Goal: Information Seeking & Learning: Learn about a topic

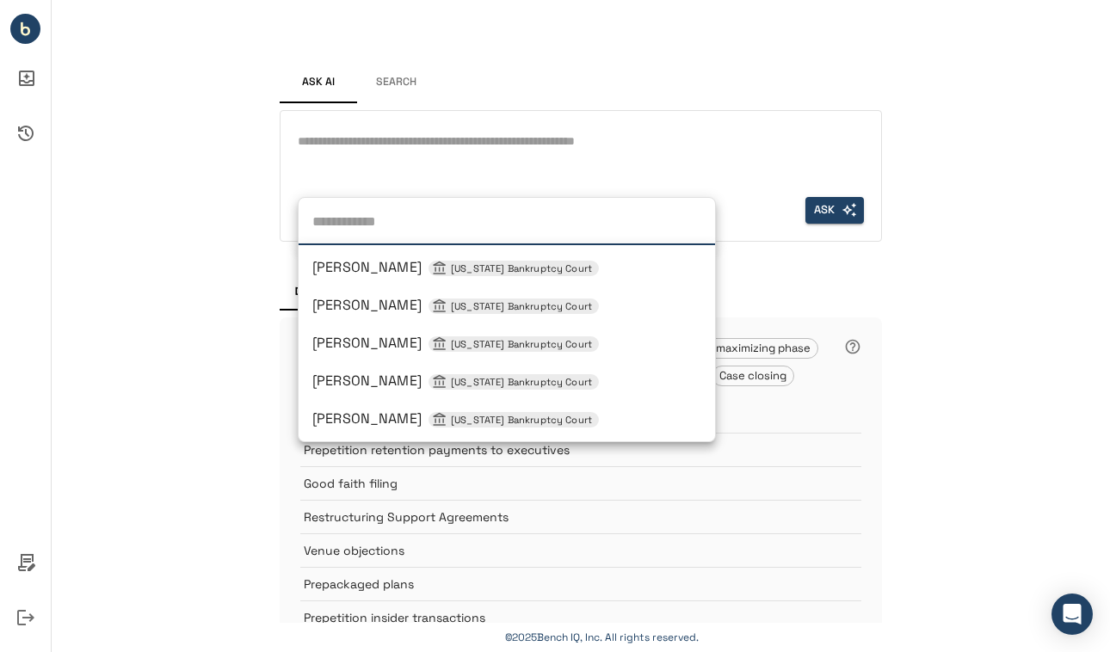
click at [354, 214] on div "Judge [PERSON_NAME] [US_STATE] Bankruptcy Court [PERSON_NAME] [US_STATE] Bankru…" at bounding box center [337, 210] width 79 height 27
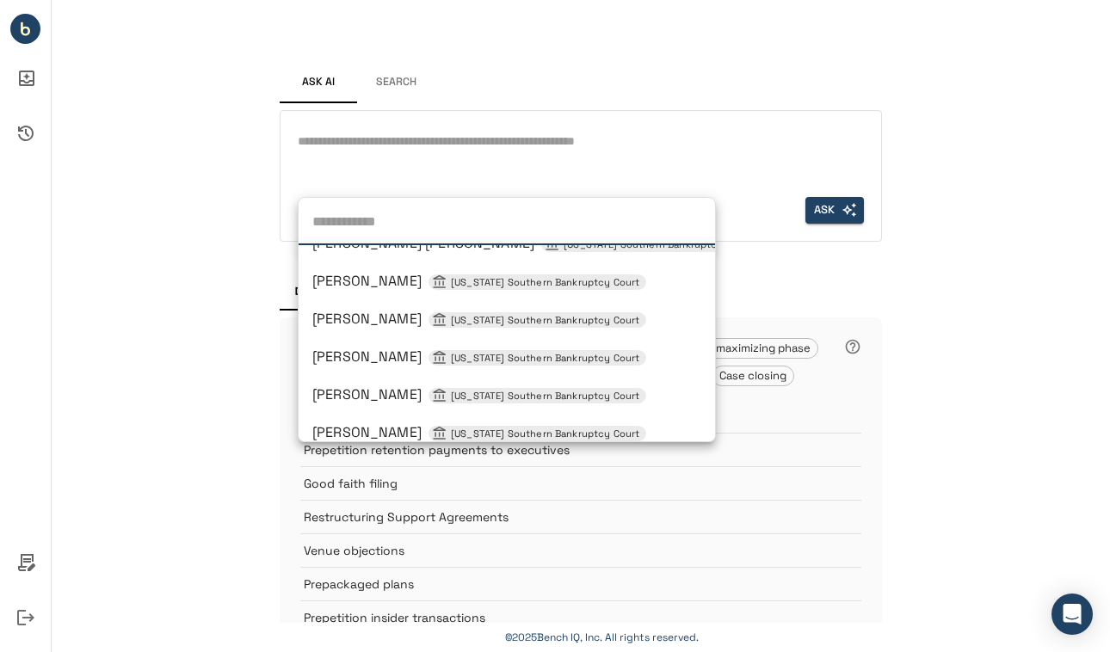
scroll to position [1053, 0]
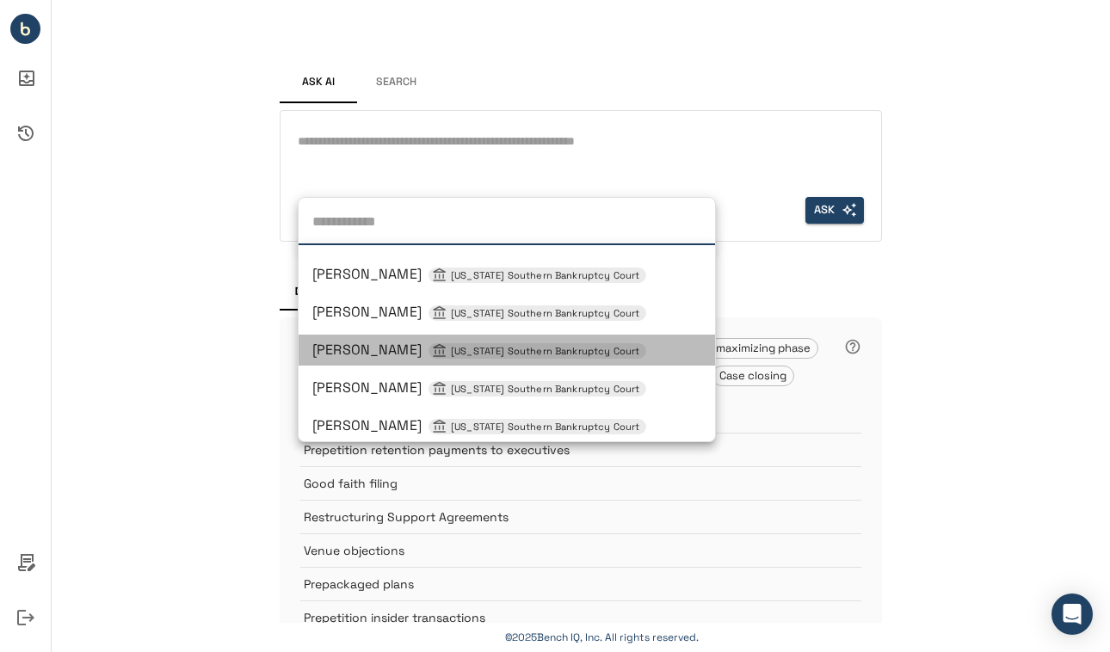
click at [360, 354] on span "[PERSON_NAME] [US_STATE] Southern Bankruptcy Court" at bounding box center [479, 350] width 334 height 18
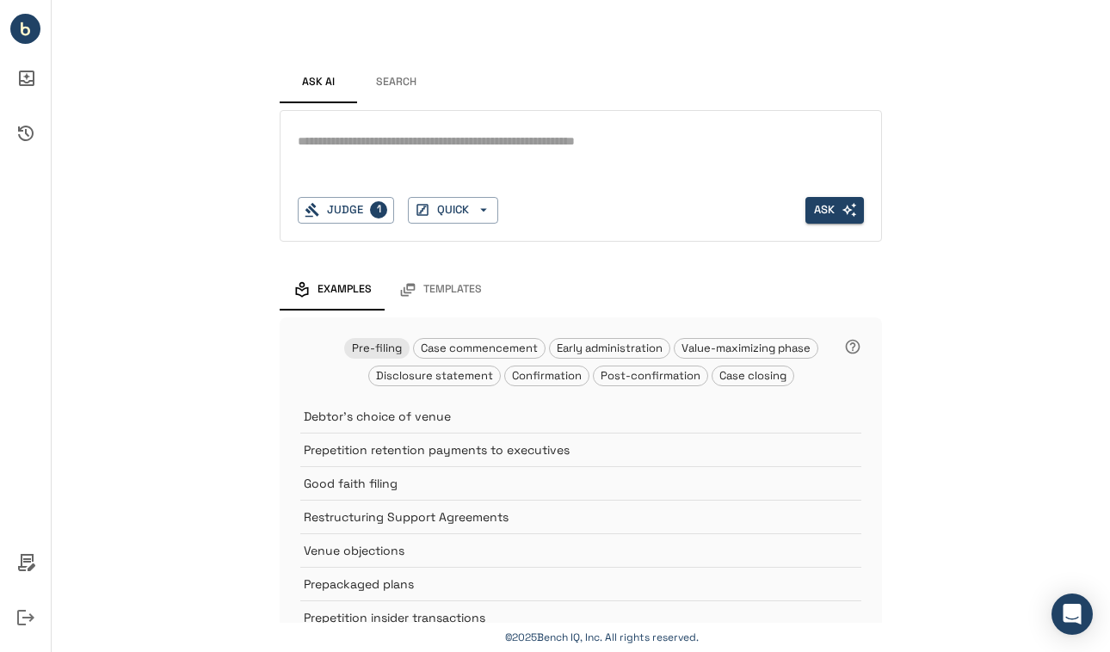
click at [386, 81] on button "Search" at bounding box center [395, 82] width 77 height 41
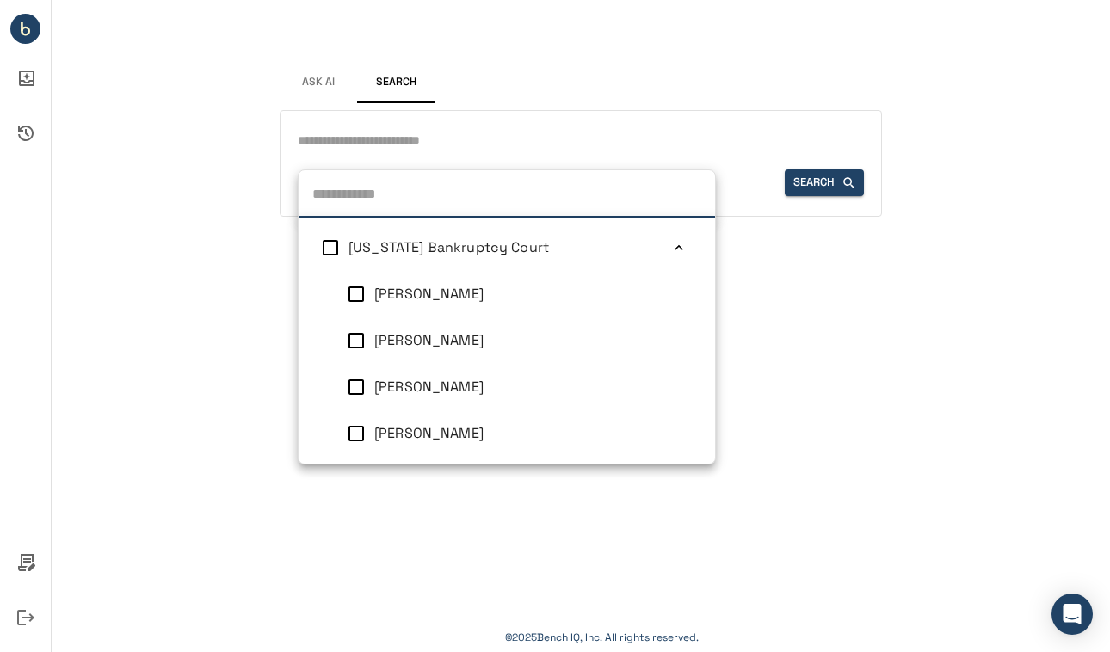
click at [335, 183] on div "Judge [US_STATE] Bankruptcy Court [PERSON_NAME] [PERSON_NAME] [PERSON_NAME] [PE…" at bounding box center [337, 182] width 79 height 27
click at [432, 341] on span "[PERSON_NAME]" at bounding box center [428, 341] width 109 height 18
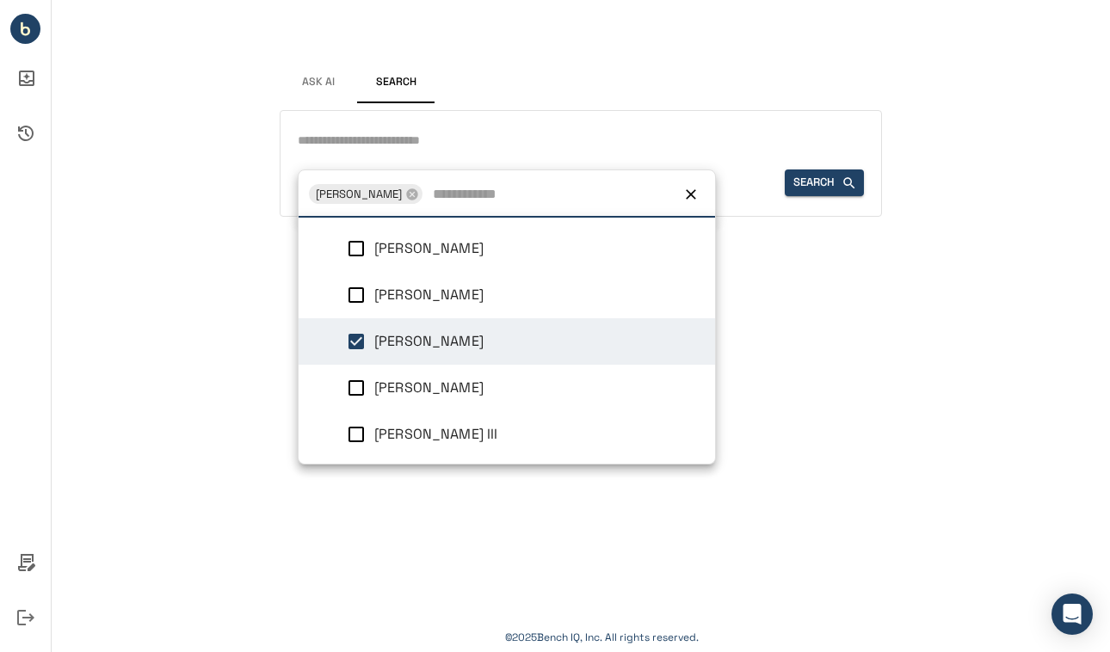
click at [364, 138] on input "text" at bounding box center [581, 140] width 566 height 25
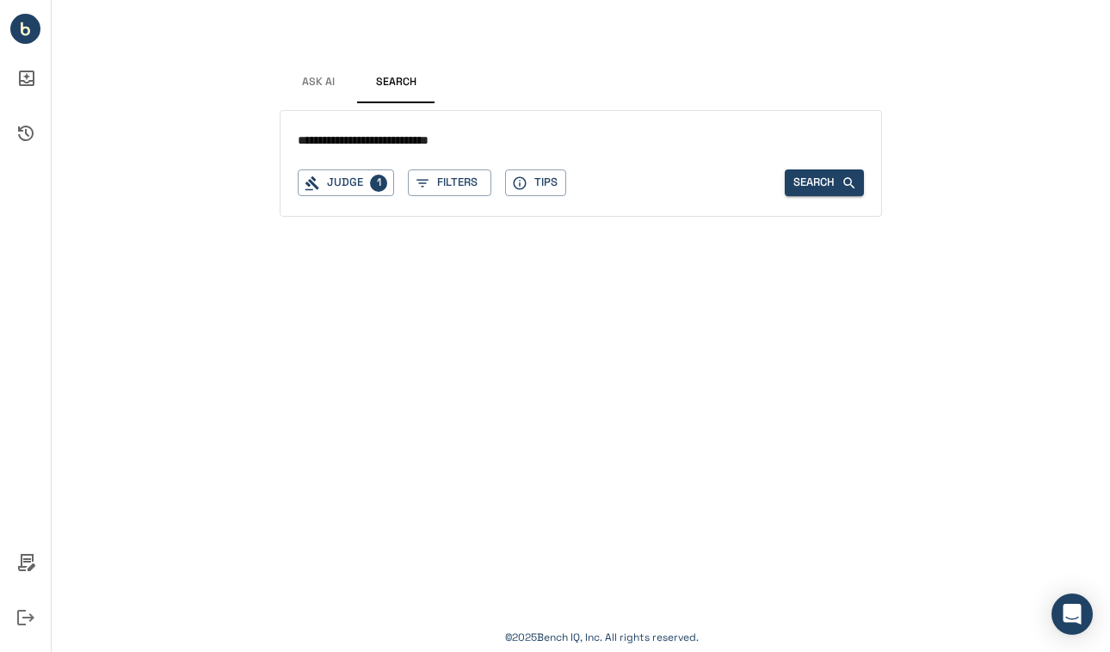
type input "**********"
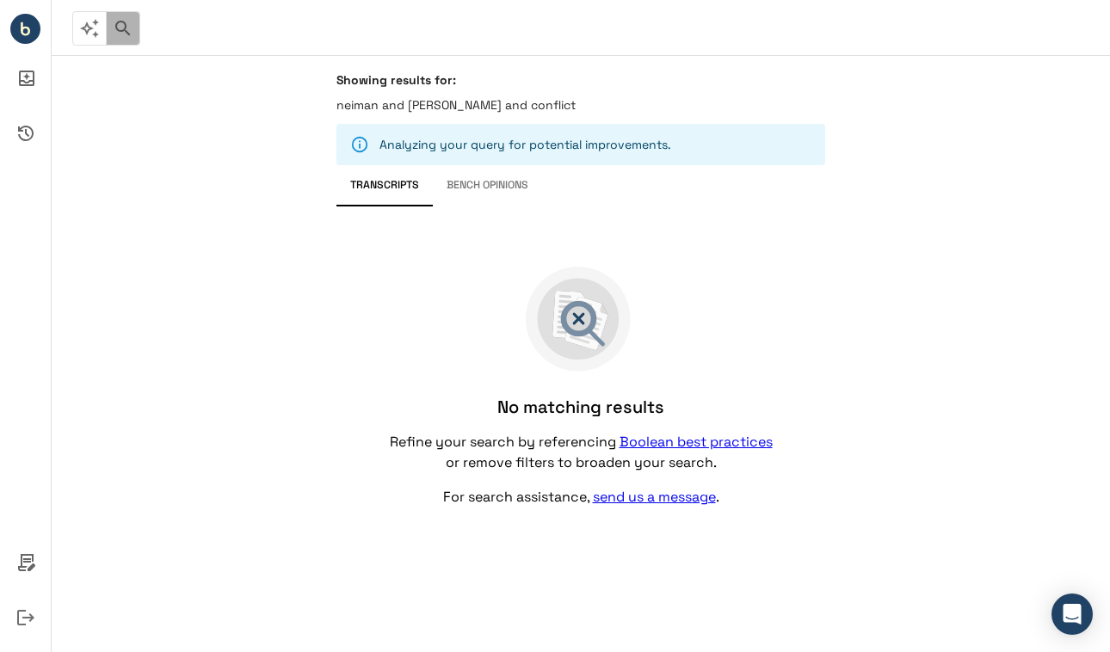
click at [123, 22] on icon "button" at bounding box center [123, 28] width 21 height 21
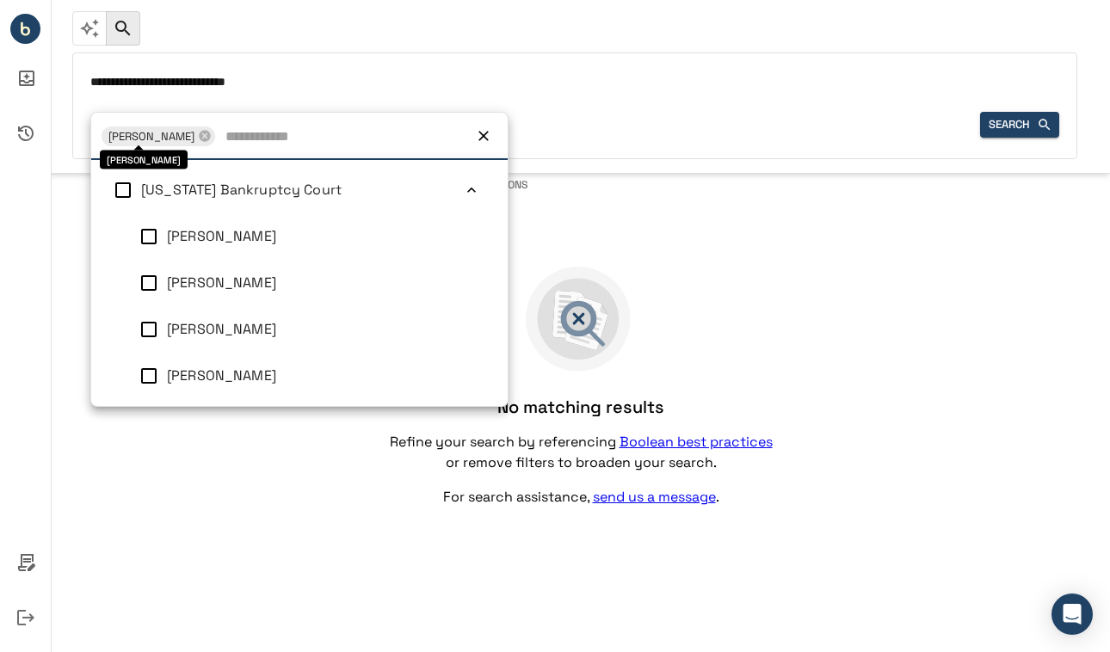
click at [138, 121] on div "Judge 1 [PERSON_NAME] [PERSON_NAME] [US_STATE] Bankruptcy Court [PERSON_NAME] […" at bounding box center [138, 125] width 96 height 27
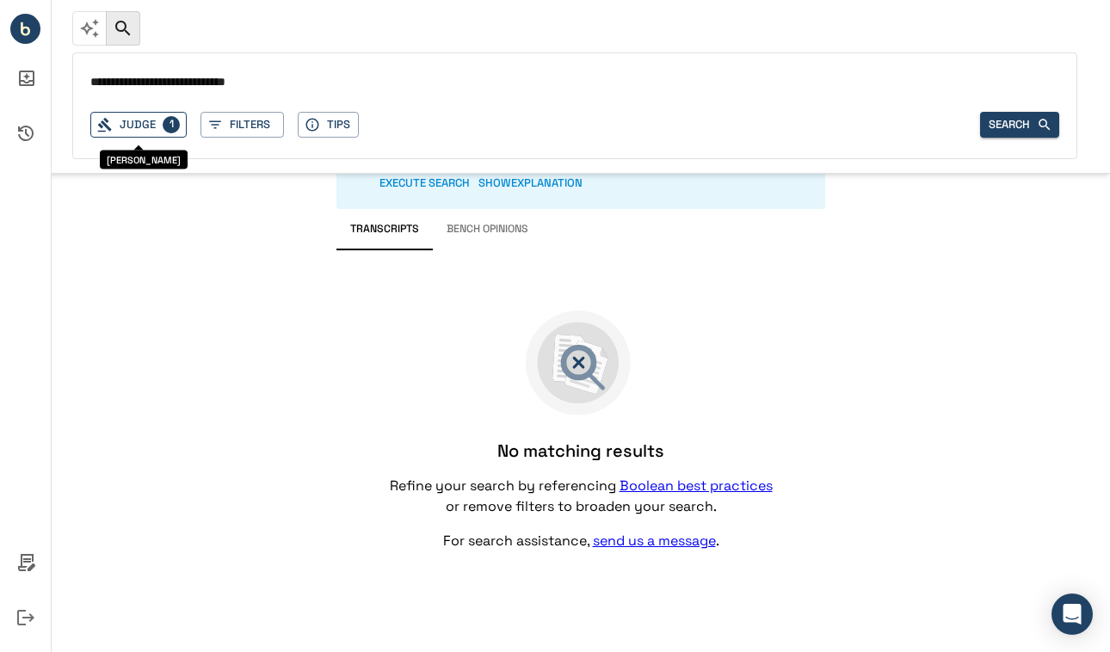
click at [142, 125] on div "Judge 1" at bounding box center [138, 125] width 96 height 27
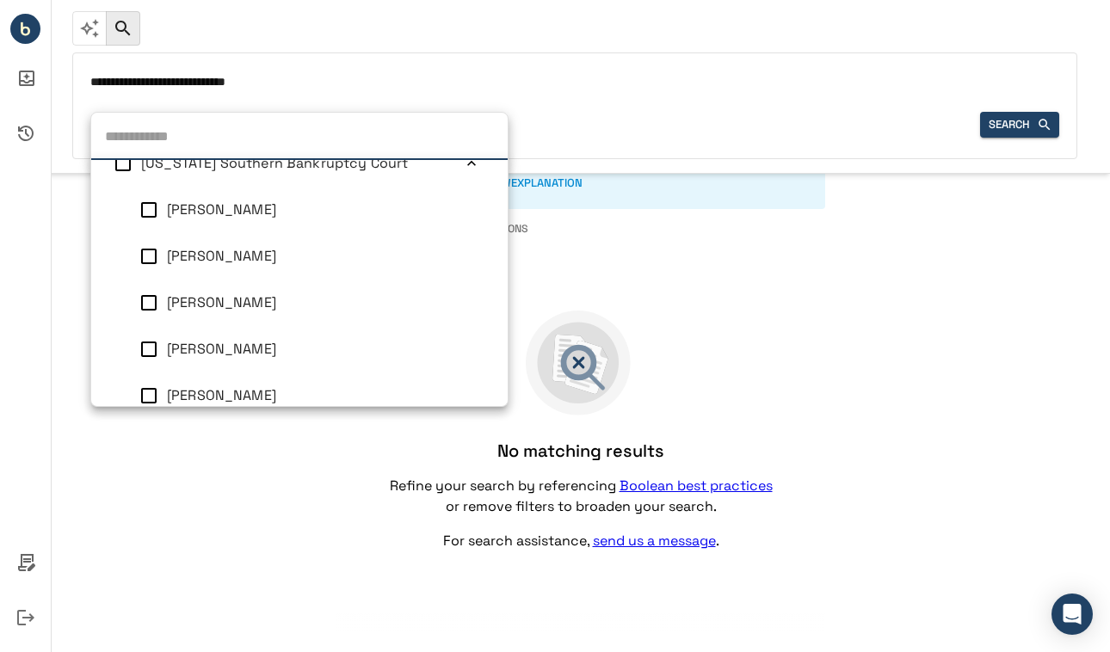
scroll to position [1057, 0]
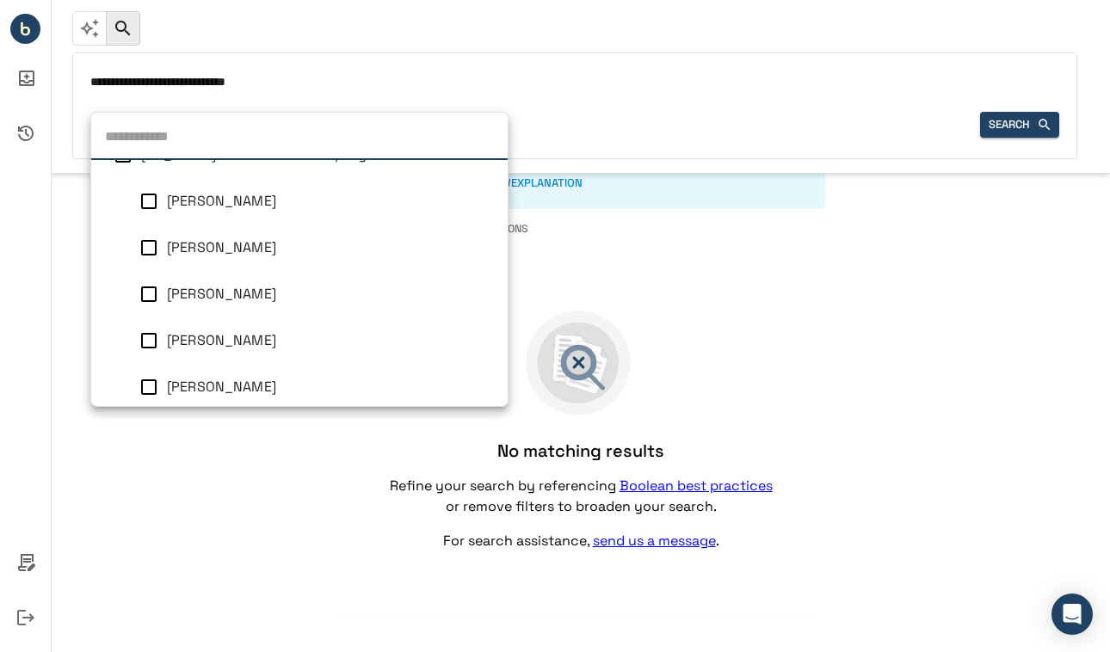
click at [197, 243] on span "[PERSON_NAME]" at bounding box center [221, 247] width 109 height 18
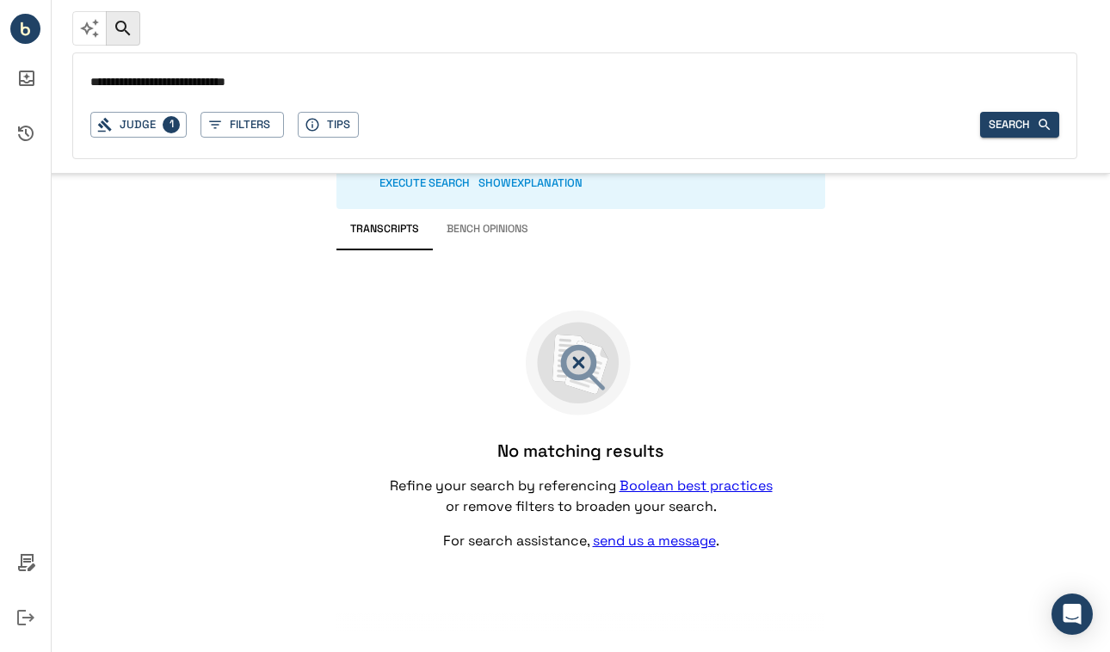
click at [428, 87] on input "**********" at bounding box center [574, 83] width 969 height 25
click at [1000, 125] on button "Search" at bounding box center [1019, 125] width 79 height 27
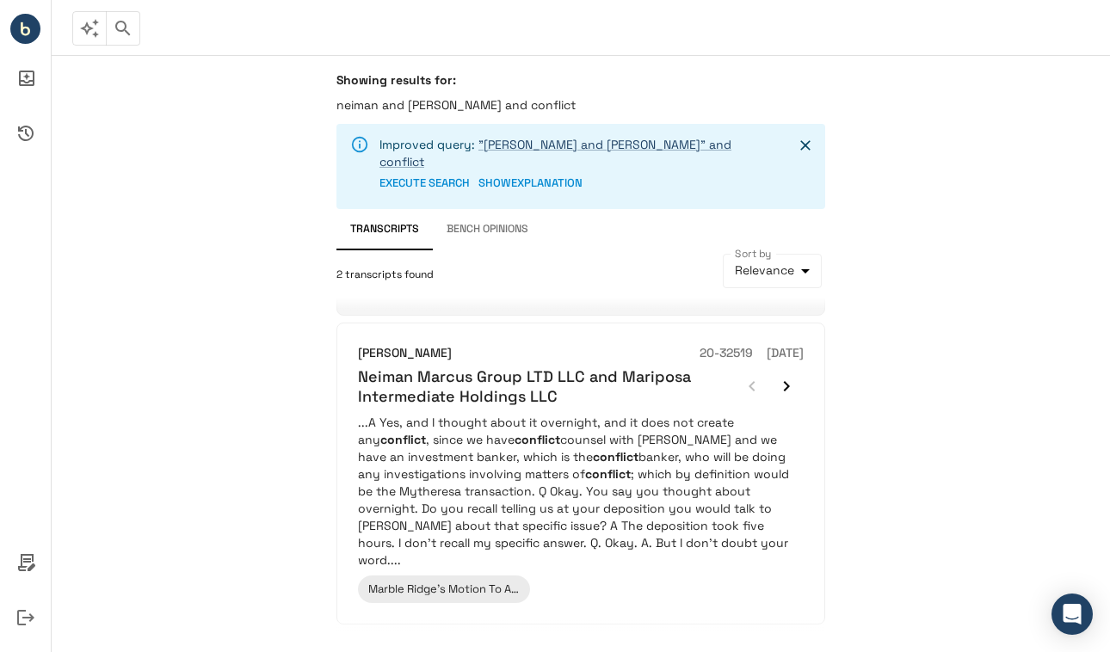
scroll to position [165, 0]
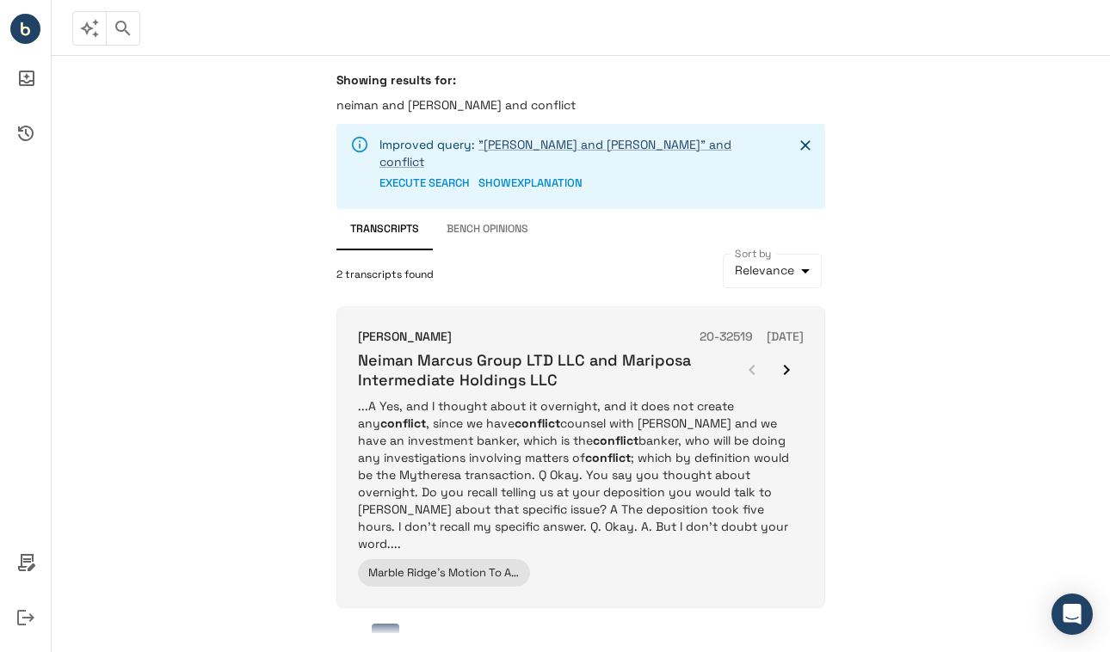
click at [453, 353] on h6 "Neiman Marcus Group LTD LLC and Mariposa Intermediate Holdings LLC" at bounding box center [546, 370] width 377 height 40
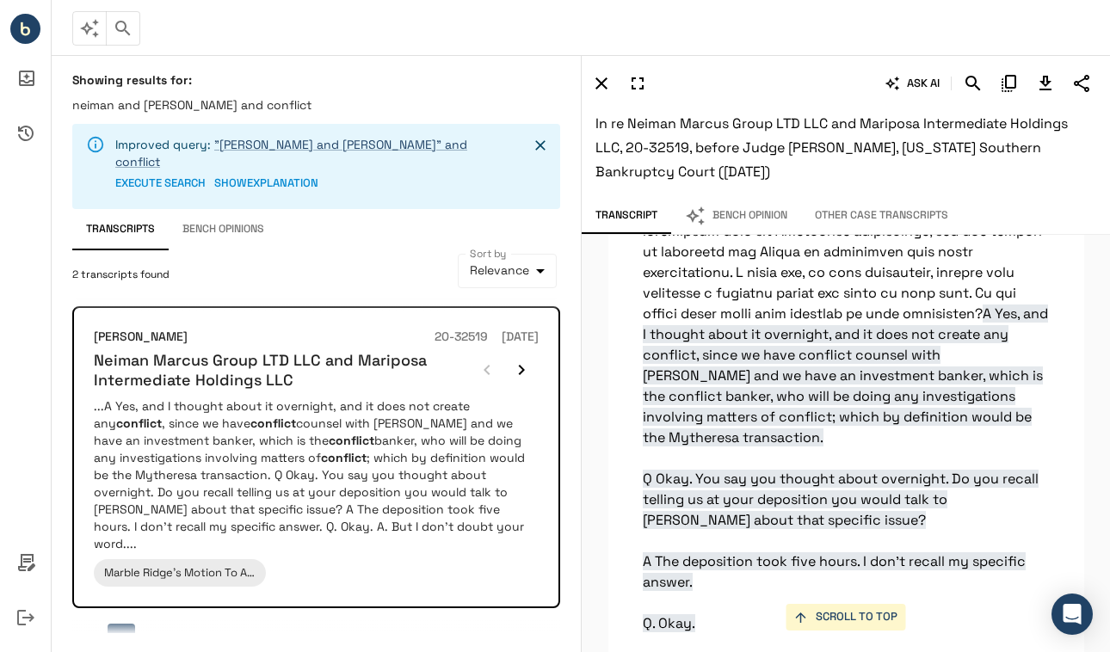
scroll to position [40597, 0]
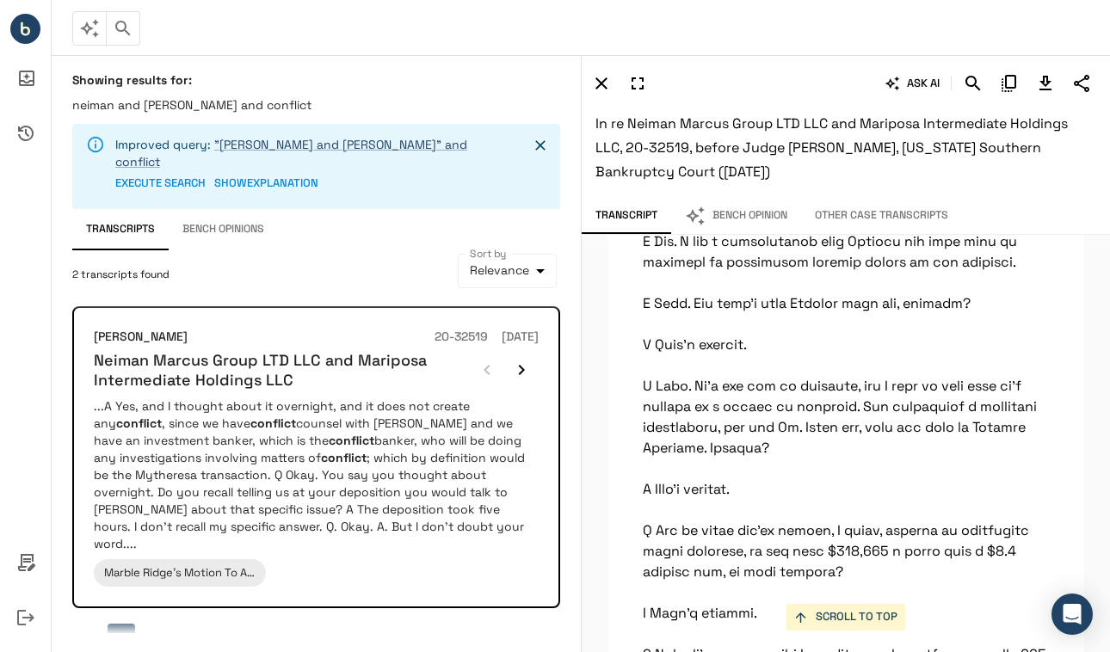
scroll to position [43007, 0]
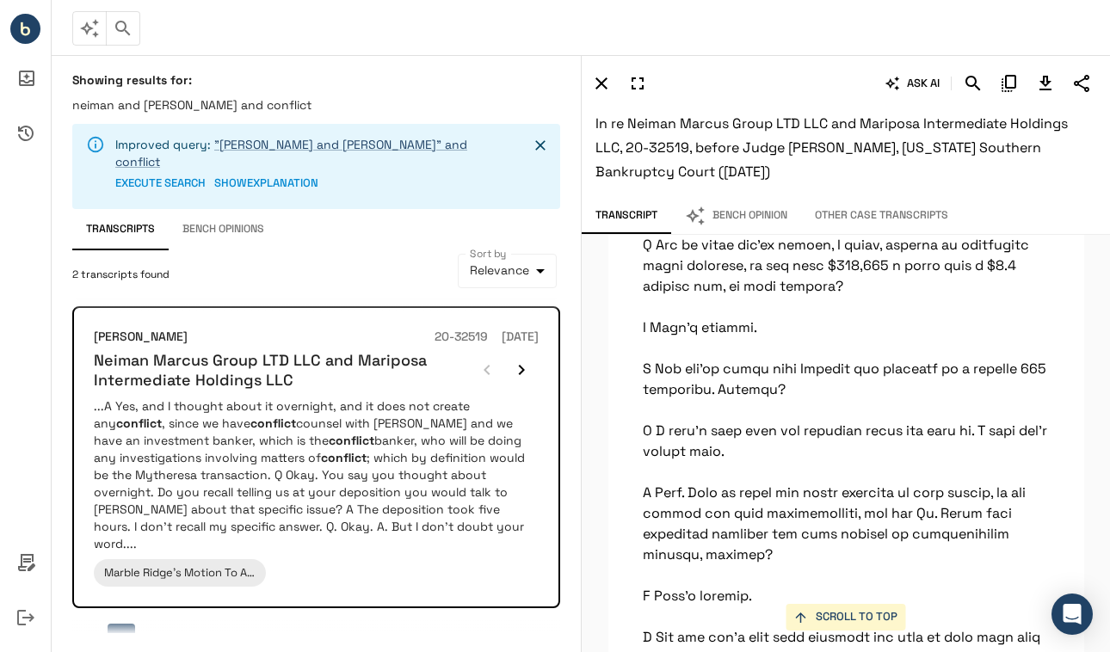
click at [547, 152] on icon "Close" at bounding box center [540, 145] width 17 height 17
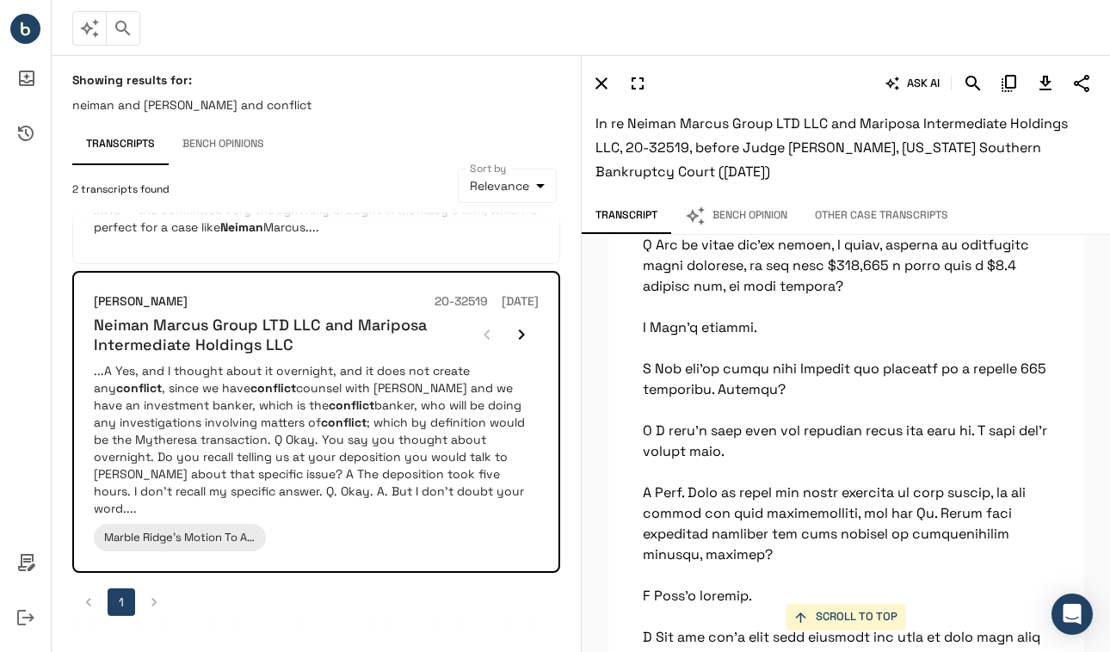
scroll to position [97, 0]
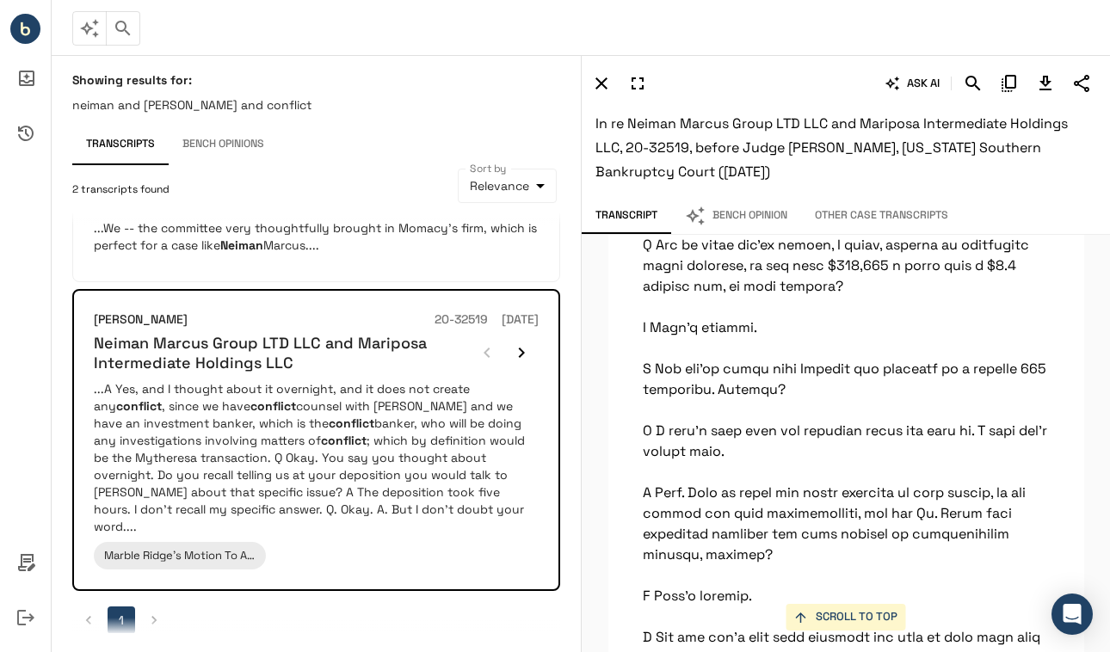
click at [285, 109] on p "neiman and [PERSON_NAME] and conflict" at bounding box center [316, 104] width 488 height 17
drag, startPoint x: 259, startPoint y: 106, endPoint x: 9, endPoint y: 97, distance: 250.5
click at [9, 97] on div "**********" at bounding box center [555, 326] width 1110 height 652
click at [163, 124] on button "Transcripts" at bounding box center [120, 144] width 96 height 41
click at [128, 35] on icon "button" at bounding box center [123, 28] width 21 height 21
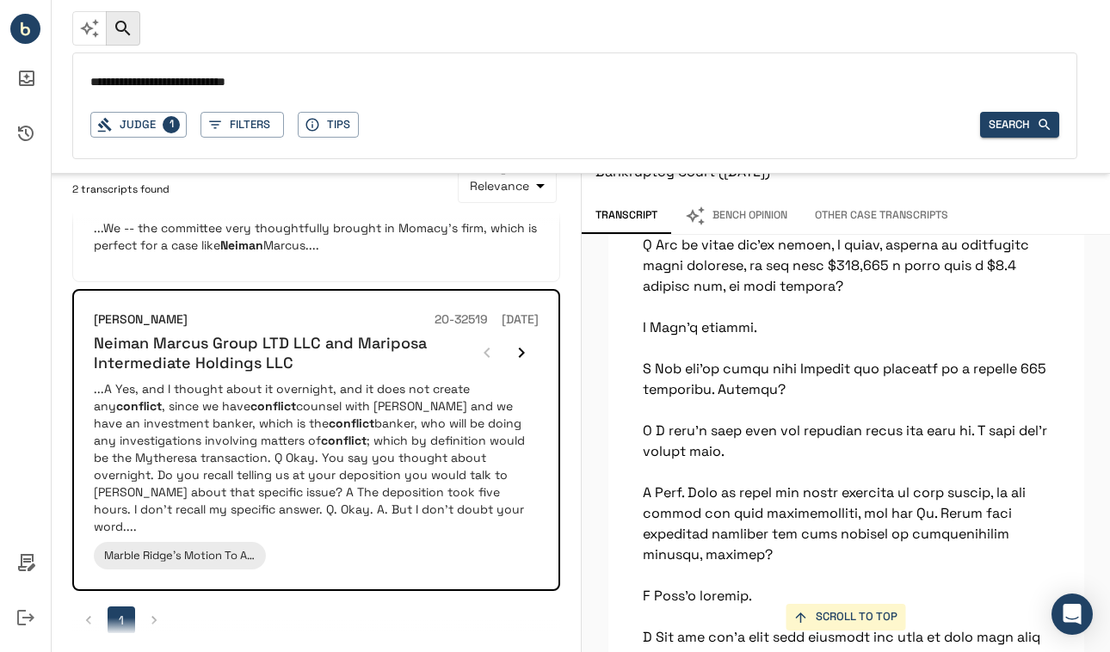
drag, startPoint x: 158, startPoint y: 82, endPoint x: 67, endPoint y: 77, distance: 91.3
click at [67, 77] on div "**********" at bounding box center [555, 87] width 1110 height 174
click at [238, 88] on input "**********" at bounding box center [574, 83] width 969 height 25
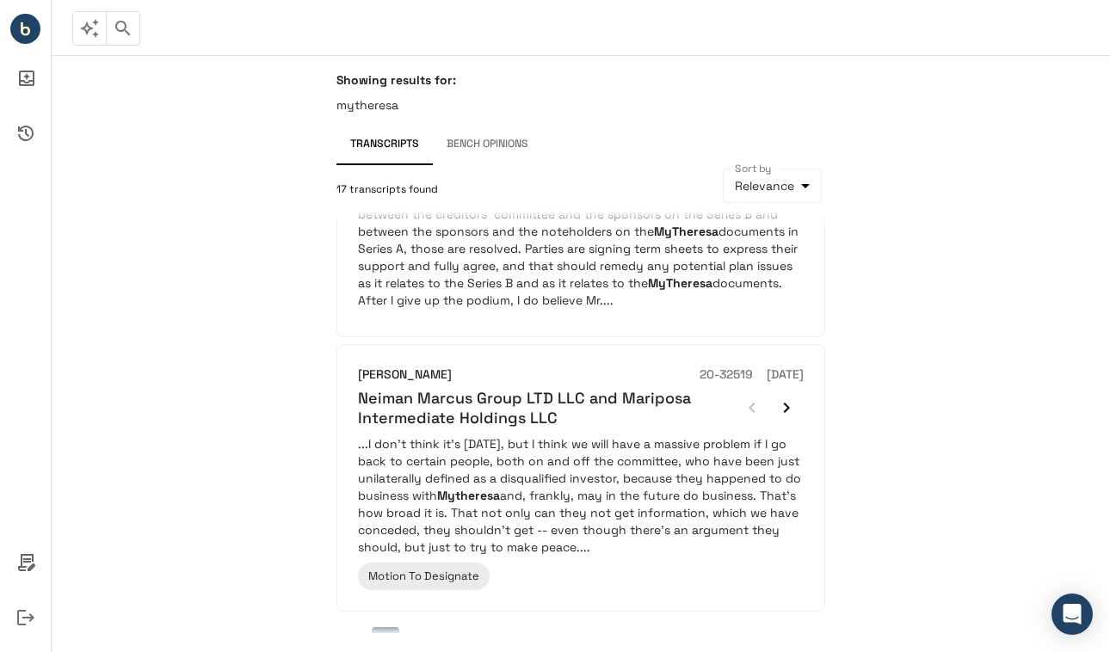
scroll to position [2394, 0]
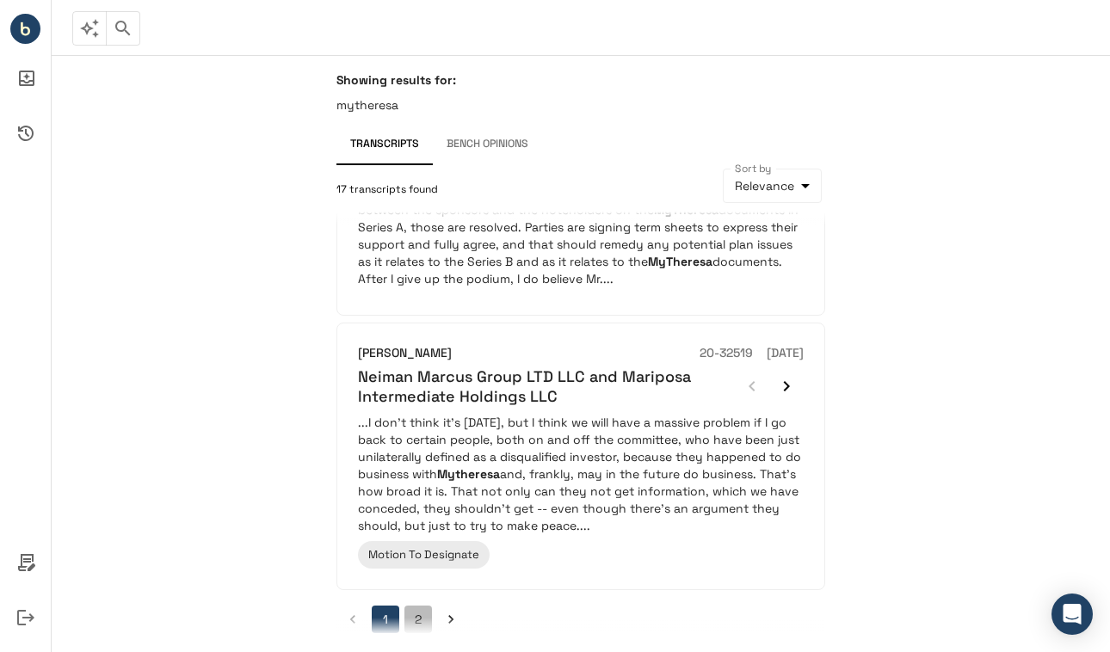
click at [416, 606] on button "2" at bounding box center [418, 620] width 28 height 28
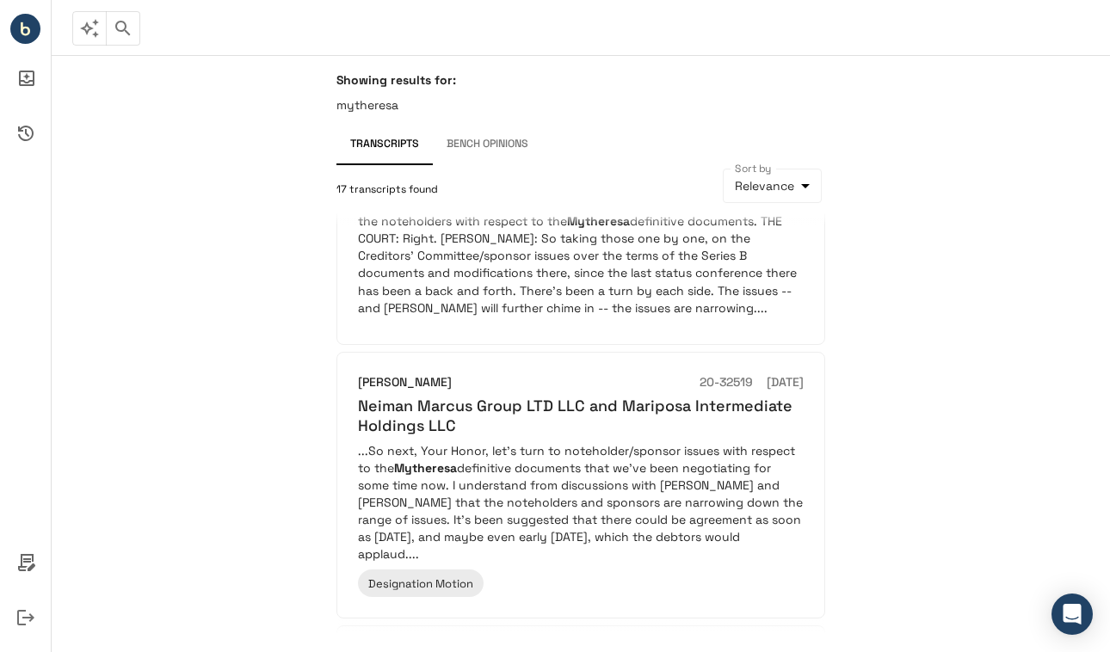
scroll to position [1545, 0]
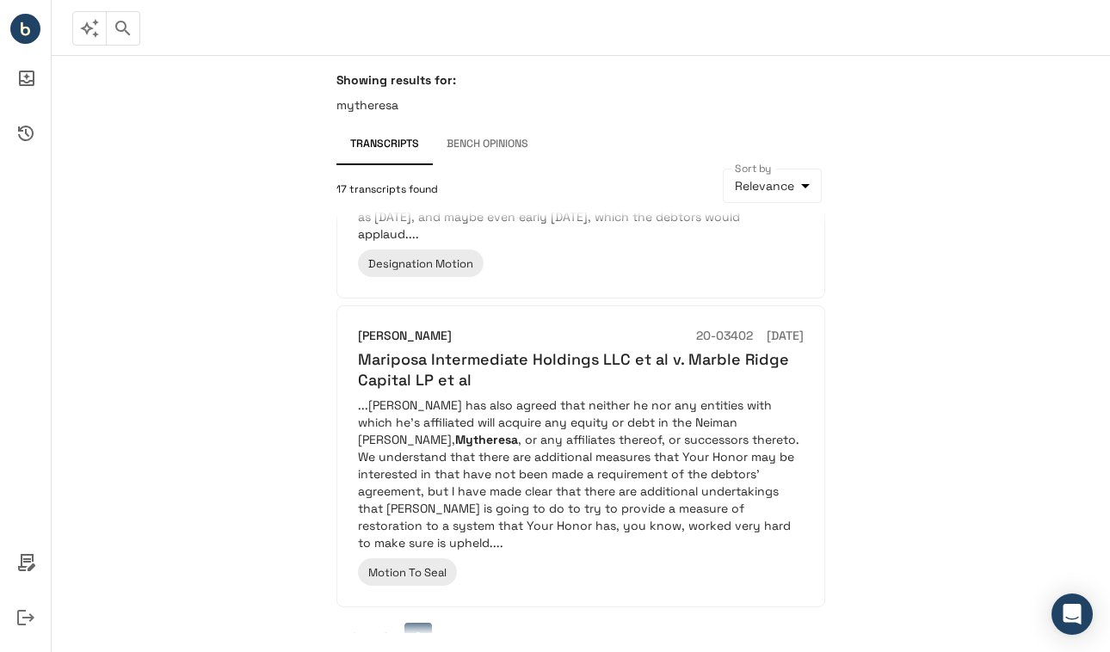
click at [389, 623] on button "1" at bounding box center [386, 637] width 28 height 28
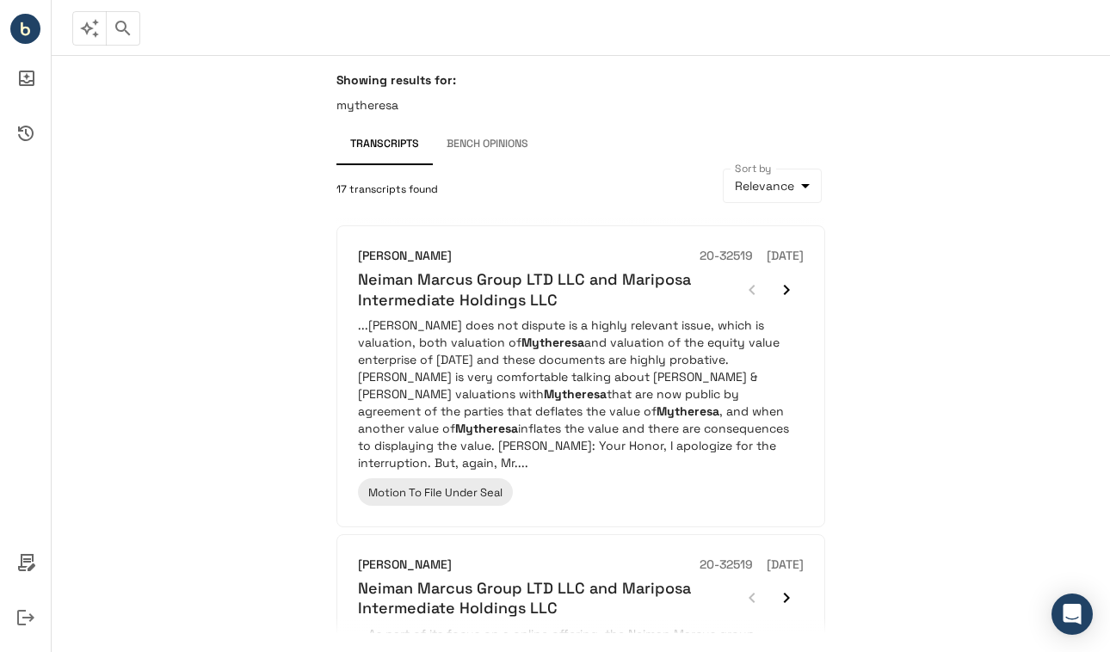
click at [408, 100] on p "mytheresa" at bounding box center [580, 104] width 489 height 17
click at [120, 28] on icon "button" at bounding box center [123, 28] width 21 height 21
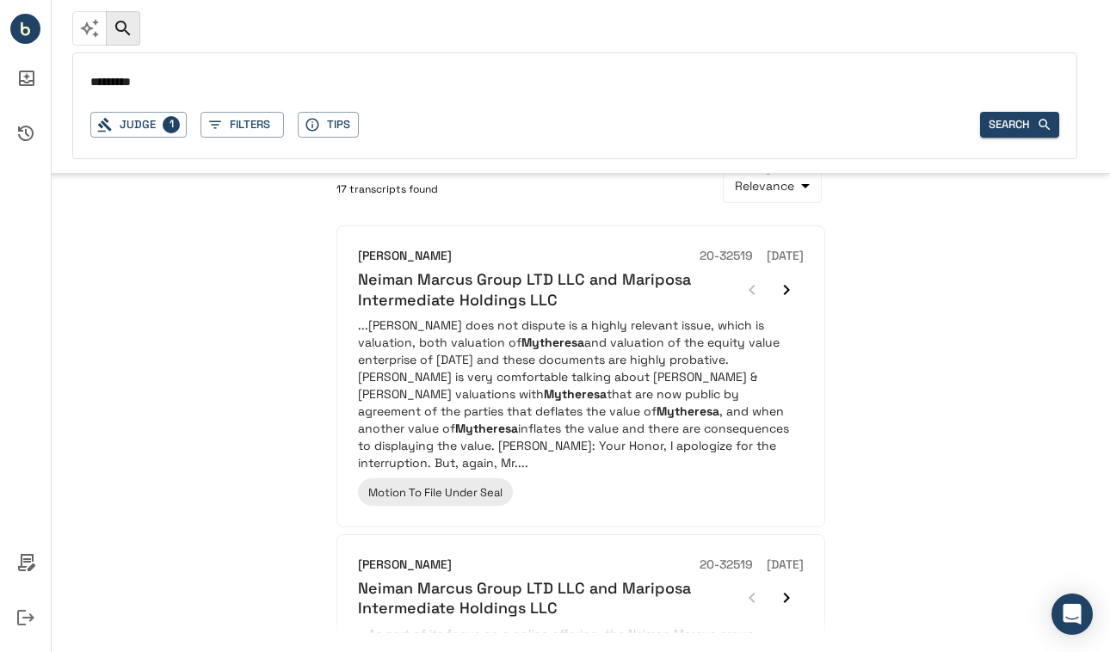
click at [182, 83] on input "*********" at bounding box center [574, 83] width 969 height 25
drag, startPoint x: 182, startPoint y: 83, endPoint x: 43, endPoint y: 58, distance: 140.7
click at [51, 58] on div "********* Judge 1 Filters Tips Search * Judge QUICK Ask The invitation token pr…" at bounding box center [555, 326] width 1110 height 652
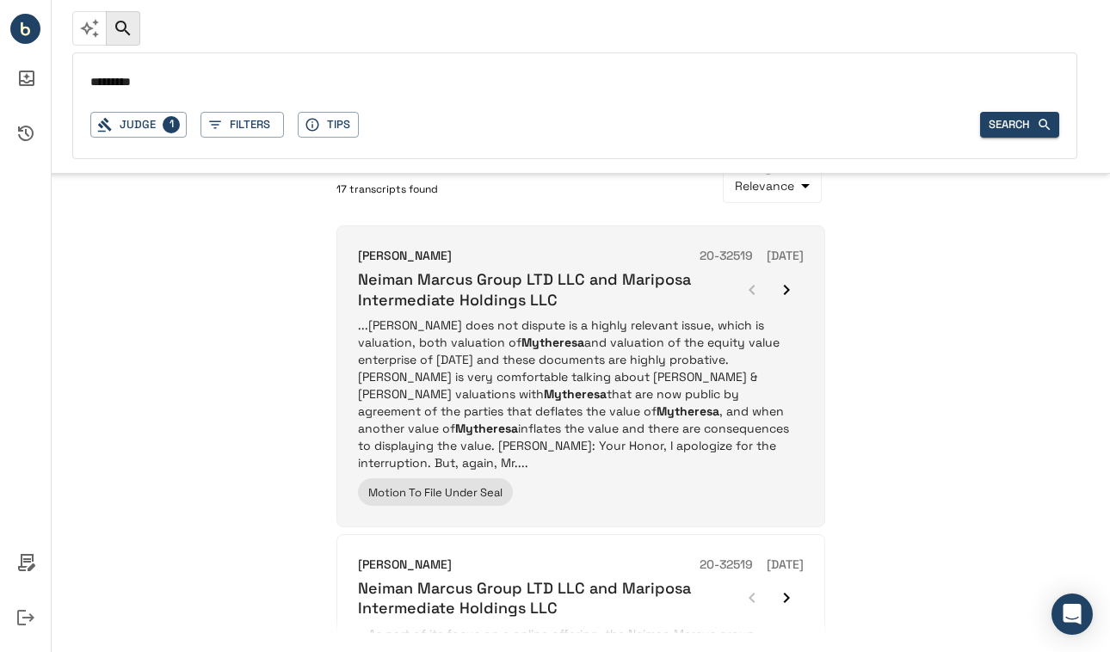
type input "**********"
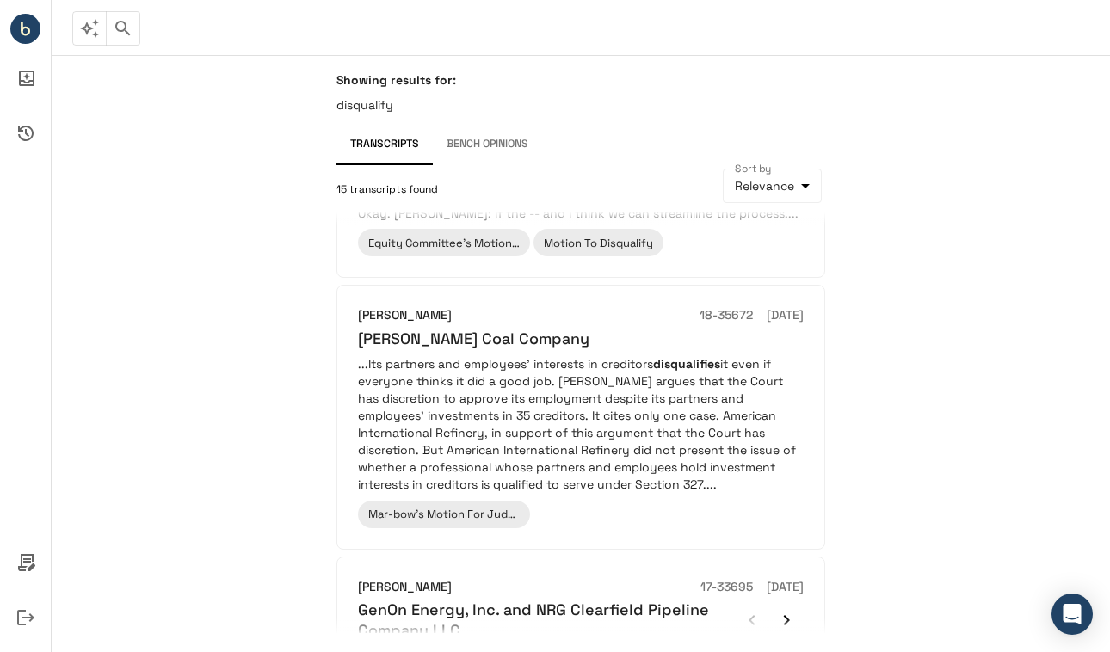
scroll to position [562, 0]
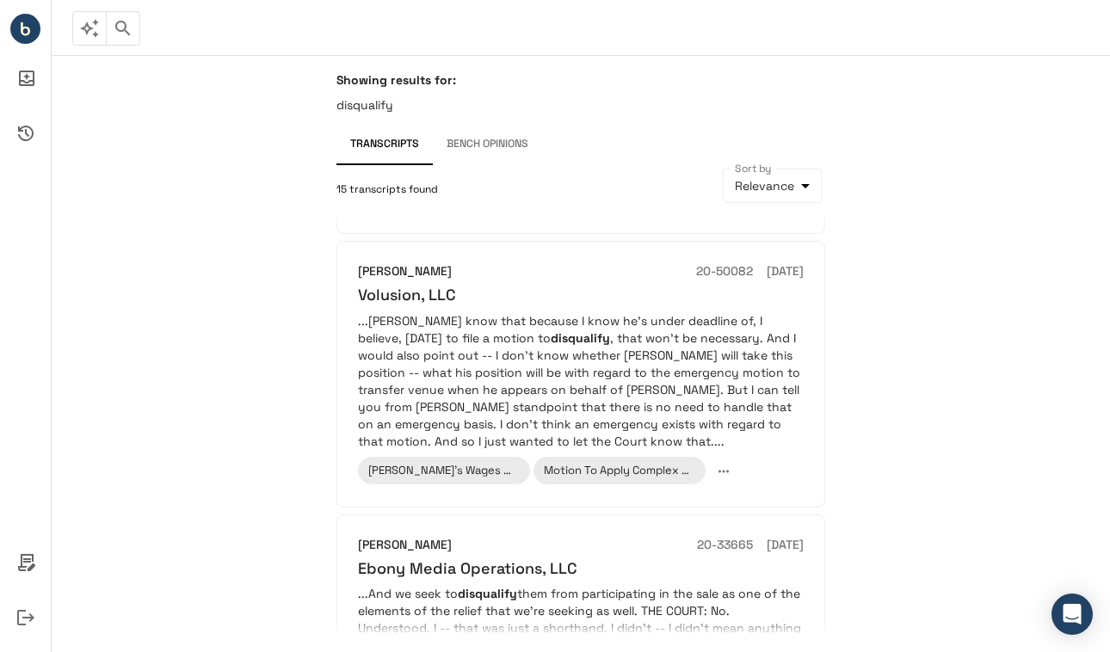
click at [88, 32] on icon "button" at bounding box center [89, 28] width 19 height 19
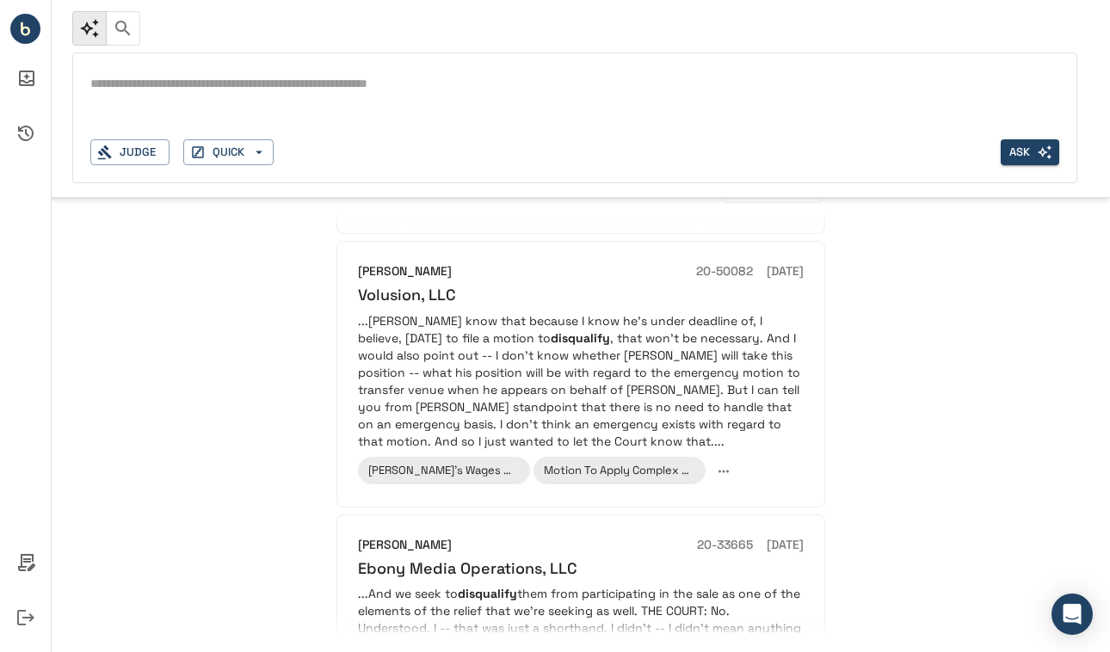
click at [174, 96] on div "*" at bounding box center [574, 85] width 969 height 28
click at [147, 155] on div "Judge" at bounding box center [129, 152] width 79 height 27
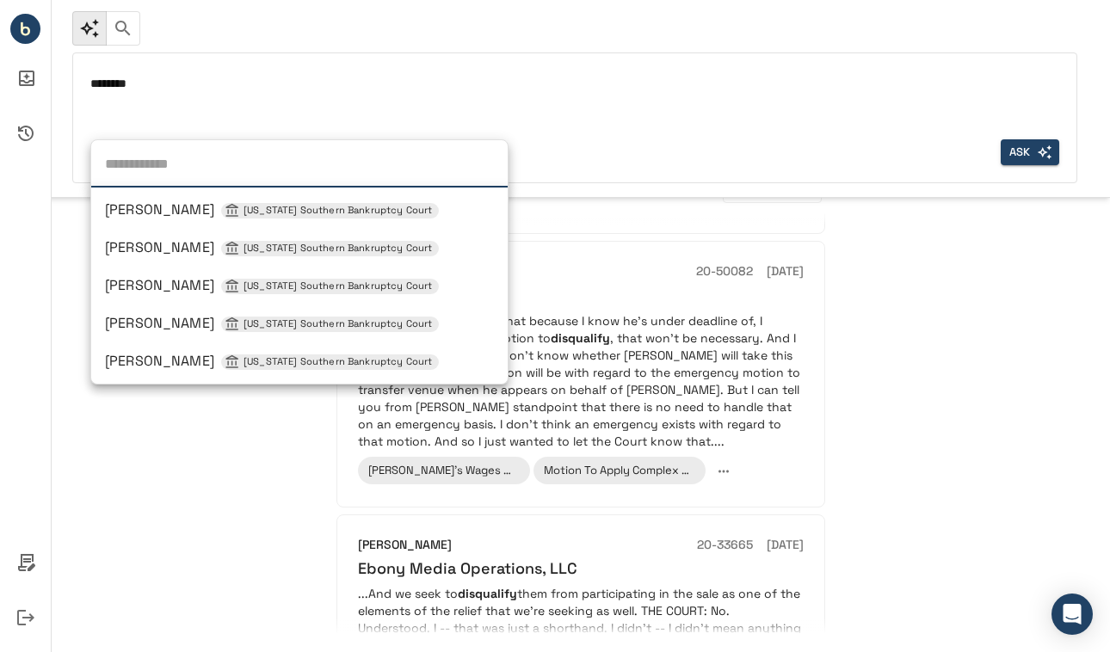
scroll to position [1115, 0]
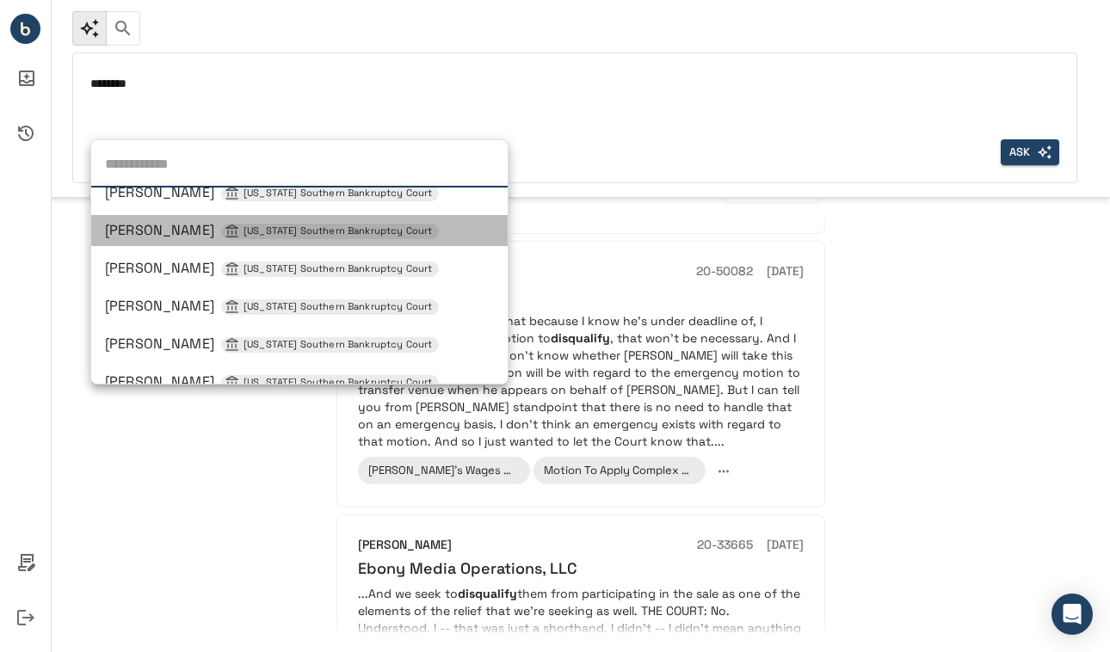
click at [173, 241] on li "[PERSON_NAME] [US_STATE] Southern Bankruptcy Court" at bounding box center [299, 230] width 416 height 31
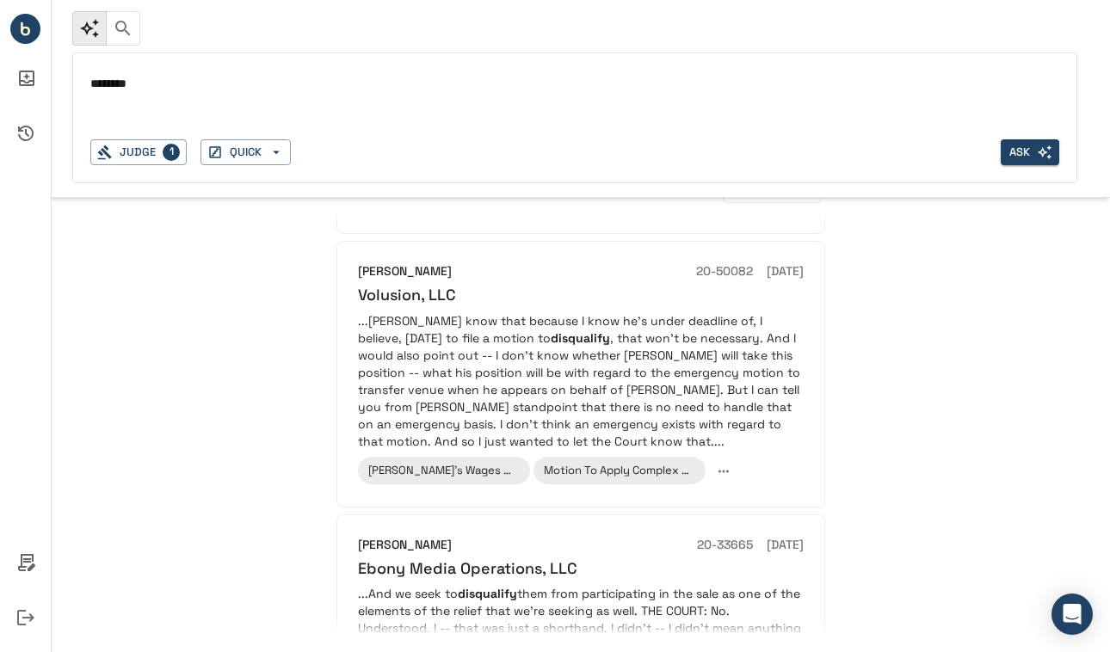
click at [182, 89] on textarea "*******" at bounding box center [574, 84] width 969 height 20
type textarea "**********"
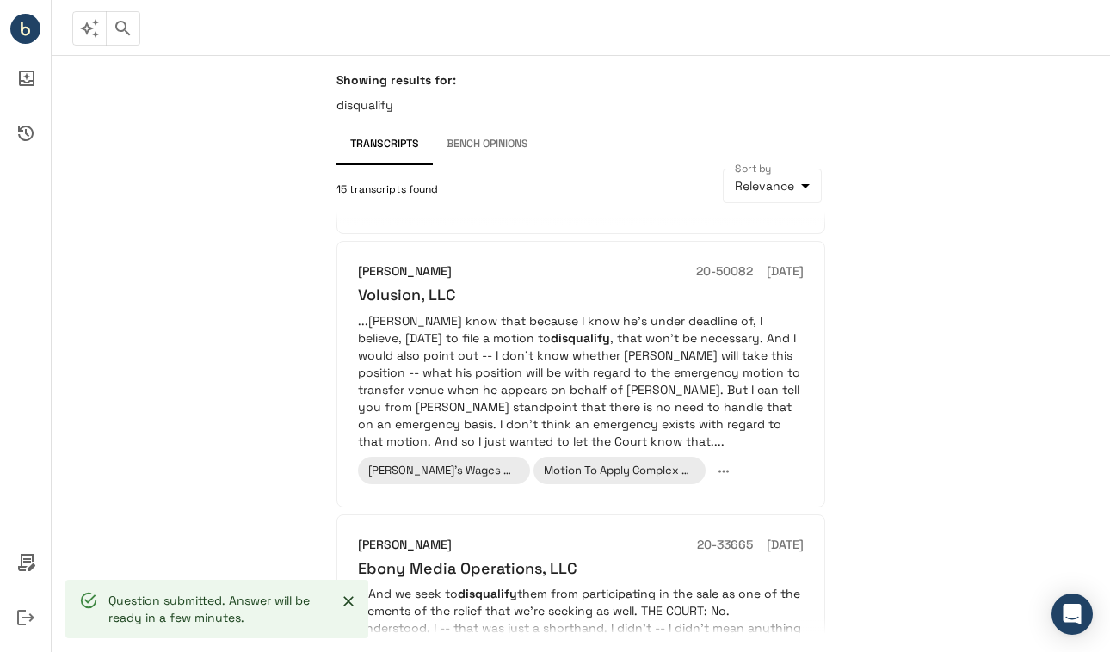
click at [470, 146] on button "Bench Opinions" at bounding box center [487, 144] width 109 height 41
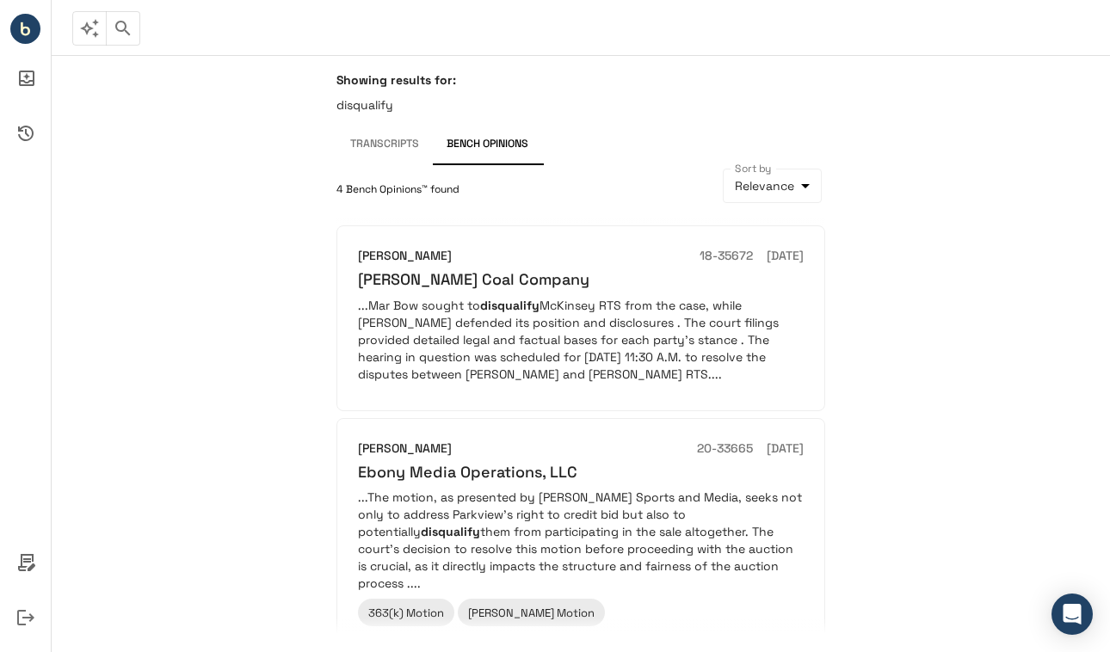
click at [119, 28] on icon "button" at bounding box center [123, 28] width 21 height 21
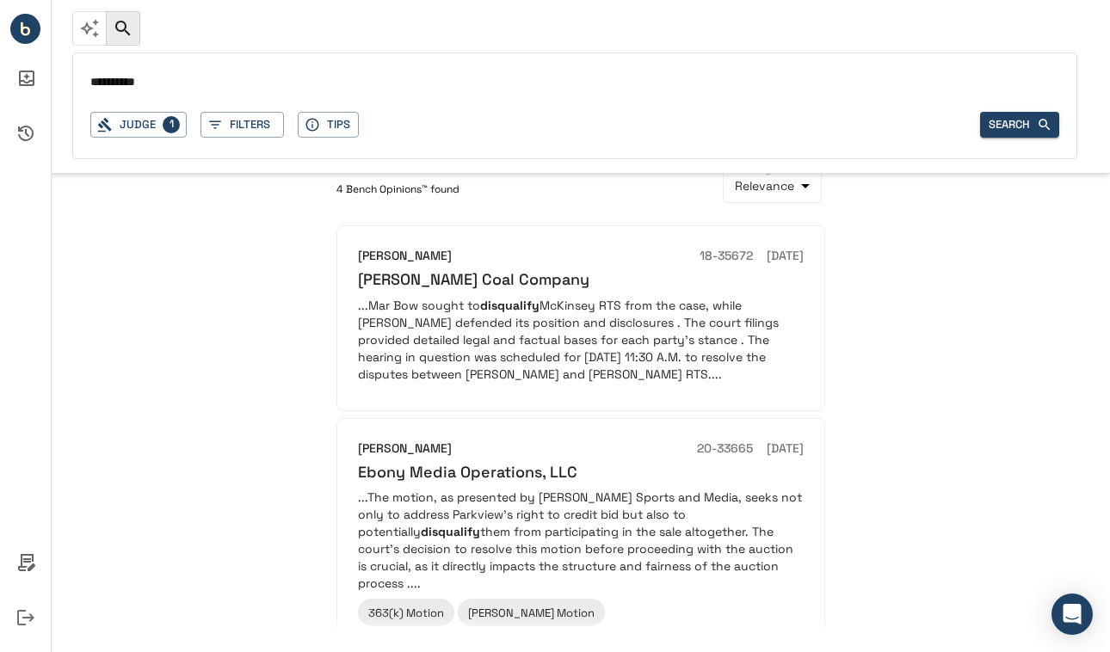
click at [182, 84] on input "**********" at bounding box center [574, 83] width 969 height 25
type input "**********"
click at [237, 128] on button "Filters" at bounding box center [241, 125] width 83 height 27
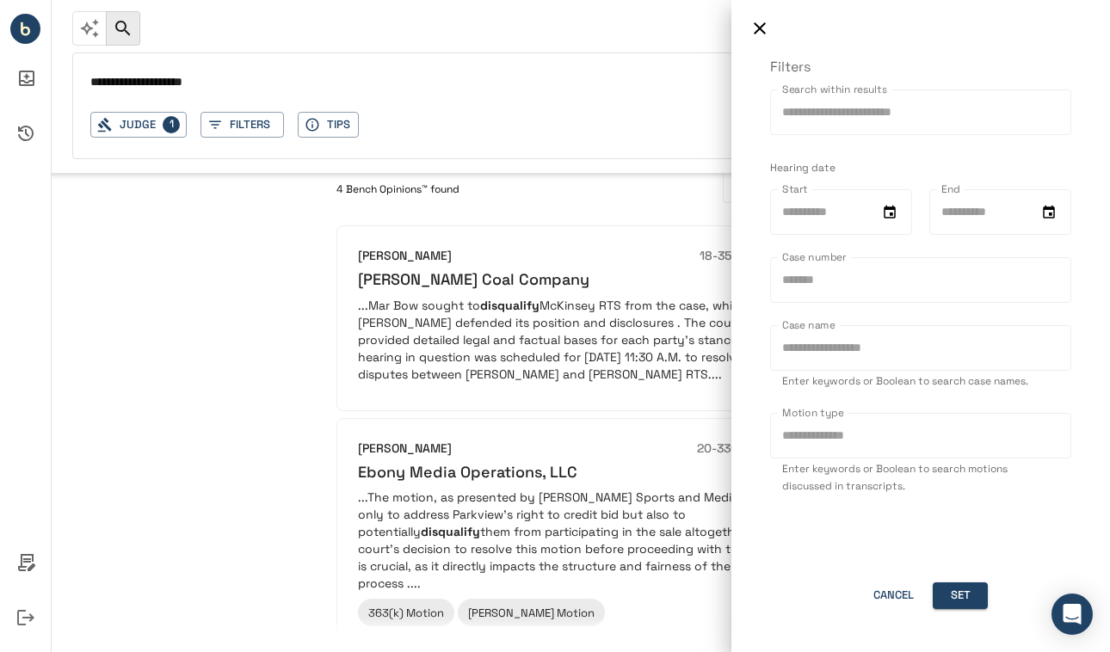
click at [149, 253] on div at bounding box center [555, 326] width 1110 height 652
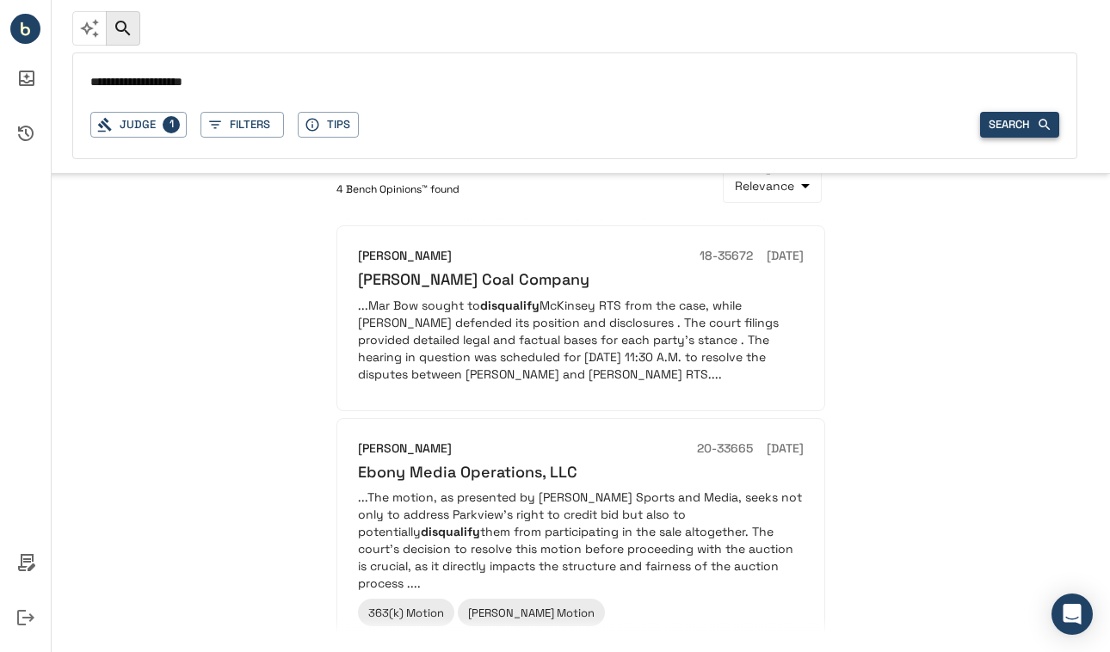
click at [996, 125] on button "Search" at bounding box center [1019, 125] width 79 height 27
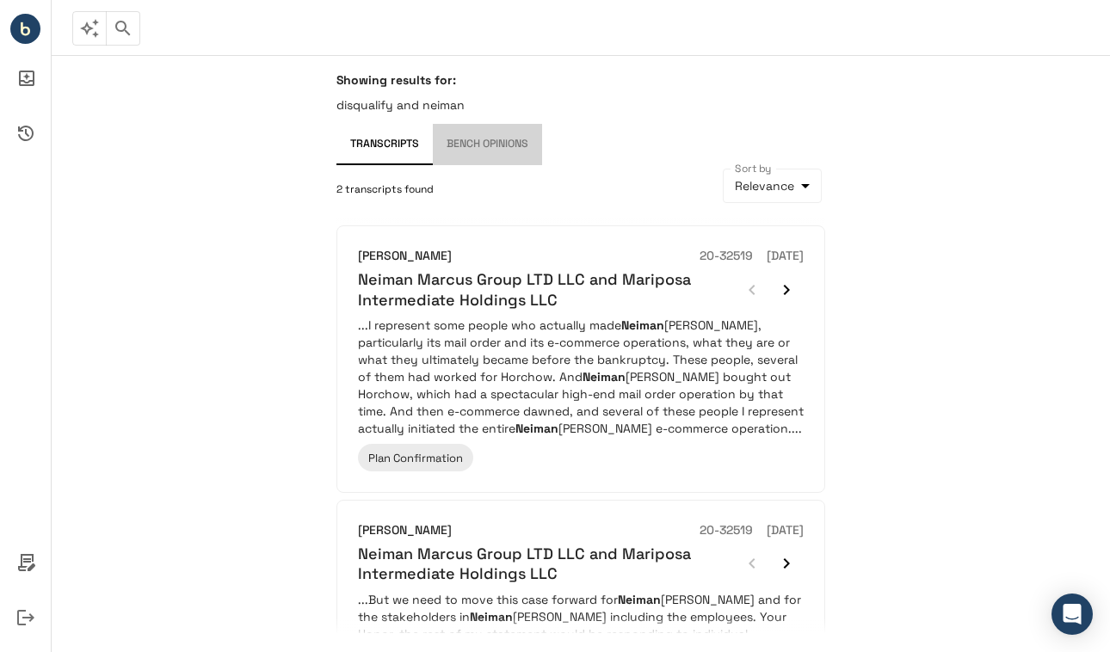
click at [491, 148] on button "Bench Opinions" at bounding box center [487, 144] width 109 height 41
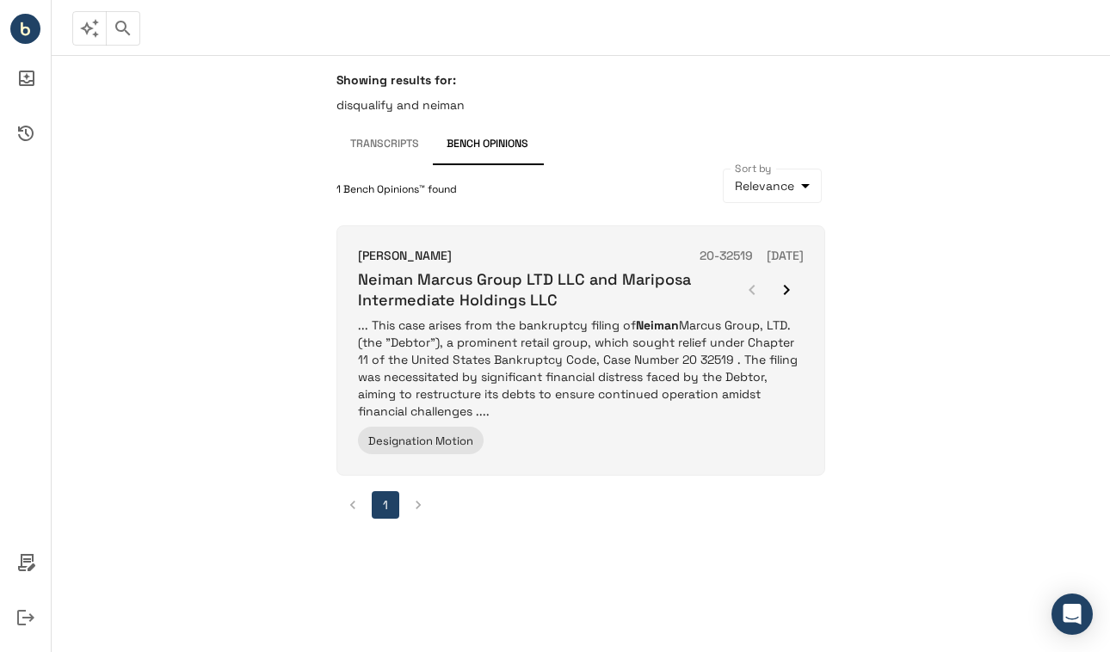
click at [434, 305] on h6 "Neiman Marcus Group LTD LLC and Mariposa Intermediate Holdings LLC" at bounding box center [546, 289] width 377 height 40
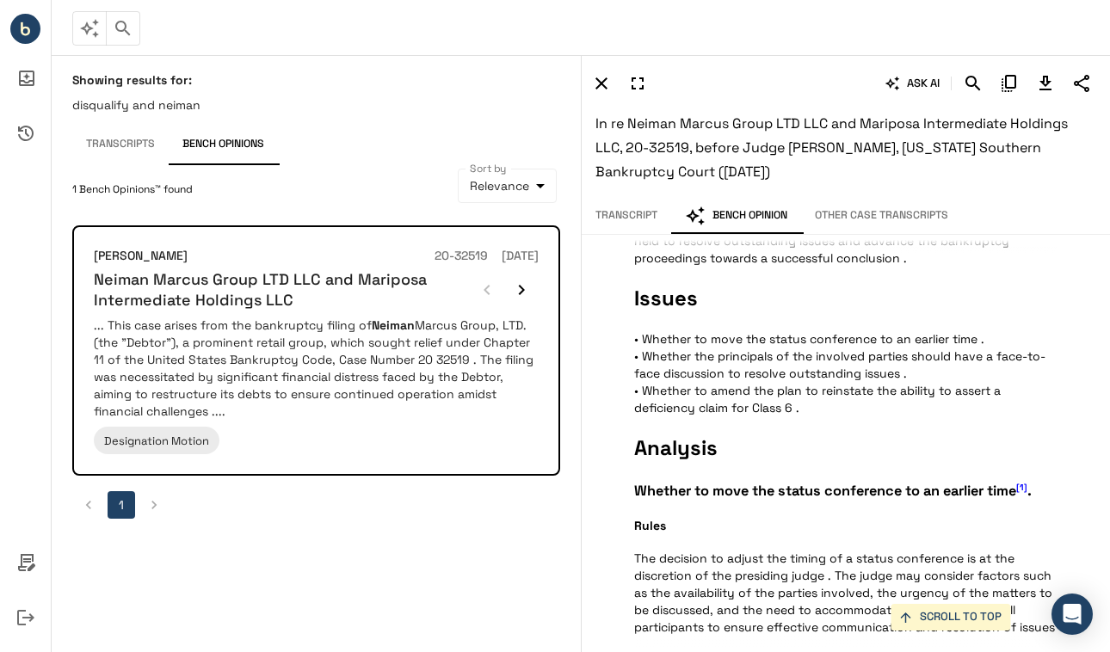
scroll to position [850, 0]
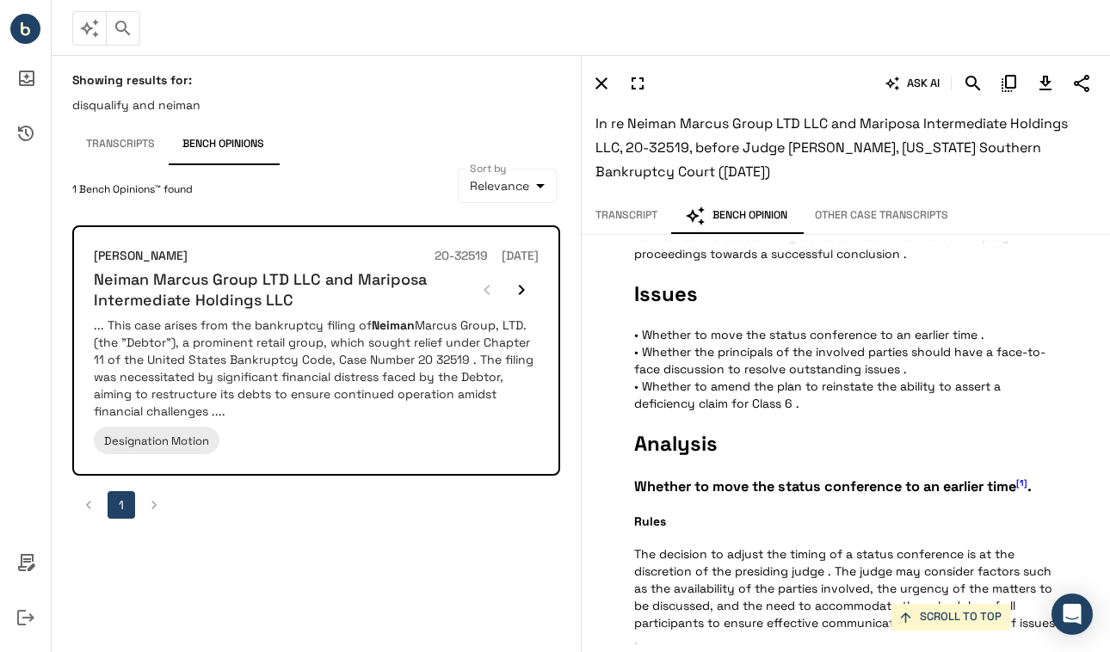
click at [125, 151] on button "Transcripts" at bounding box center [120, 144] width 96 height 41
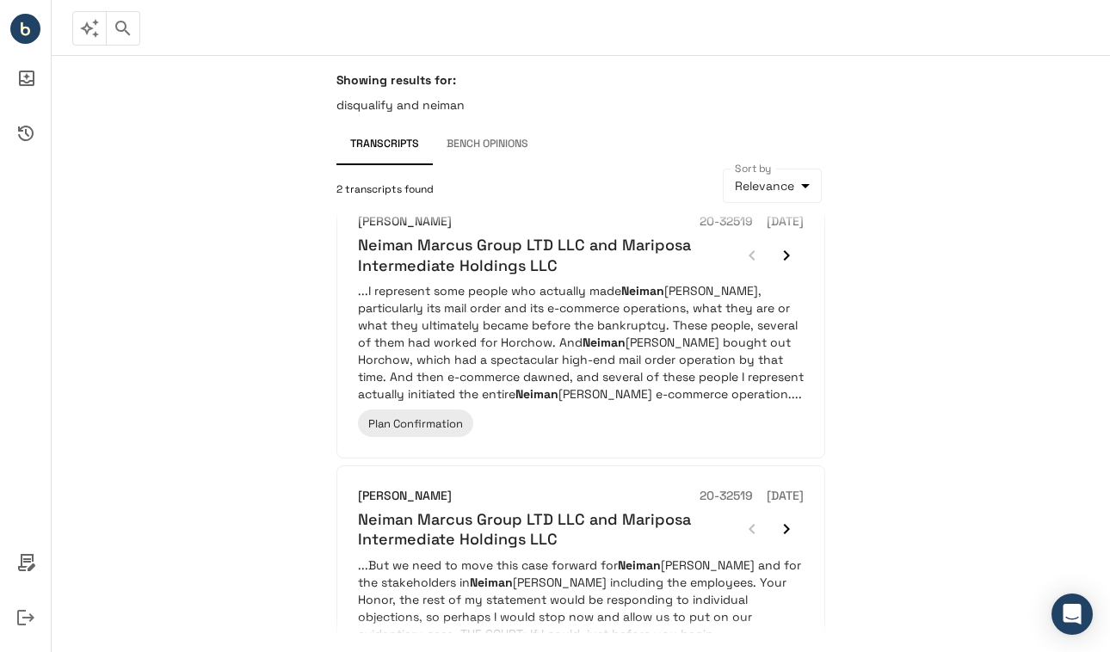
scroll to position [22, 0]
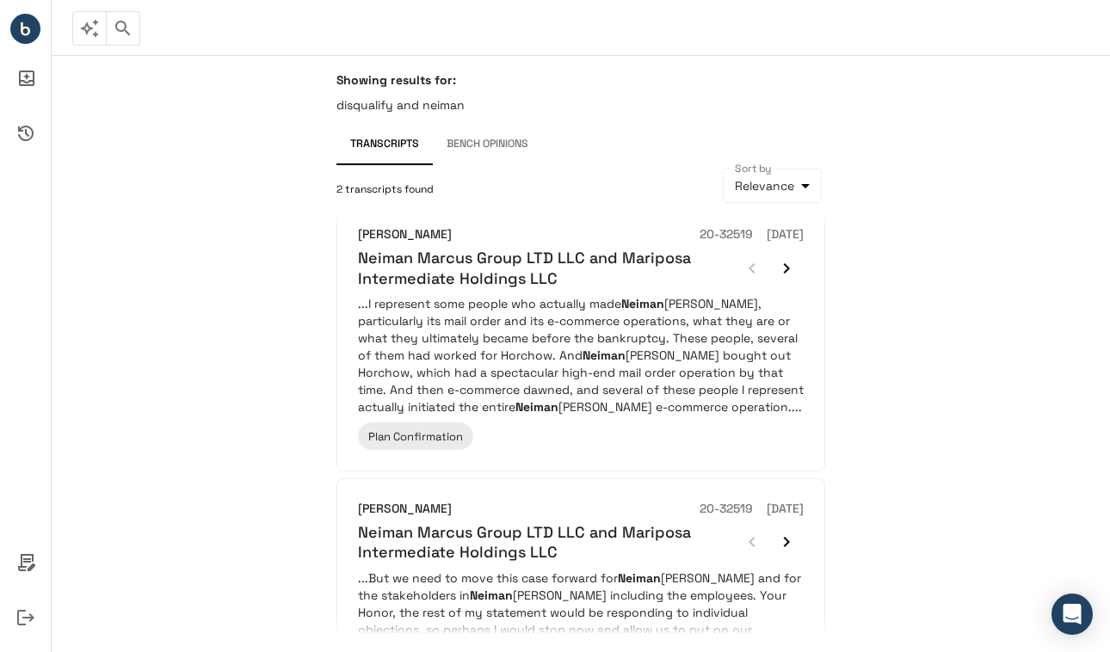
click at [121, 29] on icon "button" at bounding box center [123, 28] width 21 height 21
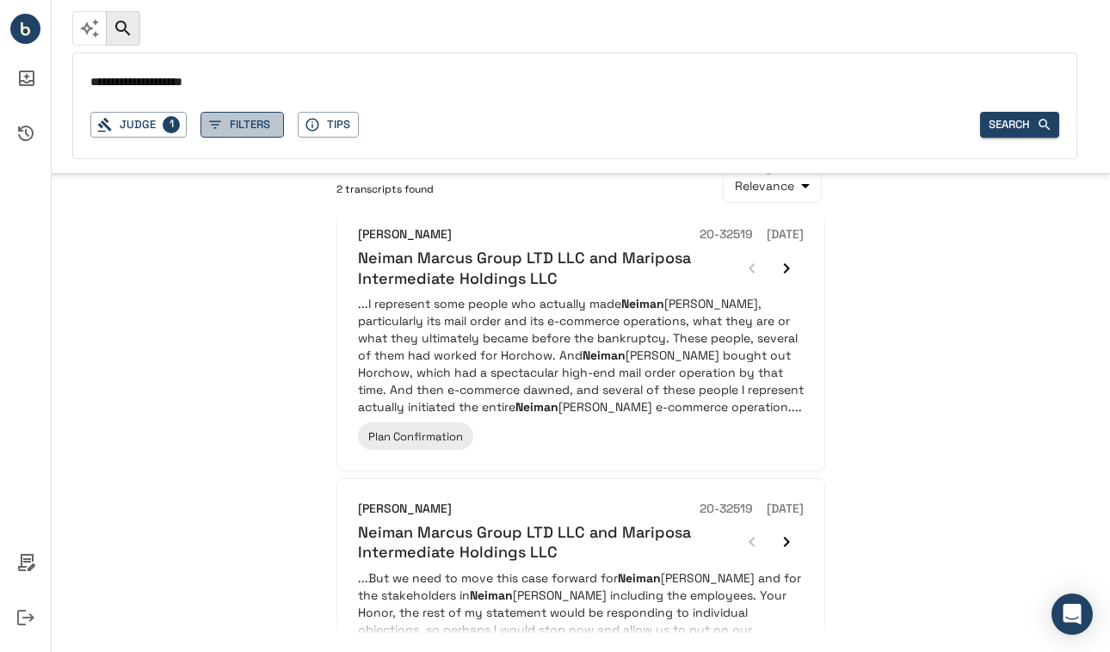
click at [247, 119] on button "Filters" at bounding box center [241, 125] width 83 height 27
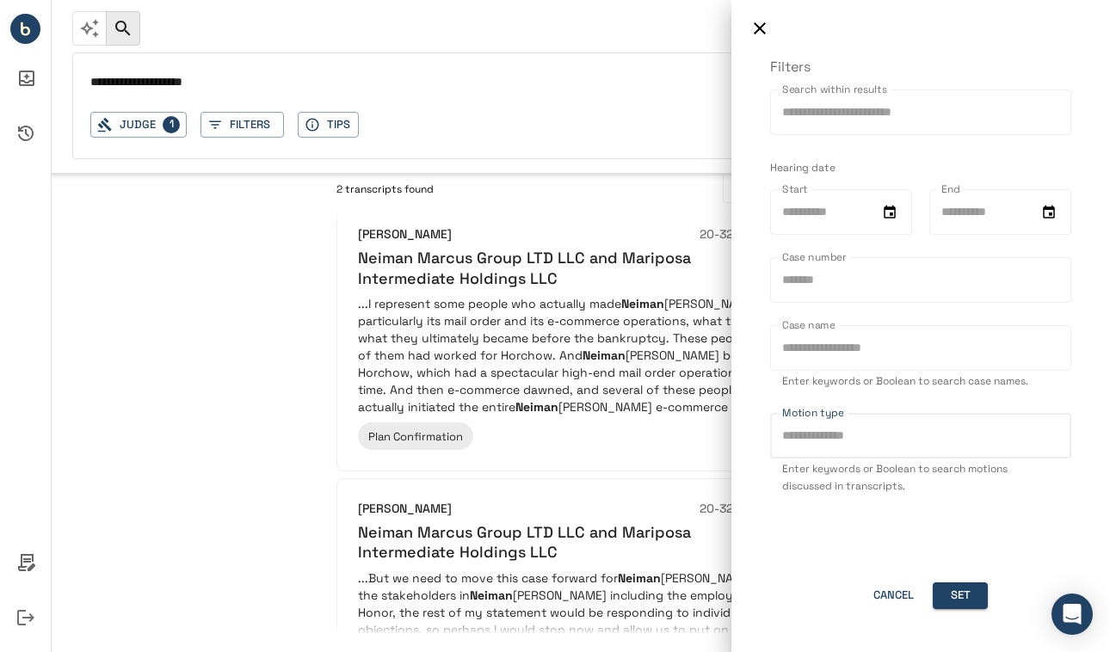
click at [828, 432] on input "Motion type" at bounding box center [920, 436] width 301 height 46
type input "**********"
click at [956, 592] on button "Set" at bounding box center [960, 595] width 55 height 27
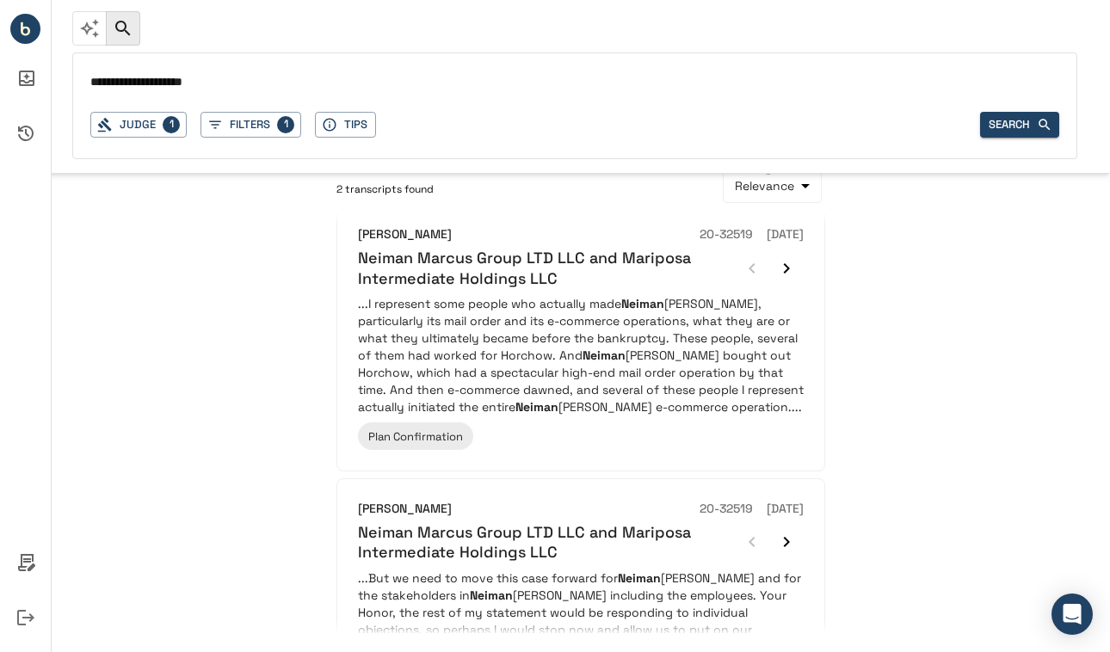
drag, startPoint x: 171, startPoint y: 82, endPoint x: 52, endPoint y: 71, distance: 119.2
click at [59, 71] on div "**********" at bounding box center [555, 87] width 1110 height 174
type input "******"
click at [984, 129] on button "Search" at bounding box center [1019, 125] width 79 height 27
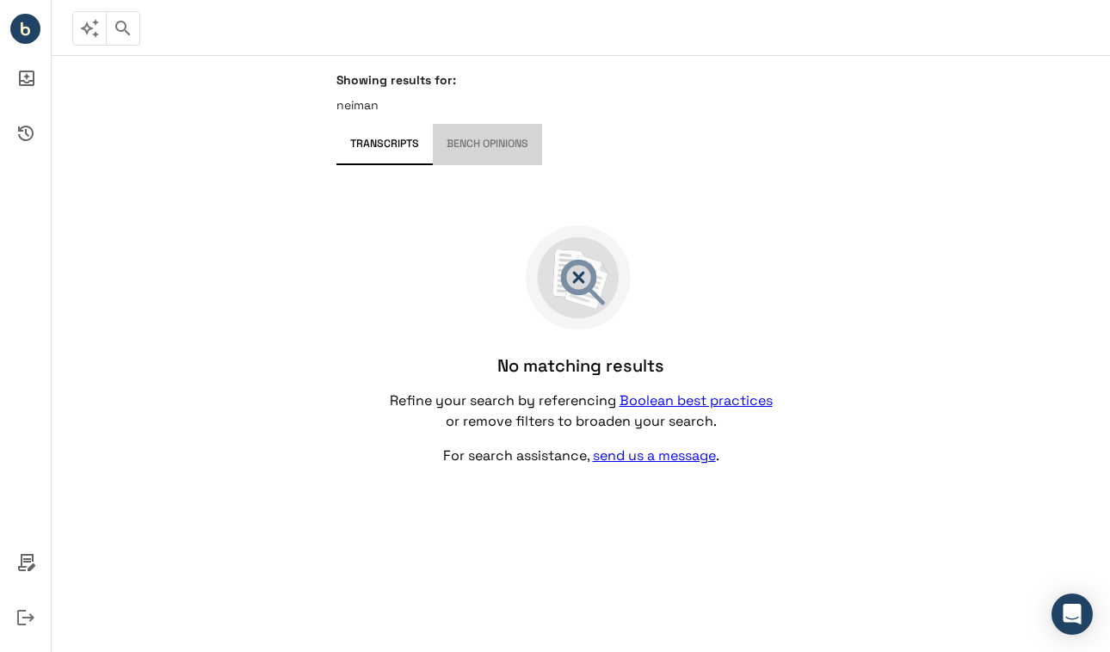
click at [468, 153] on button "Bench Opinions" at bounding box center [487, 144] width 109 height 41
click at [87, 40] on button "button" at bounding box center [89, 28] width 34 height 34
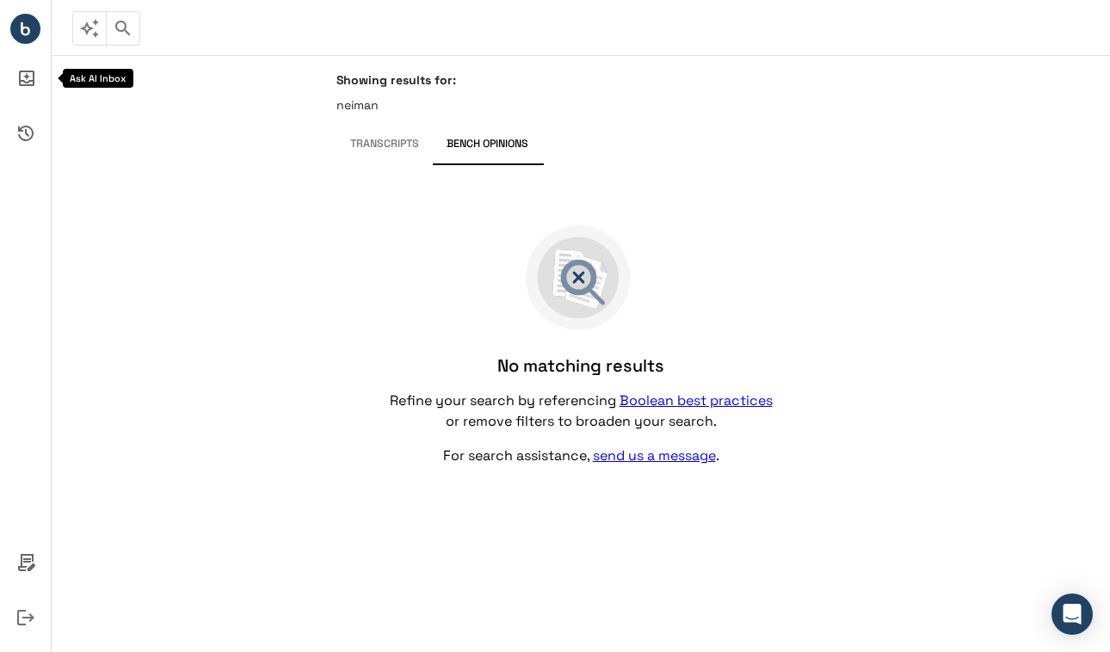
click at [27, 83] on icon "Ask AI Inbox" at bounding box center [26, 78] width 15 height 15
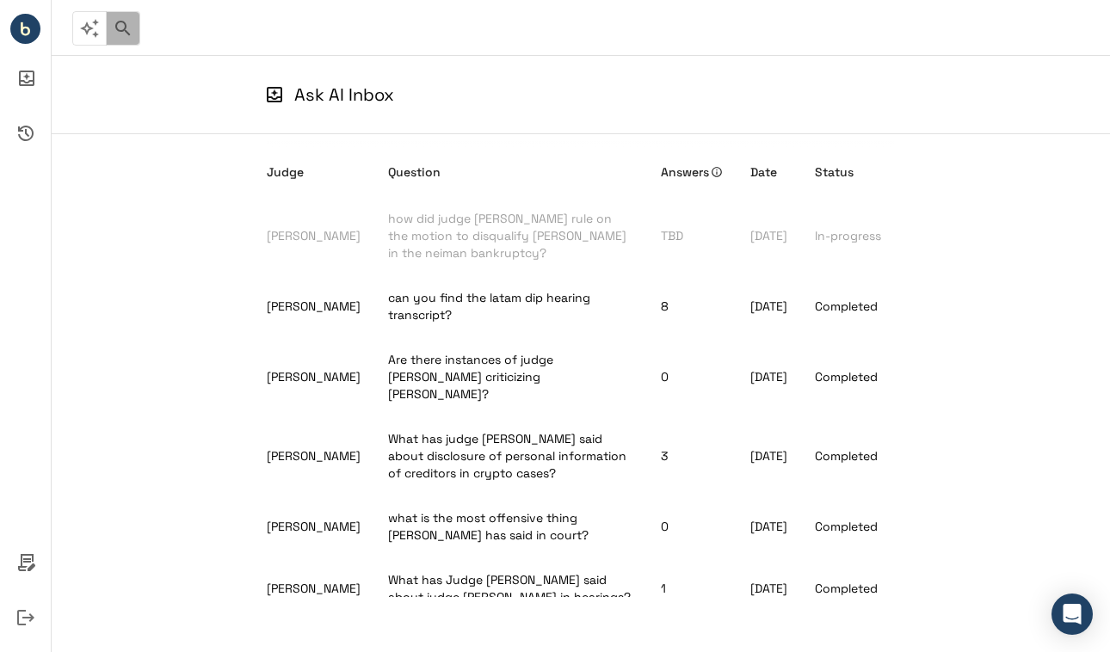
click at [126, 35] on icon "button" at bounding box center [123, 28] width 21 height 21
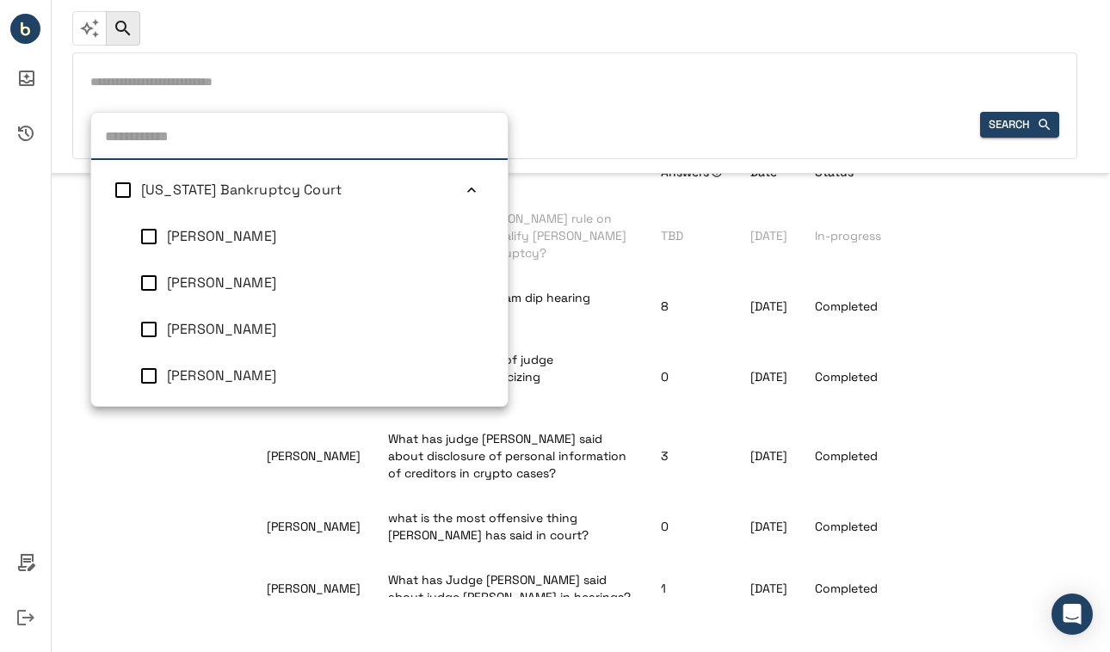
click at [123, 121] on div "Judge [US_STATE] Bankruptcy Court [PERSON_NAME] [PERSON_NAME] [PERSON_NAME] [PE…" at bounding box center [129, 125] width 79 height 27
click at [227, 94] on input "text" at bounding box center [574, 83] width 969 height 25
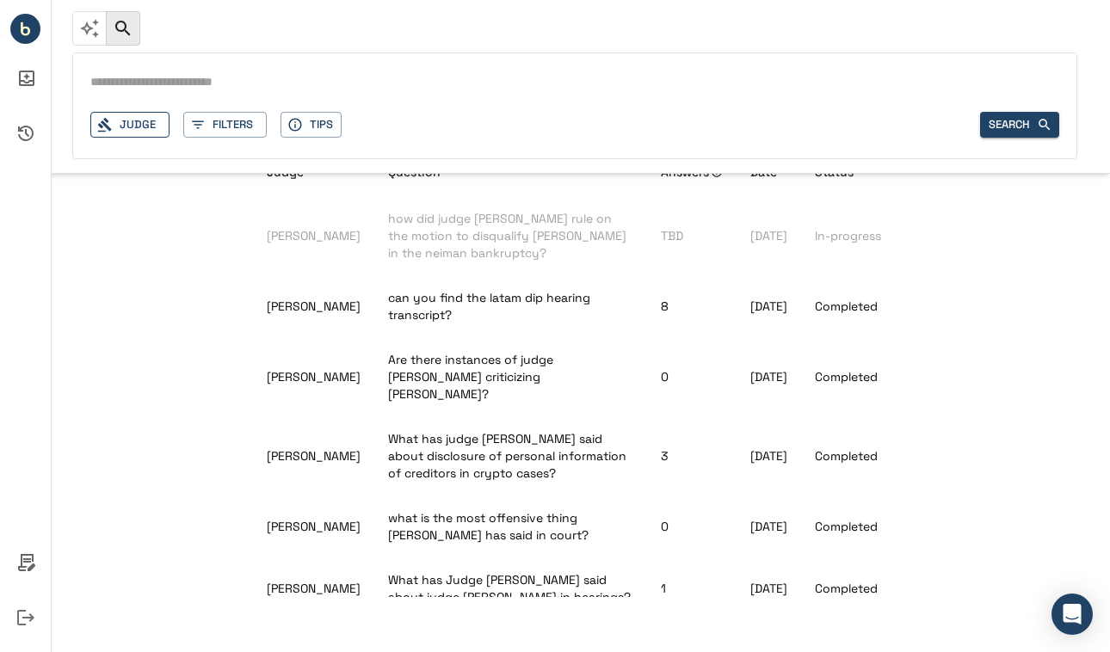
click at [142, 128] on div "Judge" at bounding box center [129, 125] width 79 height 27
click at [273, 68] on div "Judge Filters Tips Search" at bounding box center [574, 105] width 1005 height 107
click at [239, 125] on button "Filters" at bounding box center [224, 125] width 83 height 27
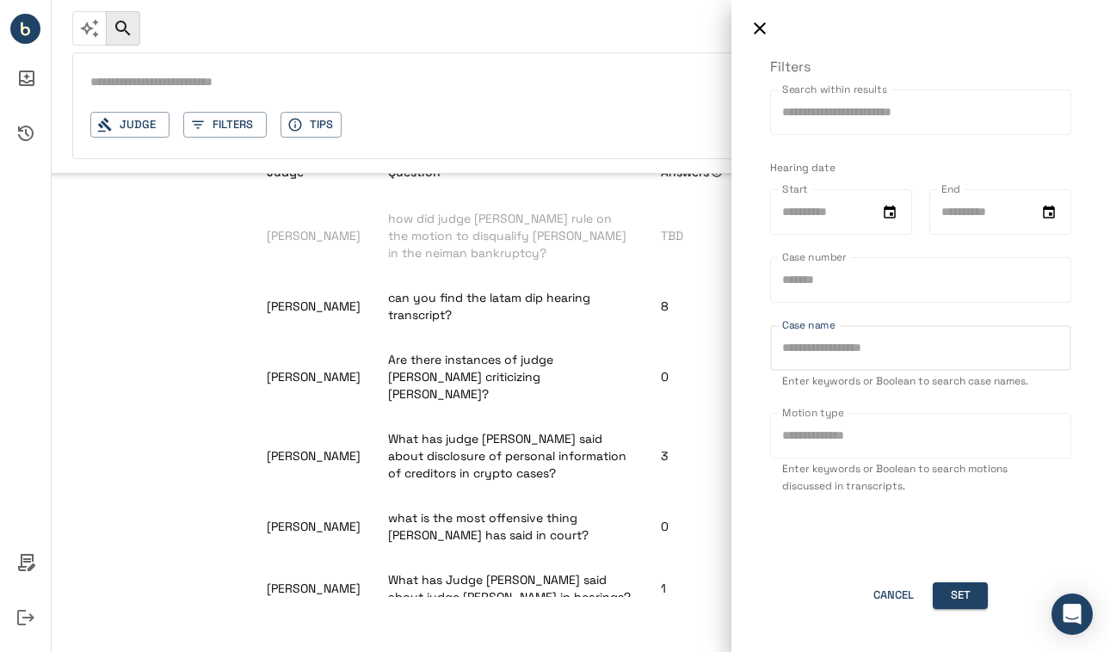
click at [814, 352] on input "Case name" at bounding box center [920, 348] width 301 height 46
type input "******"
click at [963, 607] on button "Set" at bounding box center [960, 595] width 55 height 27
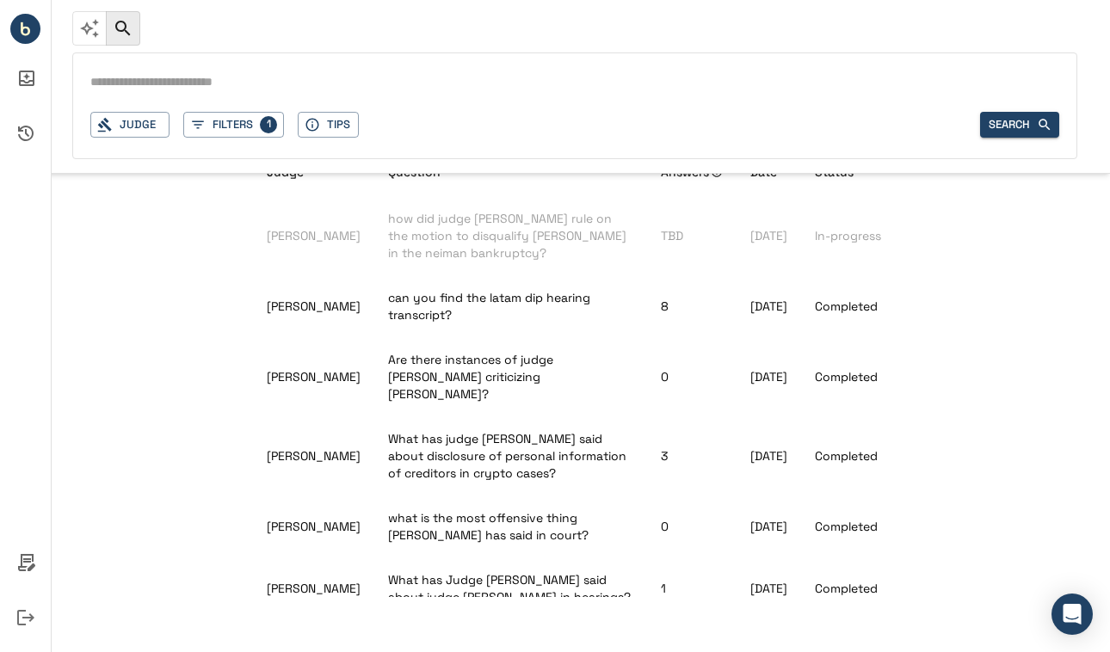
click at [190, 77] on input "text" at bounding box center [574, 83] width 969 height 25
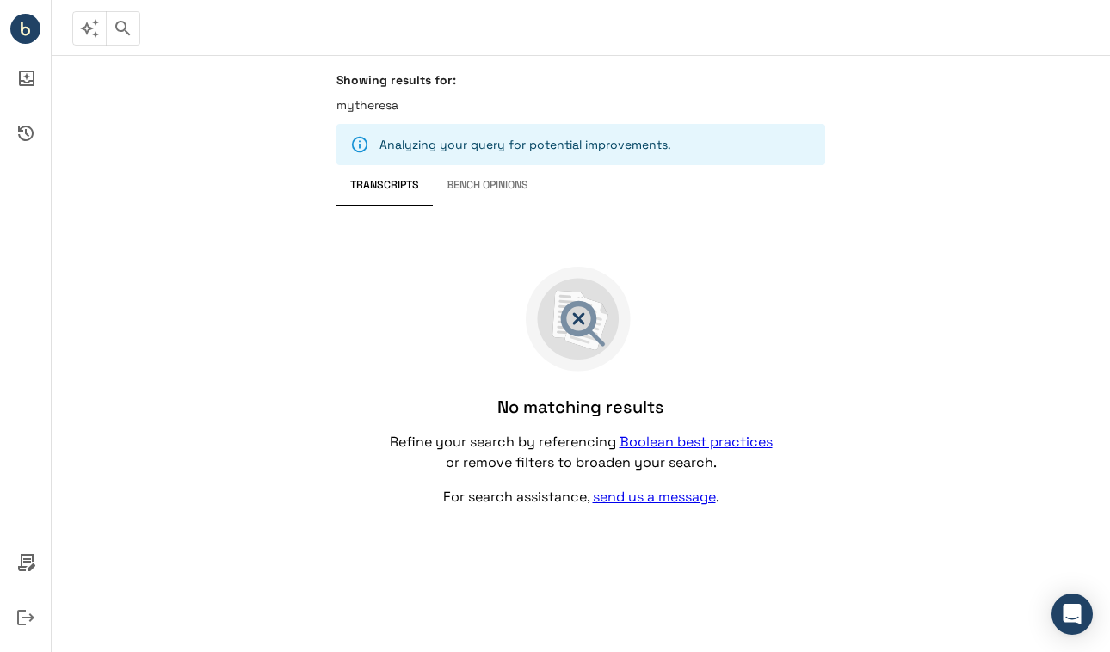
click at [128, 36] on icon "button" at bounding box center [123, 28] width 21 height 21
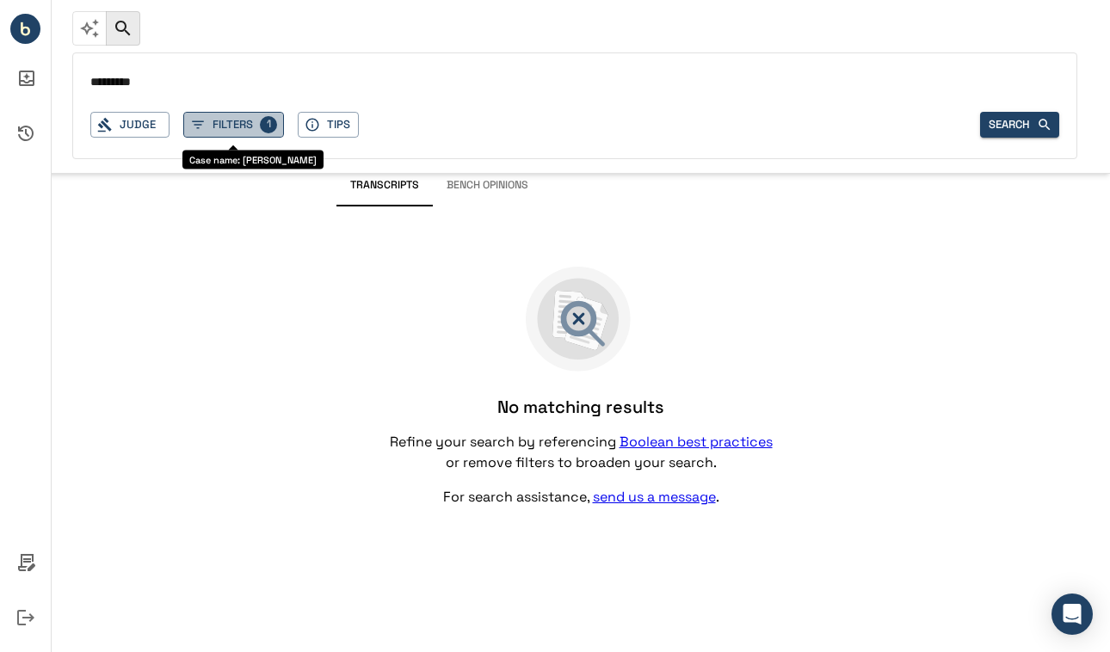
click at [209, 122] on button "Filters 1" at bounding box center [233, 125] width 101 height 27
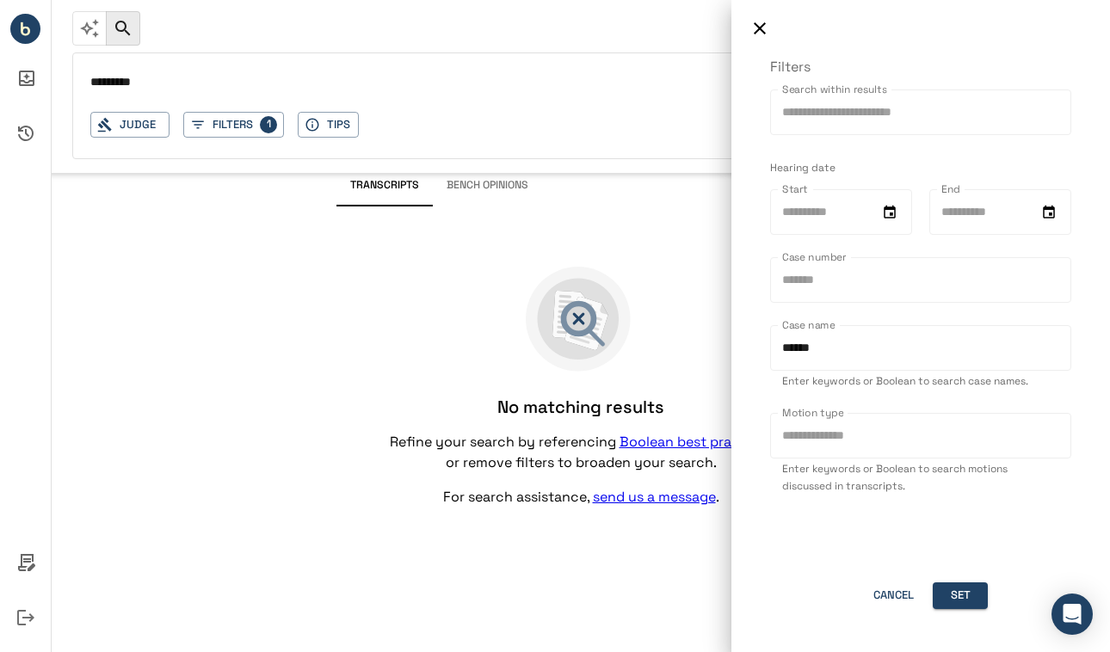
click at [147, 125] on div at bounding box center [555, 326] width 1110 height 652
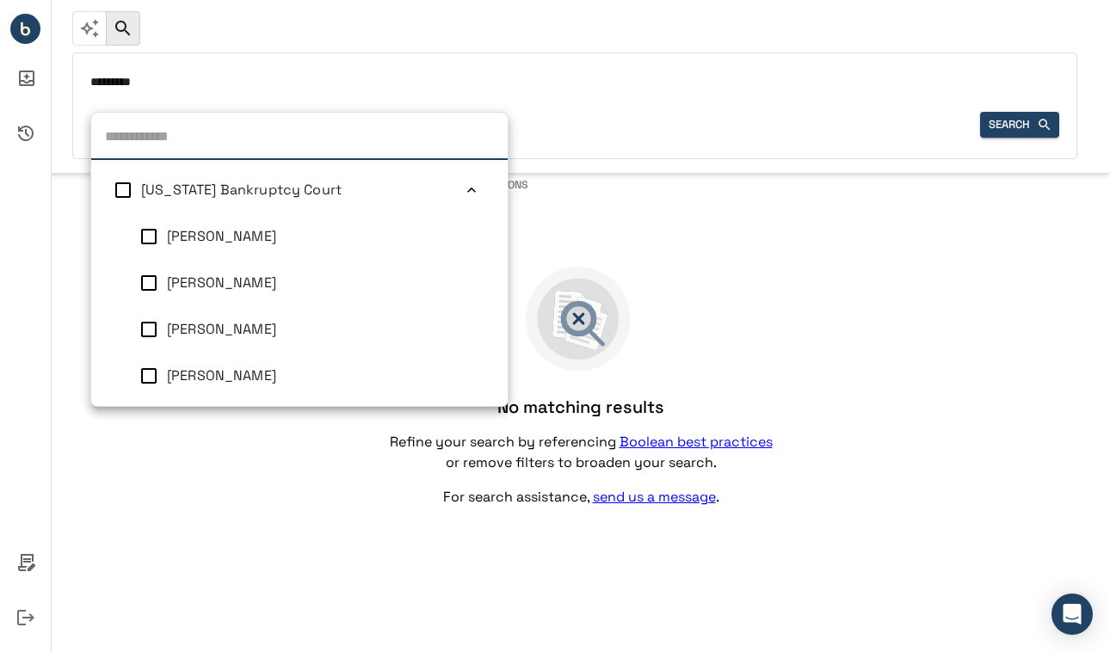
click at [147, 125] on div "Judge [US_STATE] Bankruptcy Court [PERSON_NAME] [PERSON_NAME] [PERSON_NAME] [PE…" at bounding box center [129, 125] width 79 height 27
click at [187, 93] on input "*********" at bounding box center [574, 83] width 969 height 25
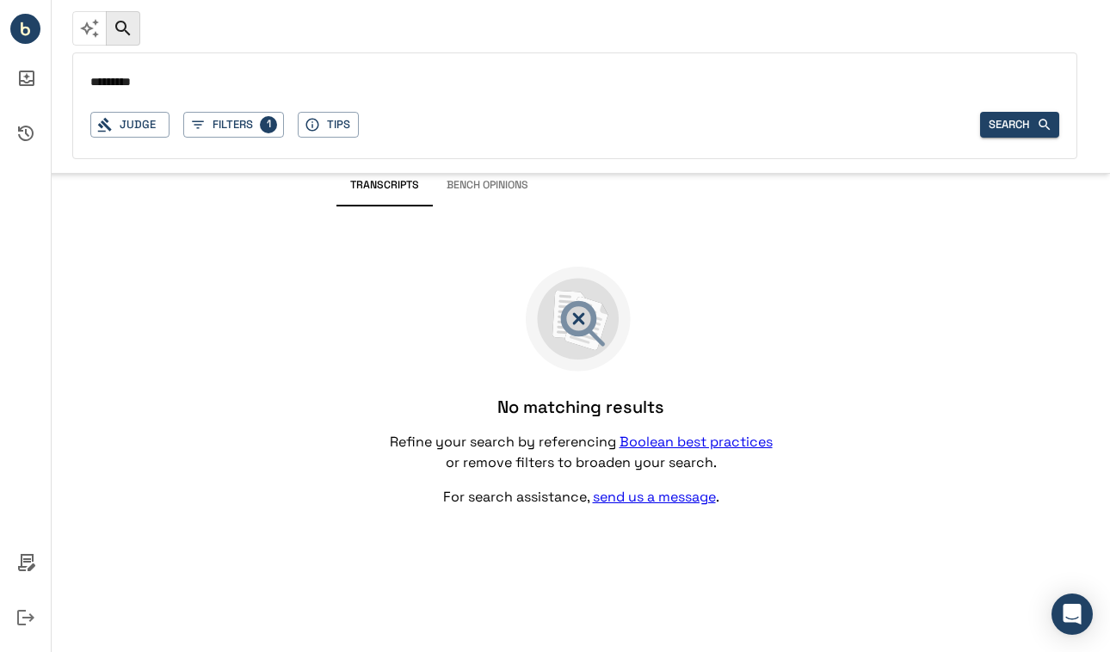
click at [105, 87] on input "*********" at bounding box center [574, 83] width 969 height 25
type input "*******"
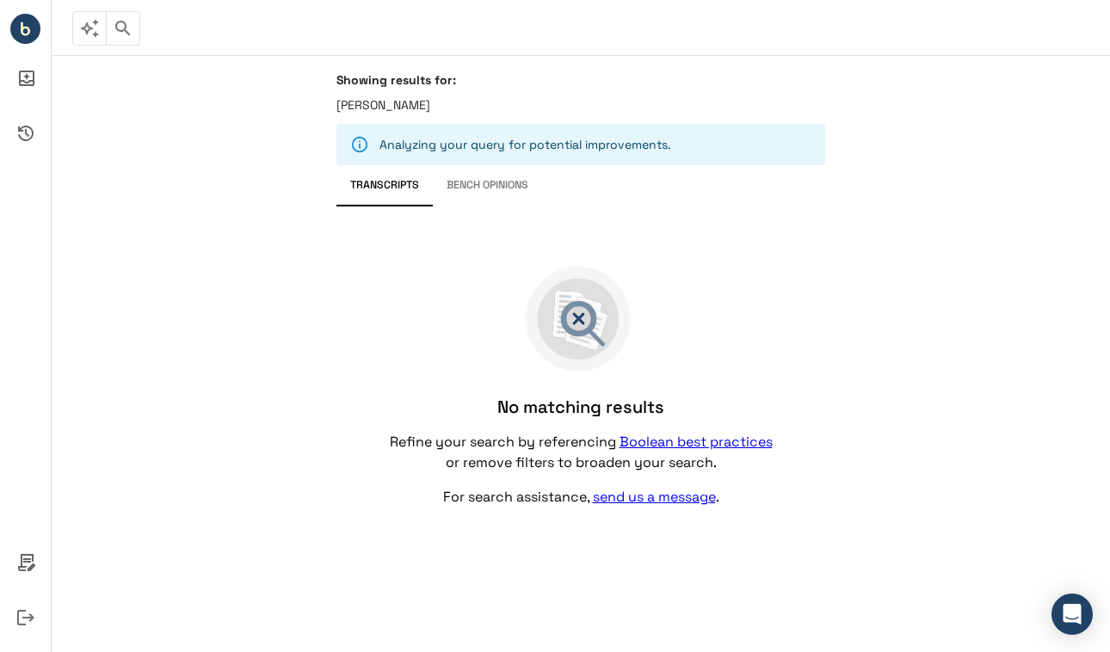
click at [479, 187] on button "Bench Opinions" at bounding box center [487, 185] width 109 height 41
click at [399, 186] on button "Transcripts" at bounding box center [384, 185] width 96 height 41
click at [123, 23] on icon "button" at bounding box center [123, 28] width 21 height 21
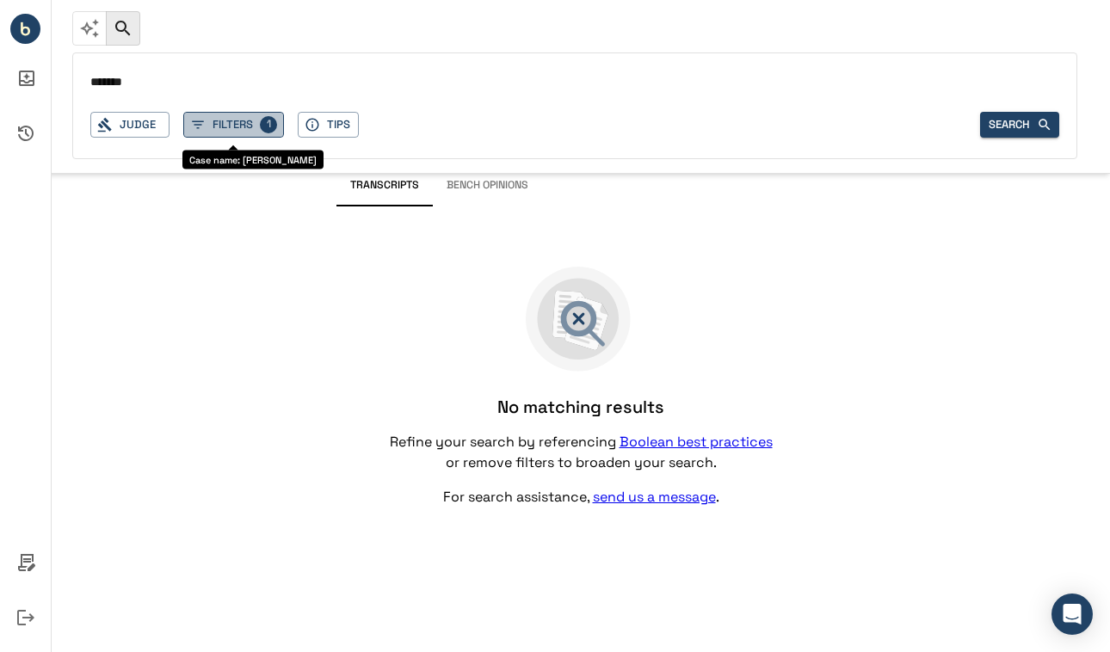
click at [228, 127] on button "Filters 1" at bounding box center [233, 125] width 101 height 27
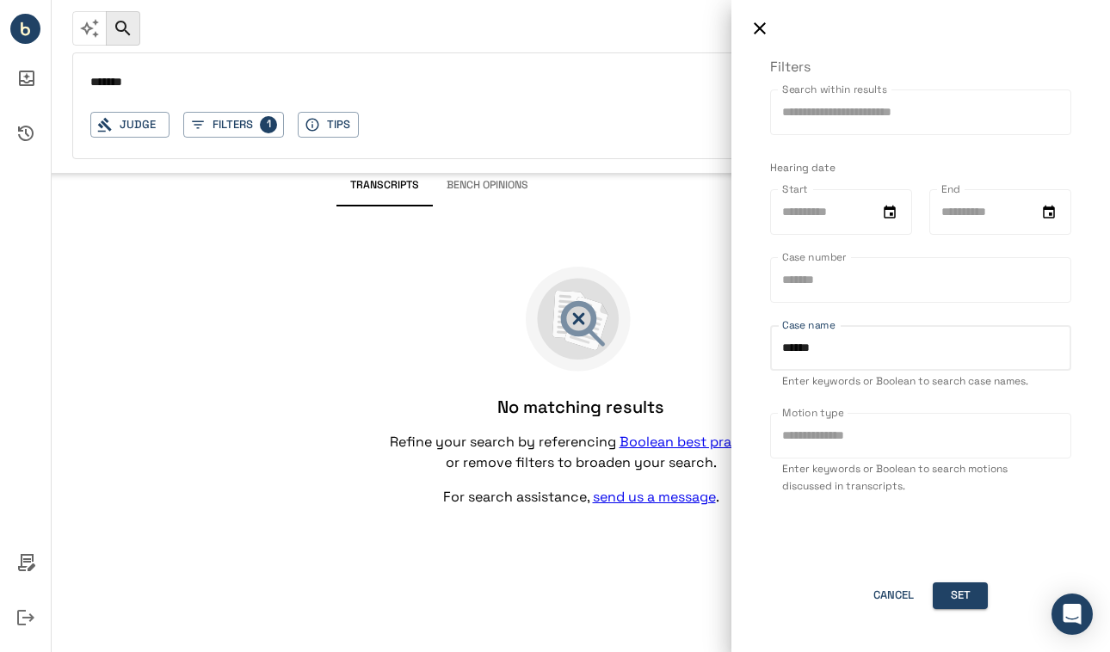
drag, startPoint x: 837, startPoint y: 344, endPoint x: 717, endPoint y: 332, distance: 121.0
click at [722, 335] on div "Filters Search within results Search within results Hearing date Start Start En…" at bounding box center [555, 326] width 1110 height 652
click at [151, 82] on div at bounding box center [555, 326] width 1110 height 652
type input "******"
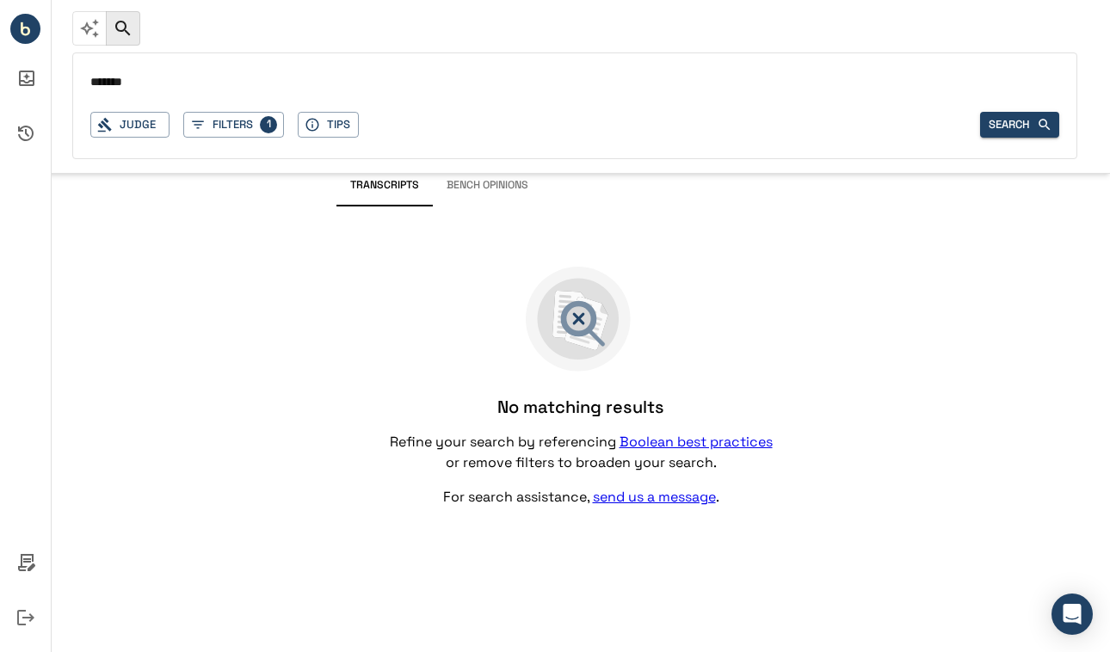
click at [91, 85] on input "*******" at bounding box center [574, 83] width 969 height 25
type input "*********"
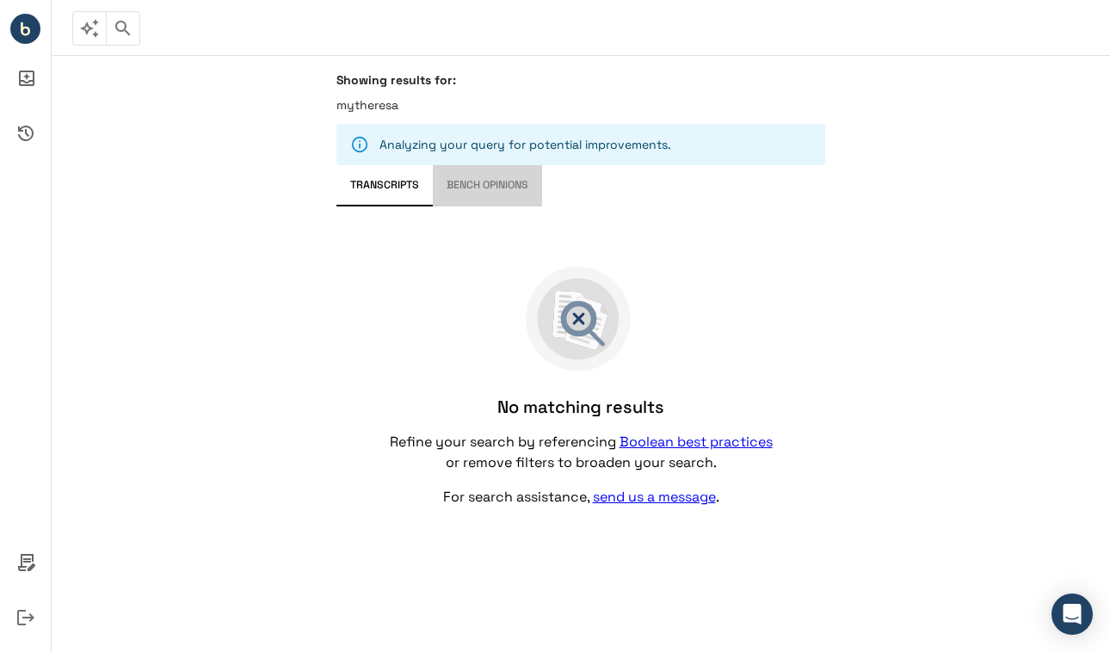
click at [471, 188] on button "Bench Opinions" at bounding box center [487, 185] width 109 height 41
click at [126, 32] on icon "button" at bounding box center [122, 28] width 15 height 15
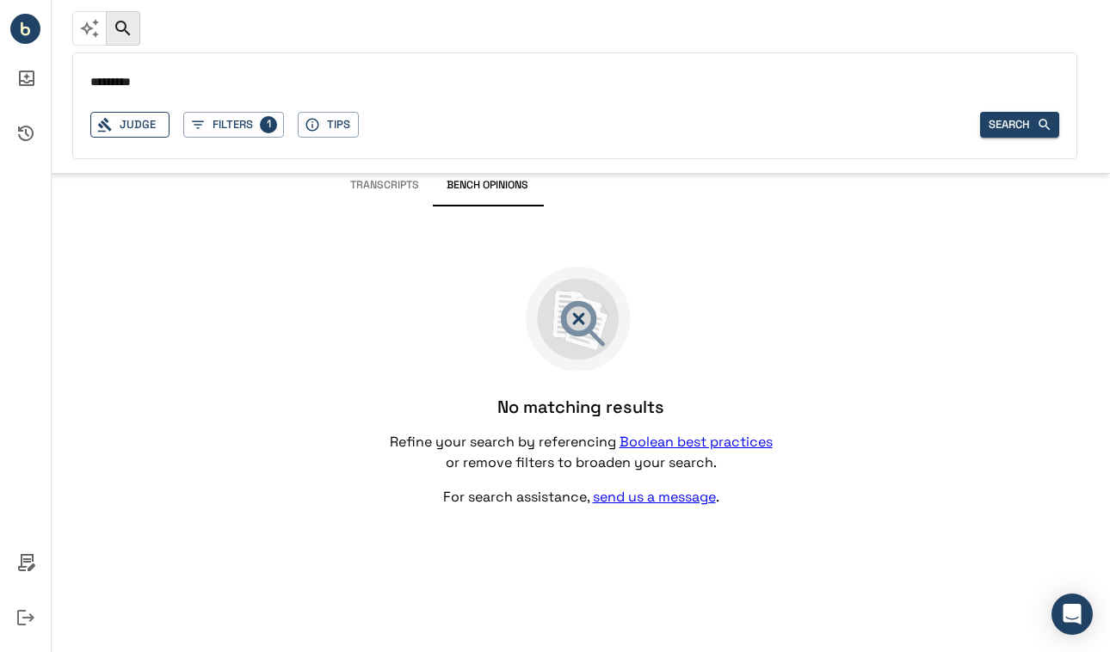
click at [138, 125] on div "Judge" at bounding box center [129, 125] width 79 height 27
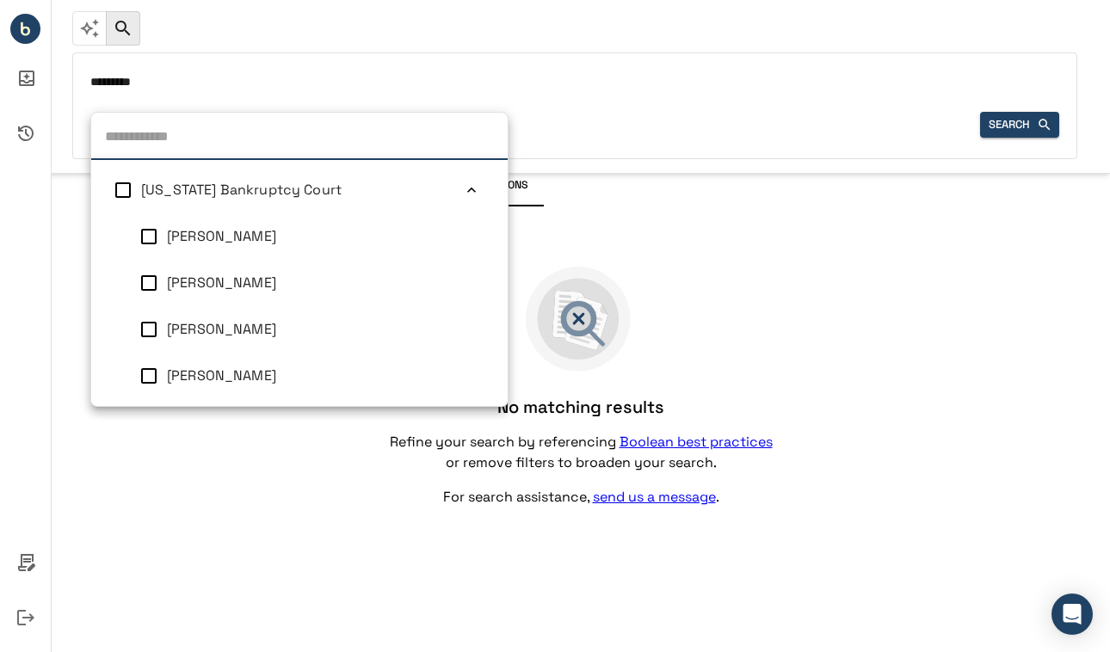
click at [169, 93] on input "*********" at bounding box center [574, 83] width 969 height 25
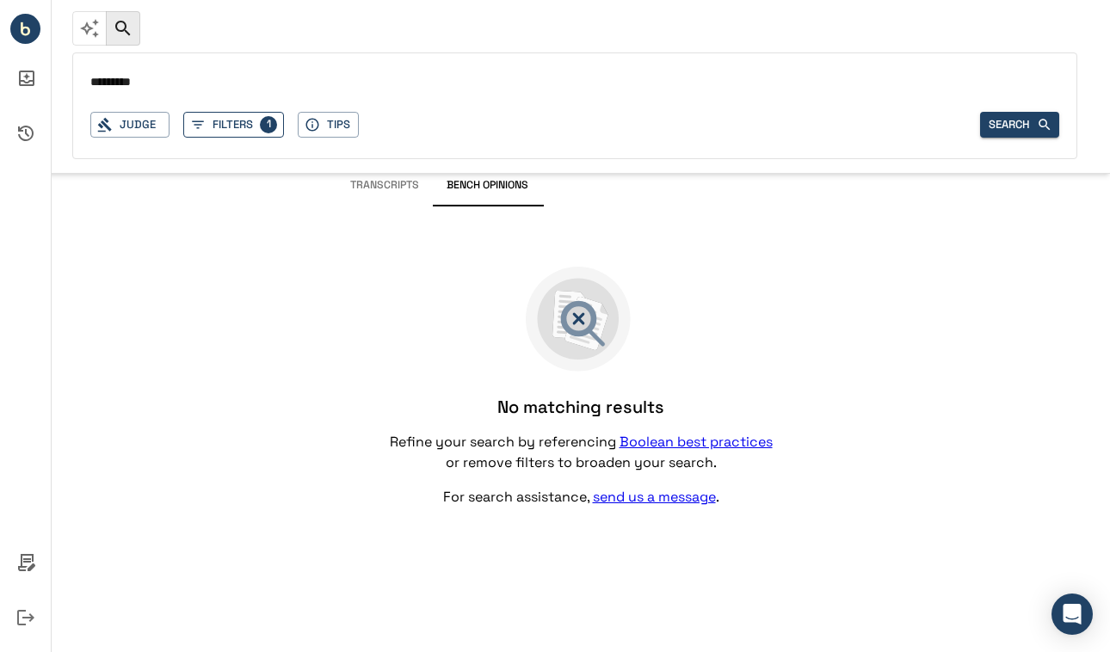
click at [209, 131] on button "Filters 1" at bounding box center [233, 125] width 101 height 27
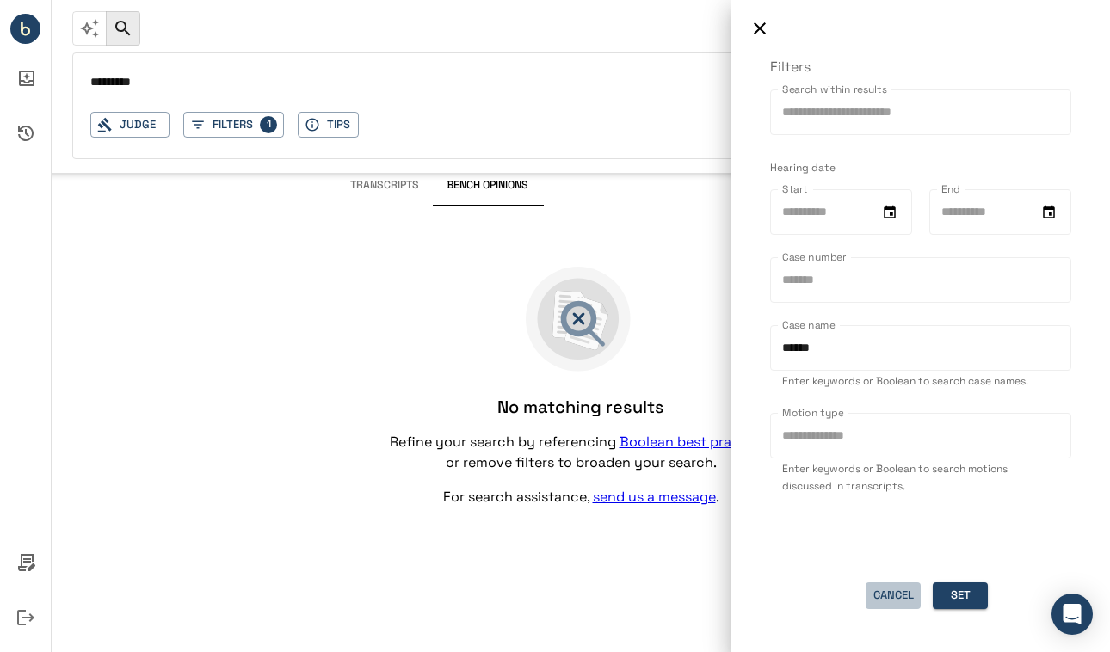
click at [896, 594] on button "Cancel" at bounding box center [892, 595] width 55 height 27
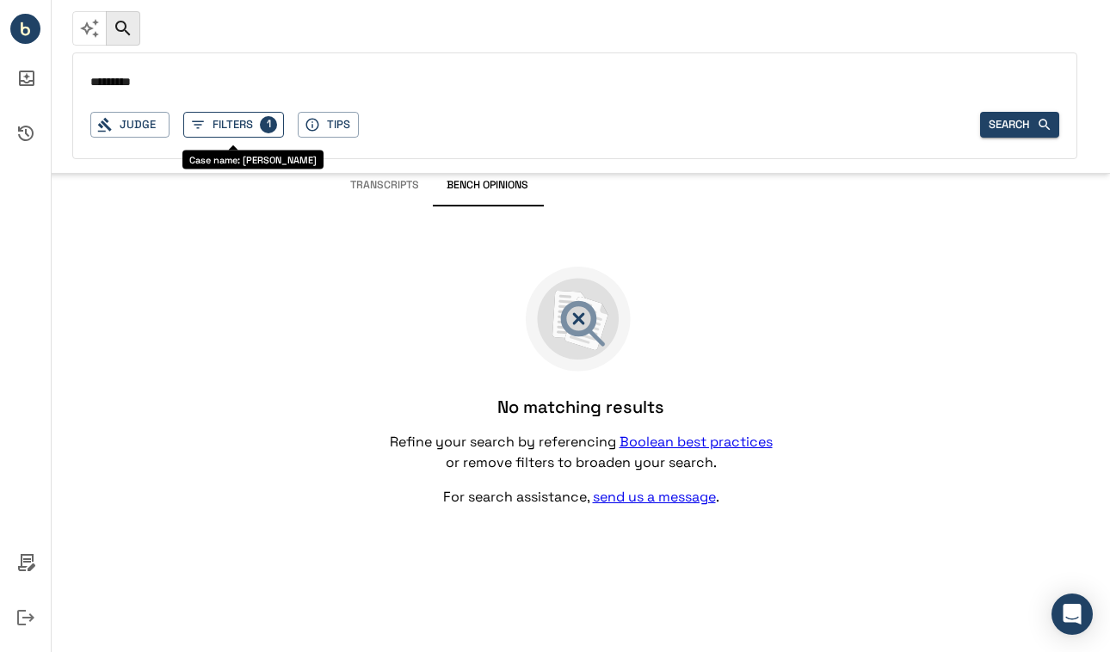
click at [267, 125] on p "1" at bounding box center [268, 124] width 17 height 17
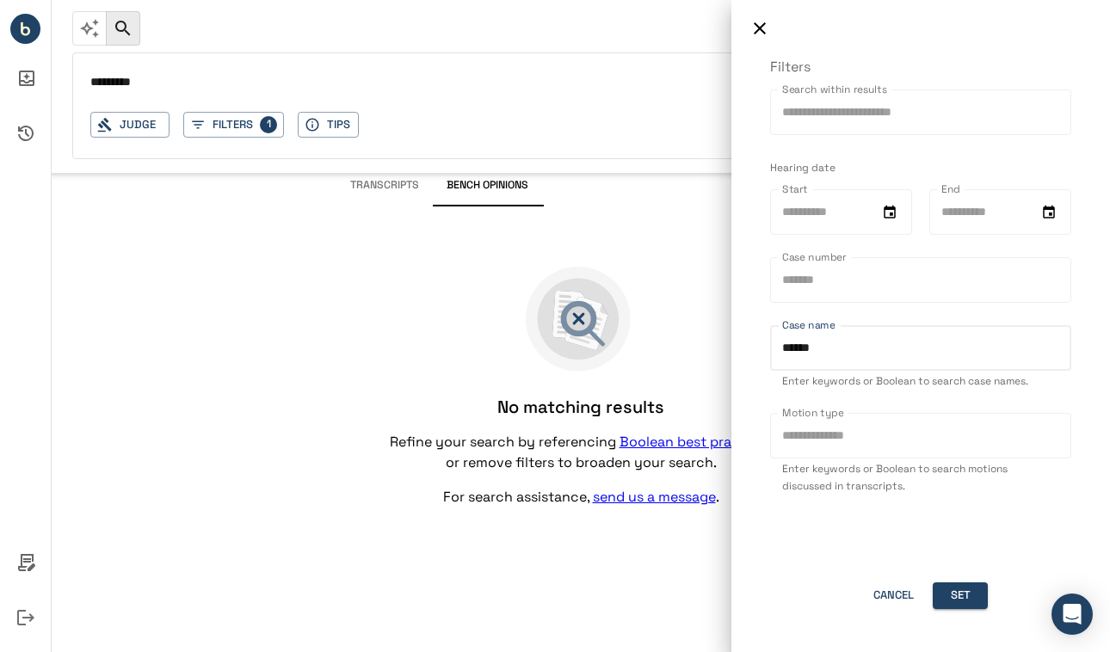
drag, startPoint x: 858, startPoint y: 352, endPoint x: 744, endPoint y: 347, distance: 113.7
click at [744, 347] on div "Filters Search within results Search within results Hearing date Start Start En…" at bounding box center [920, 354] width 379 height 595
click at [971, 600] on button "Set" at bounding box center [960, 595] width 55 height 27
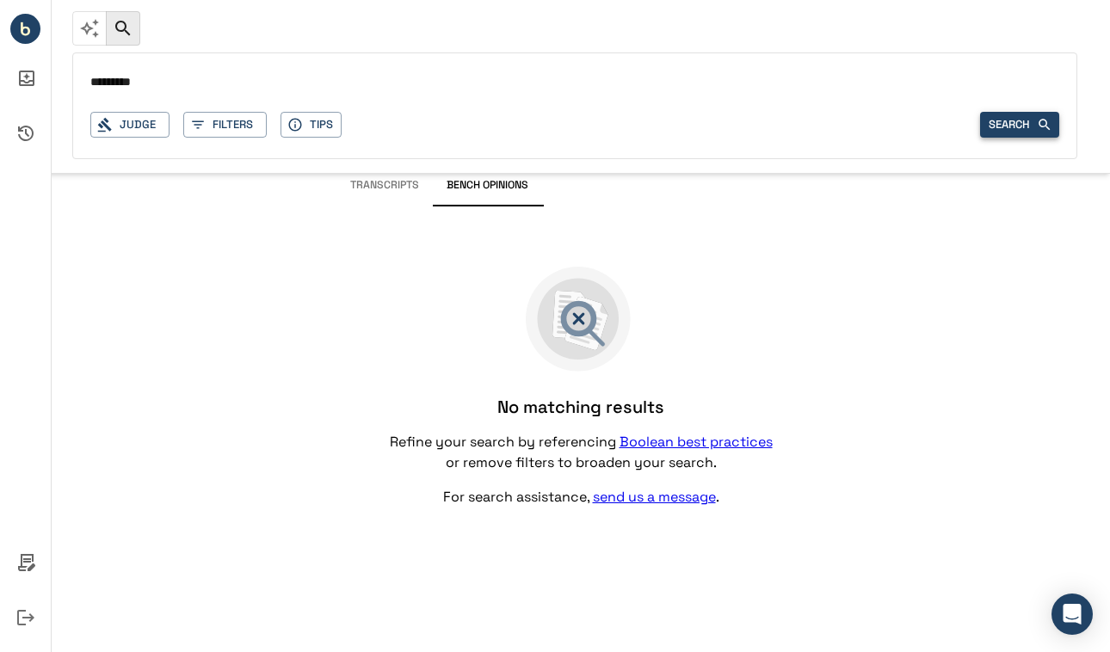
click at [1006, 121] on button "Search" at bounding box center [1019, 125] width 79 height 27
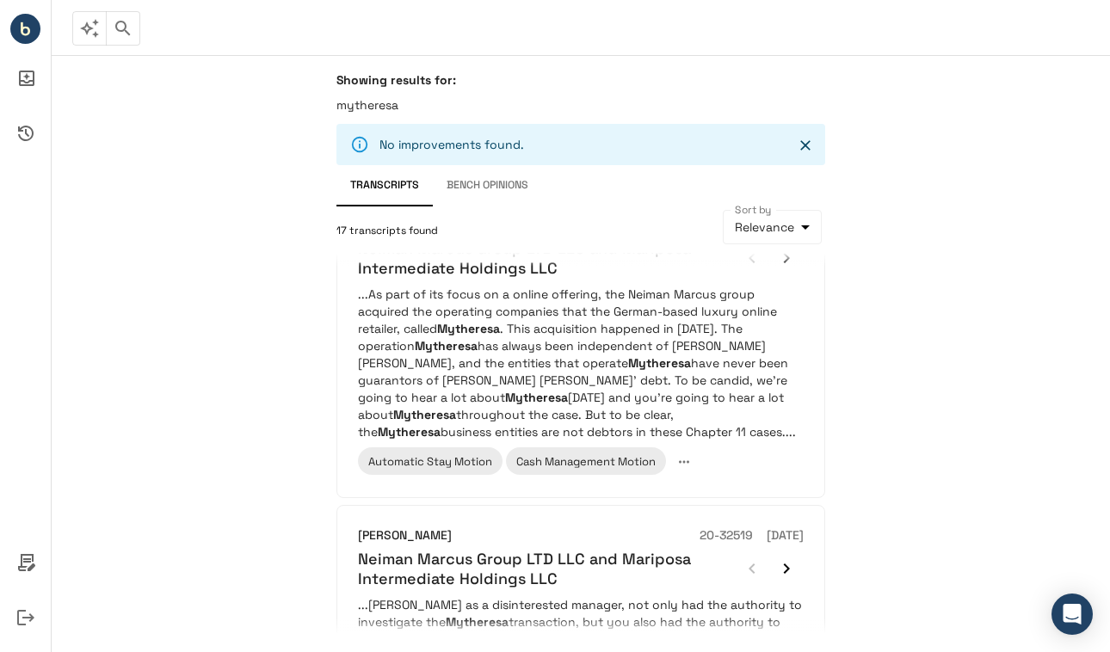
scroll to position [383, 0]
click at [539, 307] on p "...As part of its focus on a online offering, the Neiman Marcus group acquired …" at bounding box center [581, 361] width 446 height 155
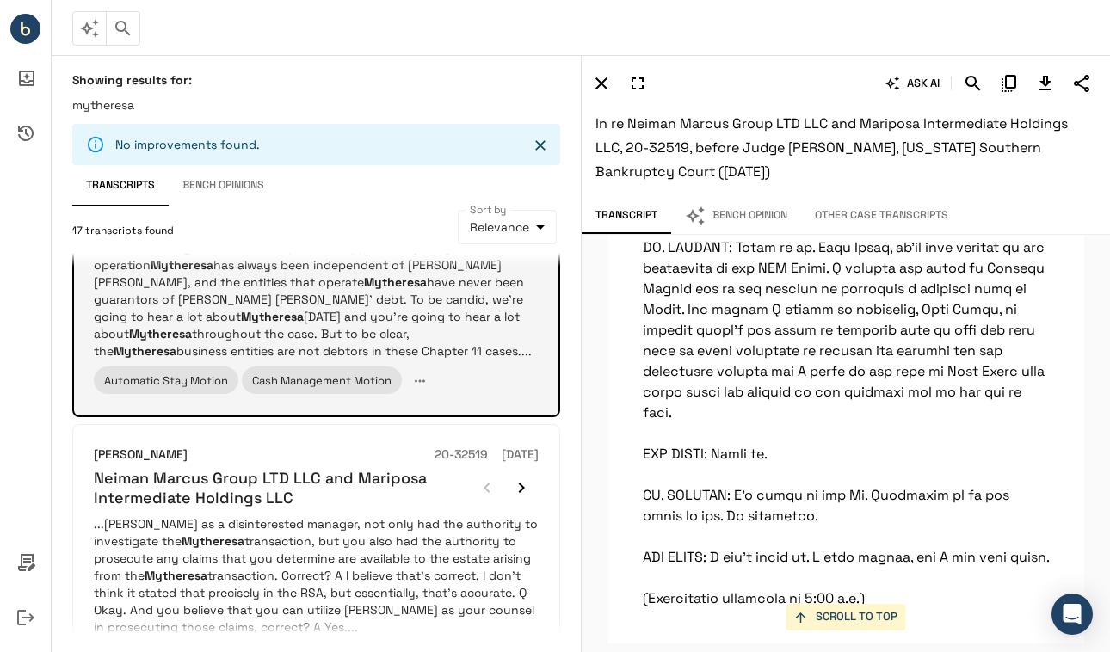
scroll to position [677, 0]
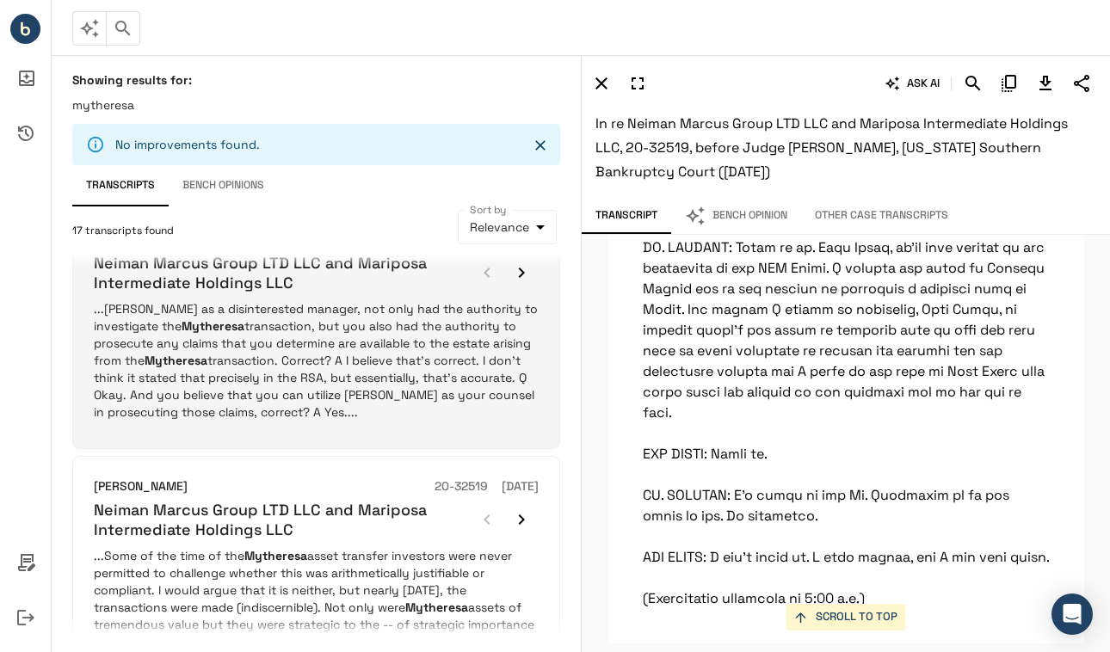
click at [257, 353] on p "...[PERSON_NAME] as a disinterested manager, not only had the authority to inve…" at bounding box center [316, 360] width 445 height 120
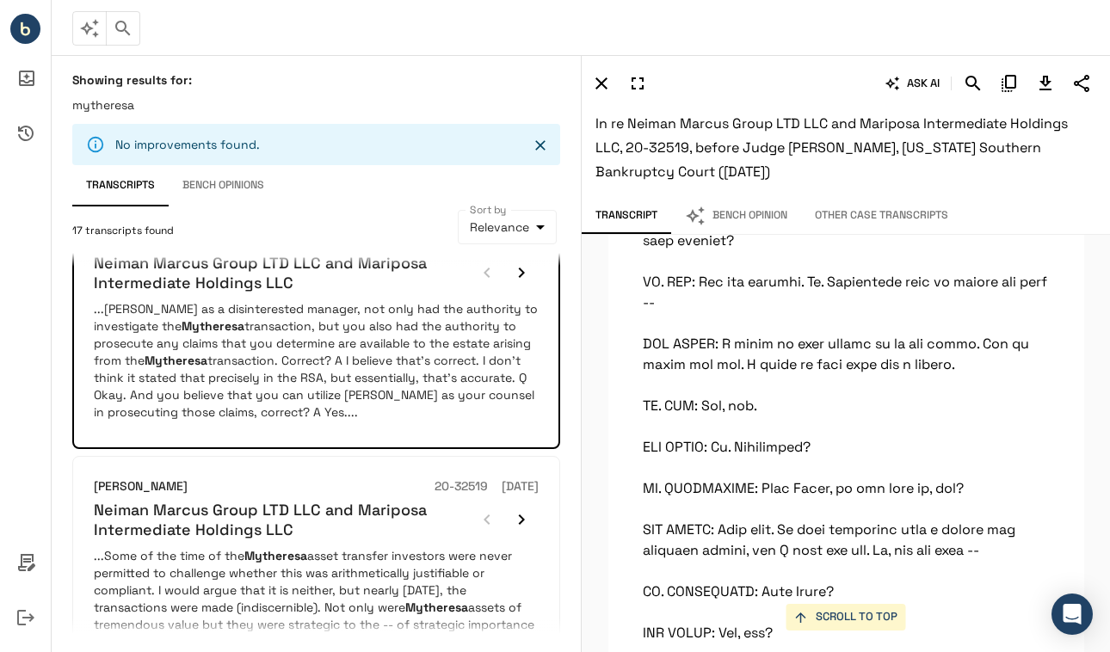
scroll to position [876, 0]
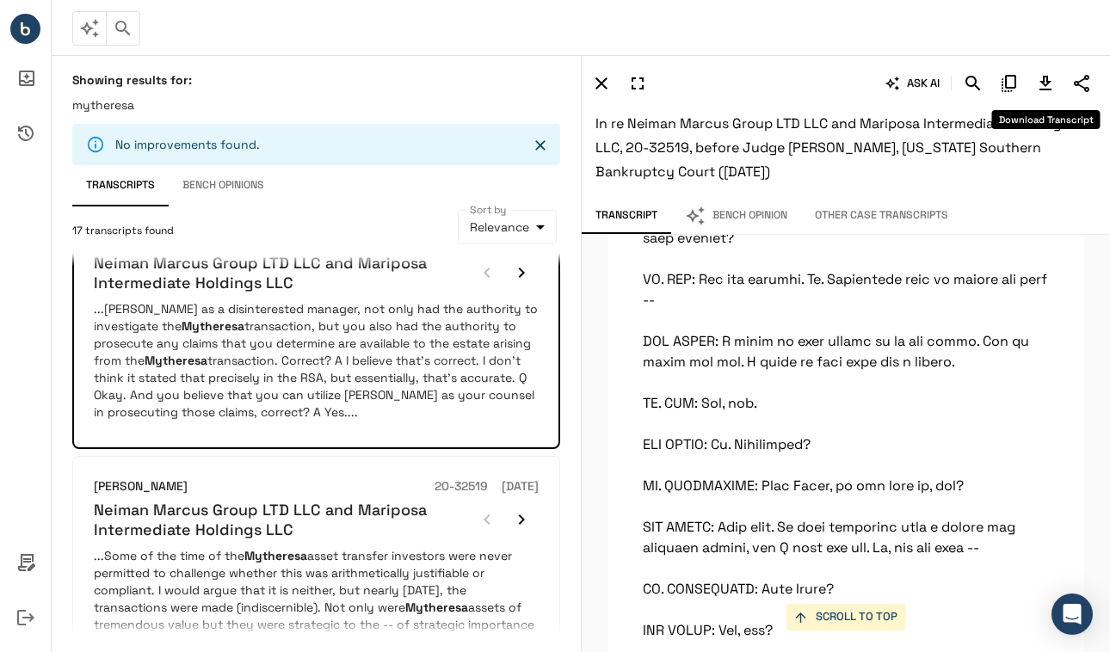
click at [1050, 77] on icon "Download Transcript" at bounding box center [1045, 83] width 21 height 21
click at [1064, 30] on div at bounding box center [574, 28] width 1005 height 34
click at [1012, 79] on icon "Copy Citation" at bounding box center [1009, 83] width 21 height 21
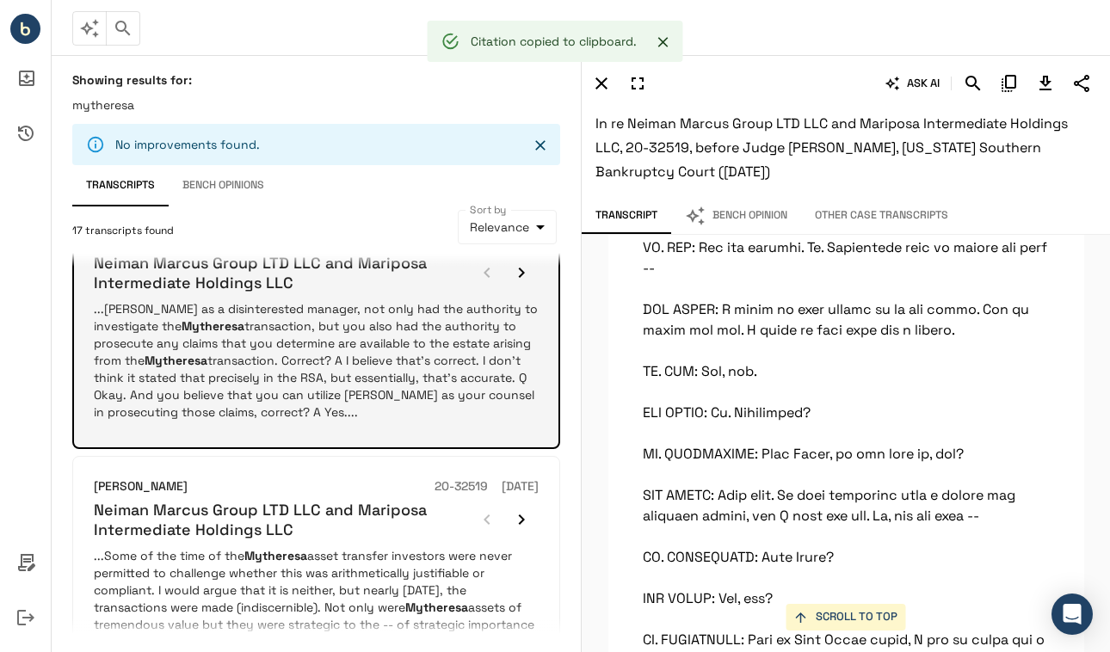
click at [293, 385] on p "...[PERSON_NAME] as a disinterested manager, not only had the authority to inve…" at bounding box center [316, 360] width 445 height 120
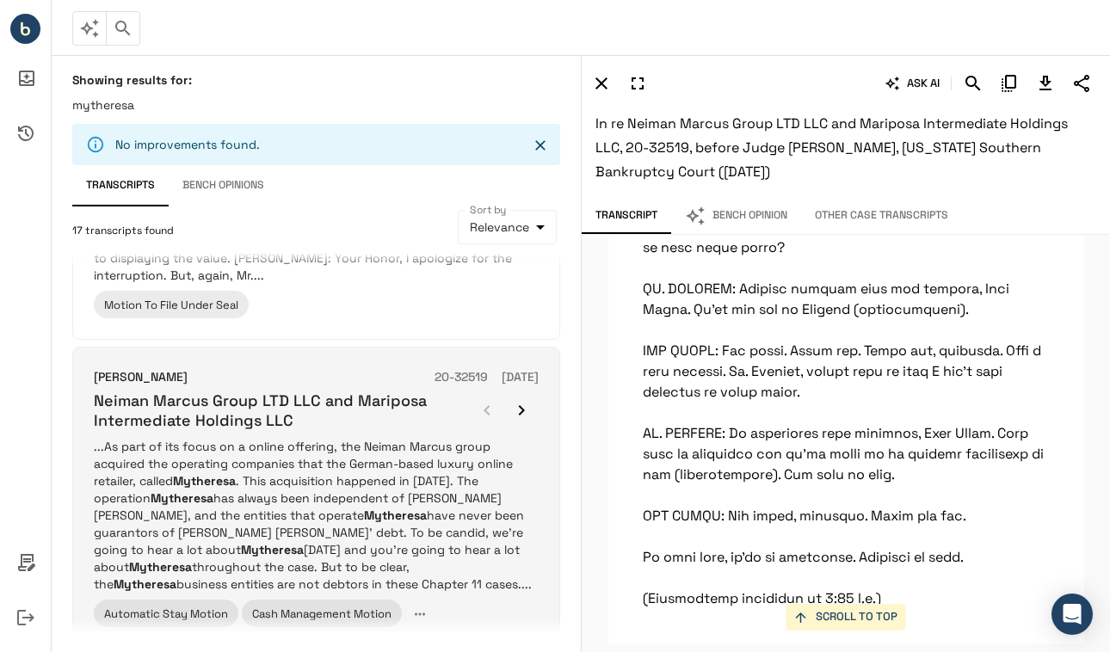
scroll to position [242, 0]
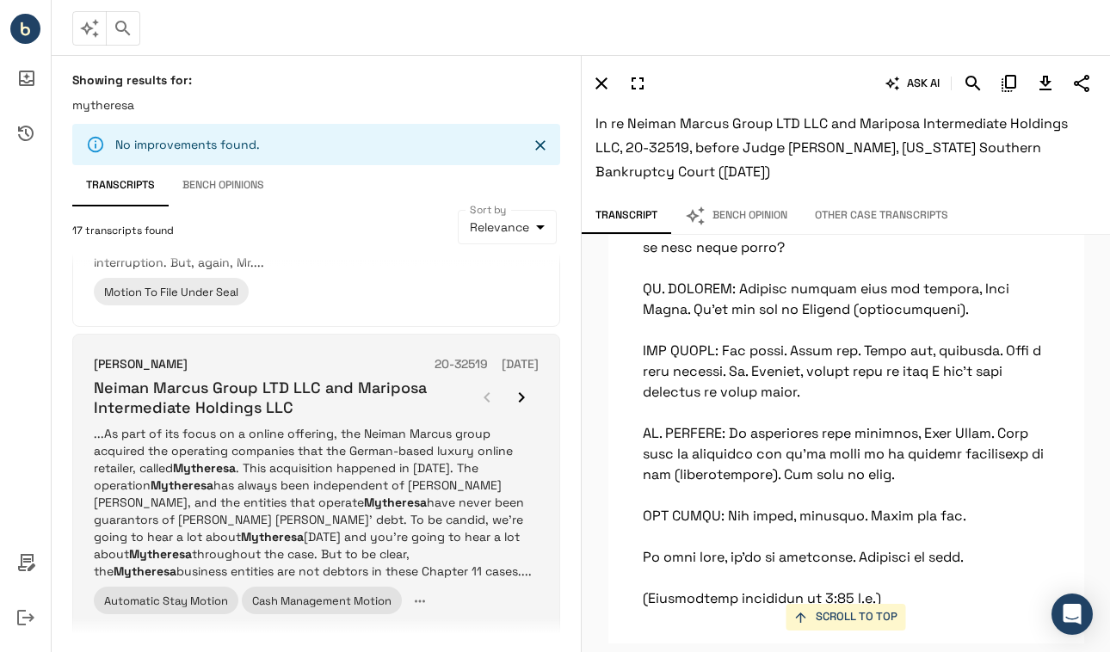
click at [402, 459] on p "...As part of its focus on a online offering, the Neiman Marcus group acquired …" at bounding box center [316, 502] width 445 height 155
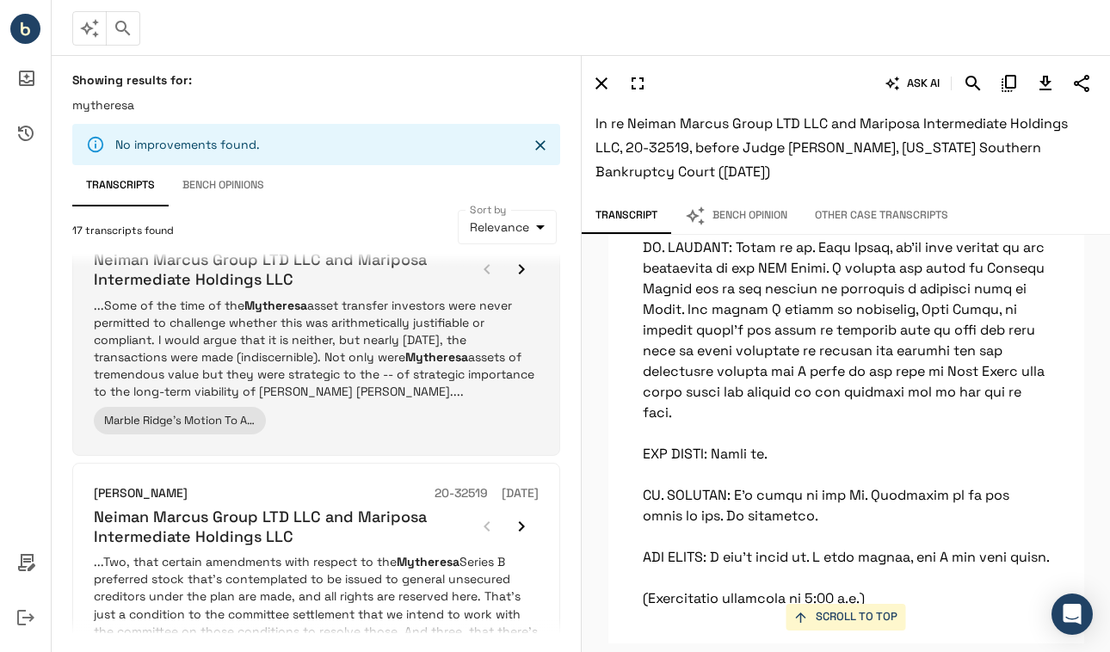
scroll to position [975, 0]
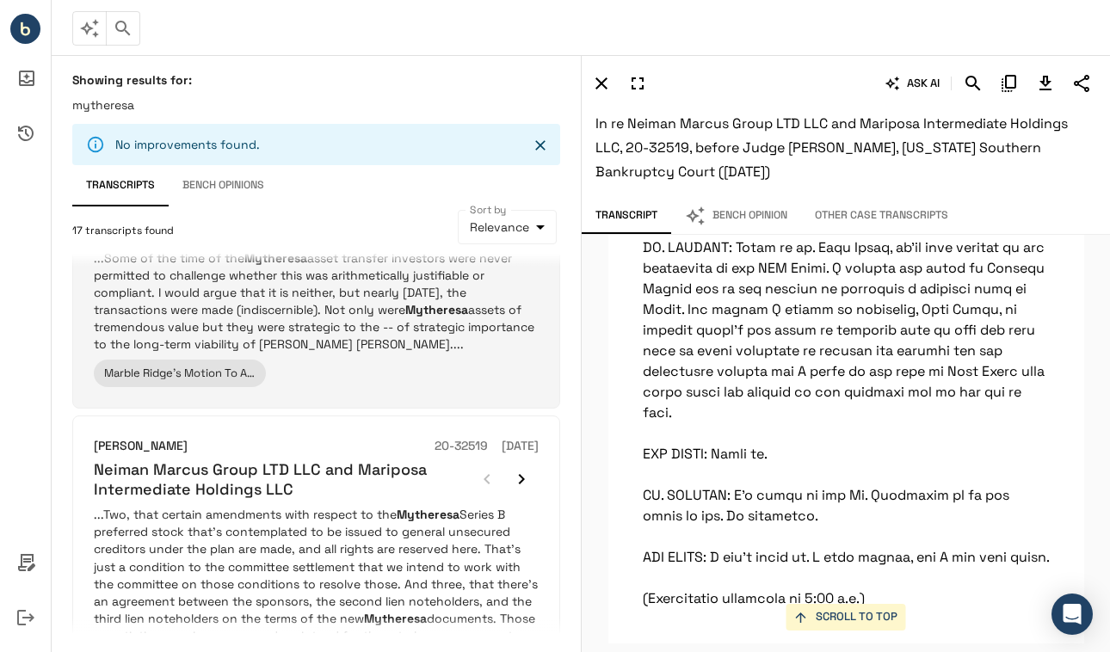
click at [317, 320] on p "...Some of the time of the Mytheresa asset transfer investors were never permit…" at bounding box center [316, 300] width 445 height 103
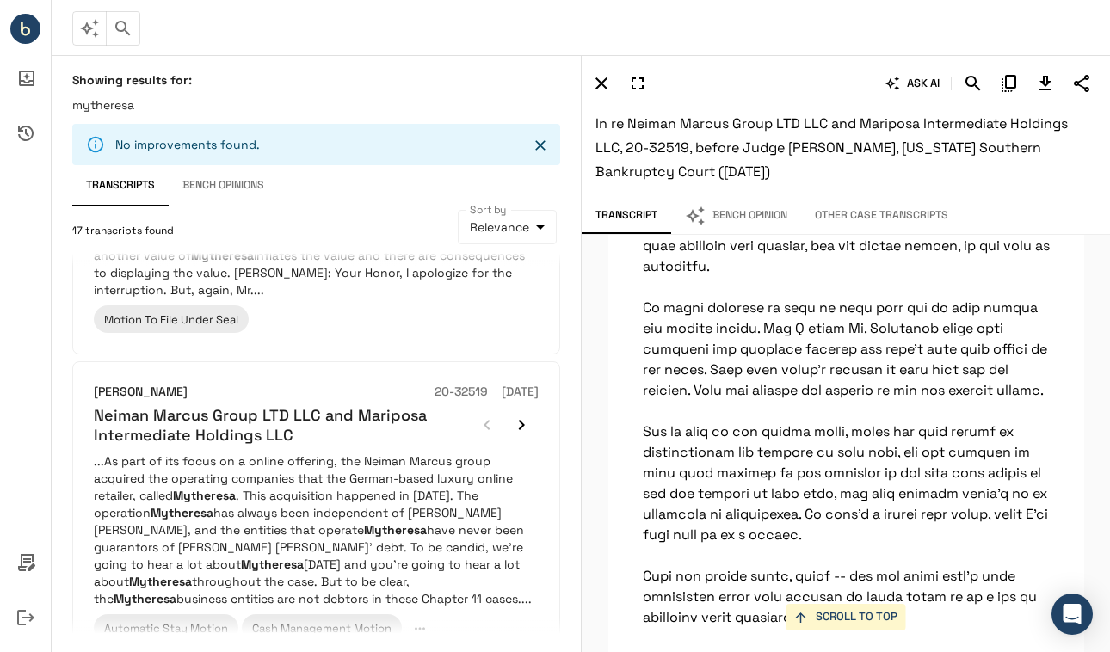
scroll to position [0, 0]
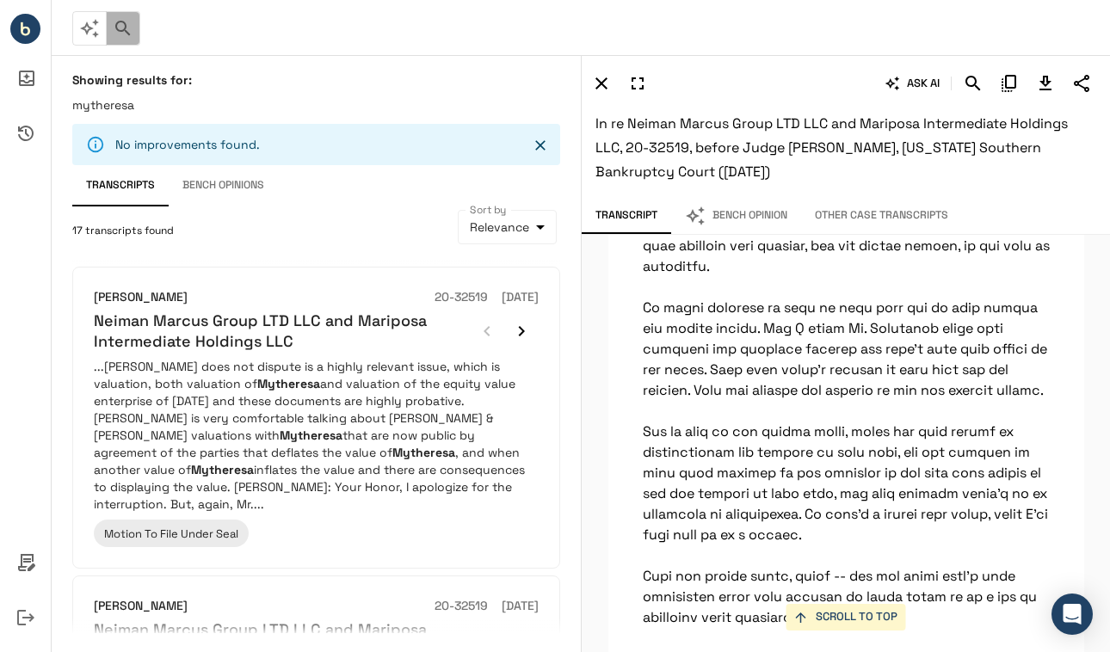
click at [121, 34] on icon "button" at bounding box center [123, 28] width 21 height 21
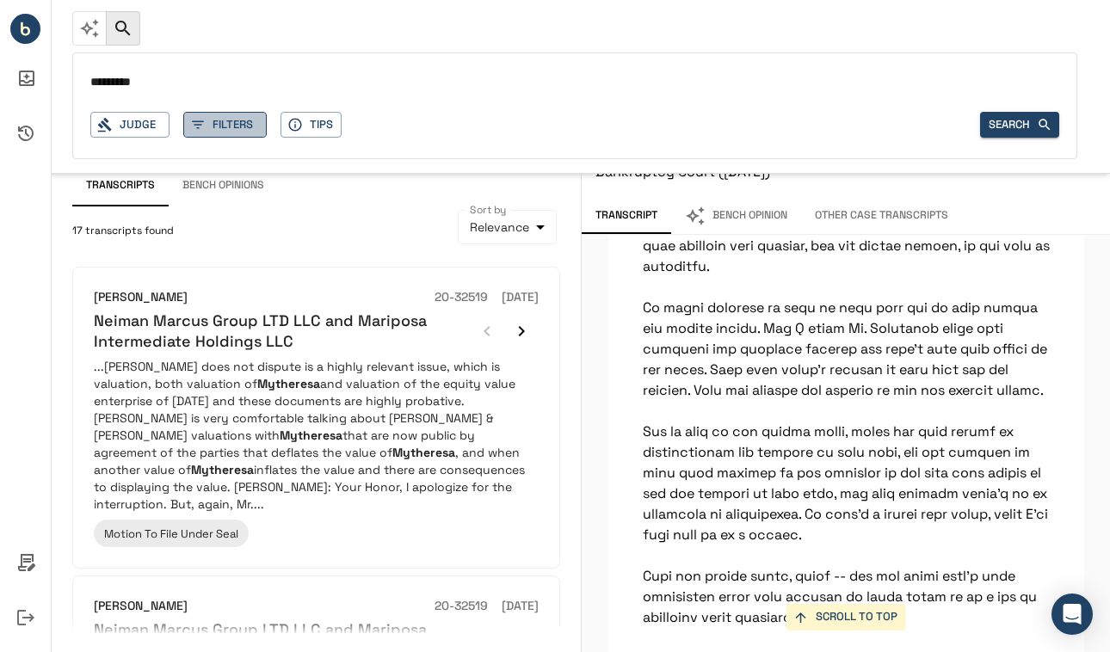
click at [222, 131] on button "Filters" at bounding box center [224, 125] width 83 height 27
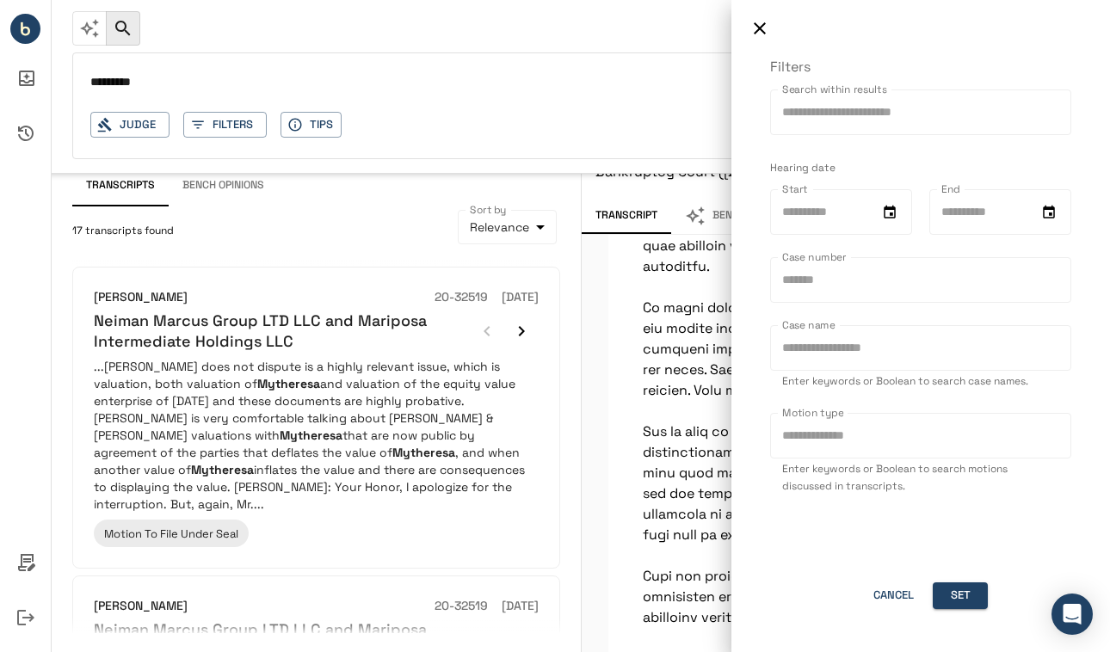
click at [822, 425] on input "Motion type" at bounding box center [920, 436] width 301 height 46
type input "*********"
click at [953, 593] on button "Set" at bounding box center [960, 595] width 55 height 27
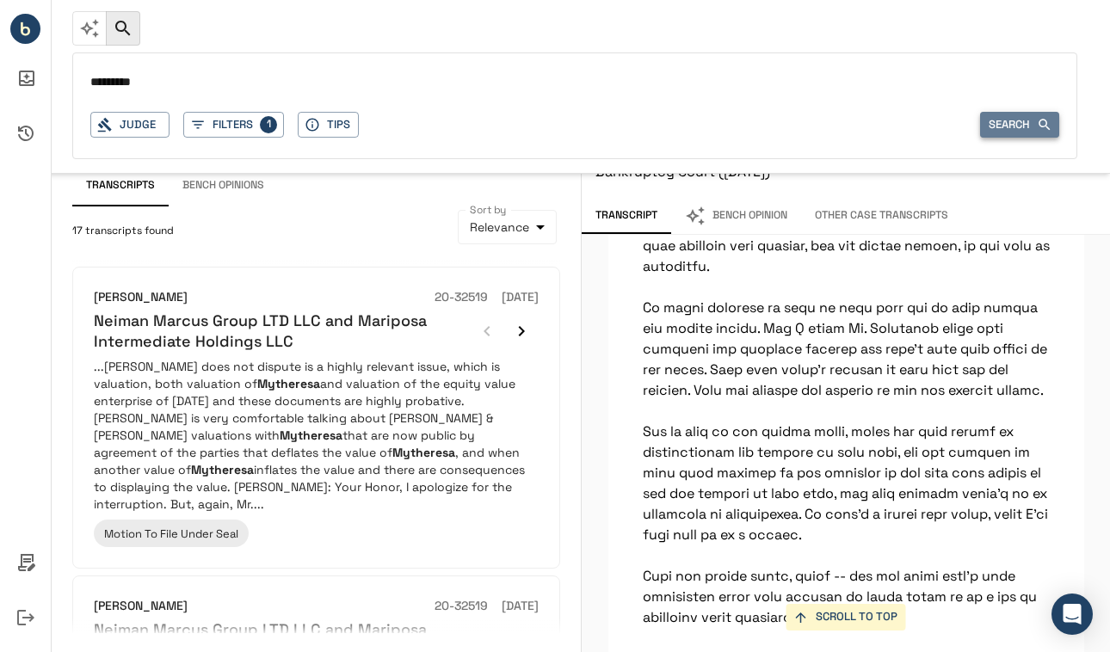
click at [1011, 130] on button "Search" at bounding box center [1019, 125] width 79 height 27
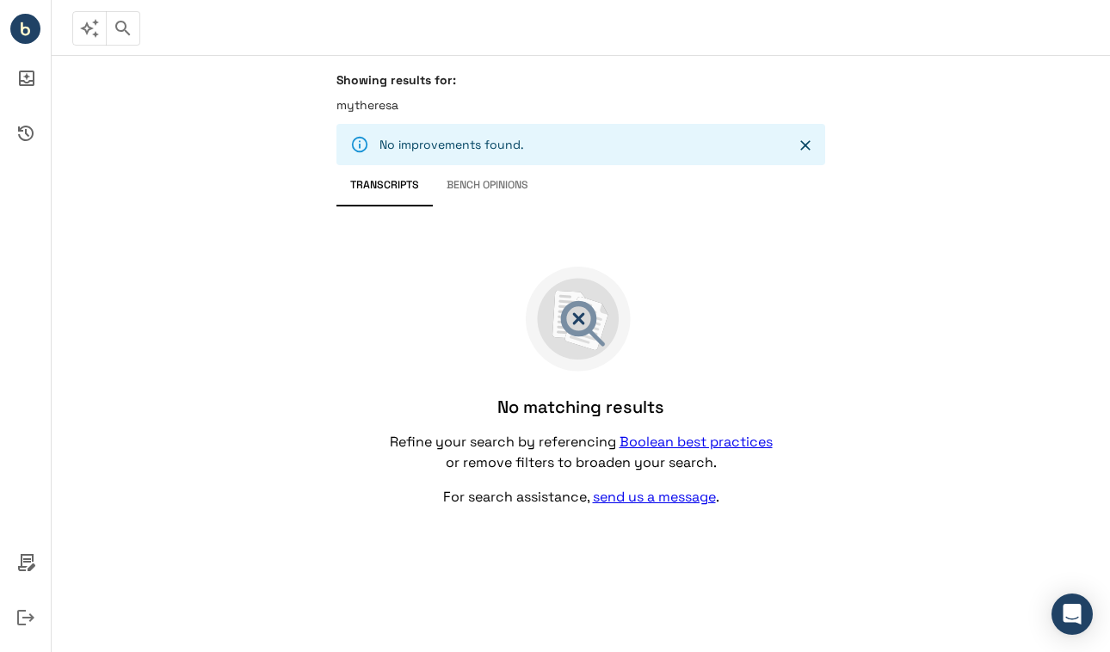
click at [126, 34] on icon "button" at bounding box center [123, 28] width 21 height 21
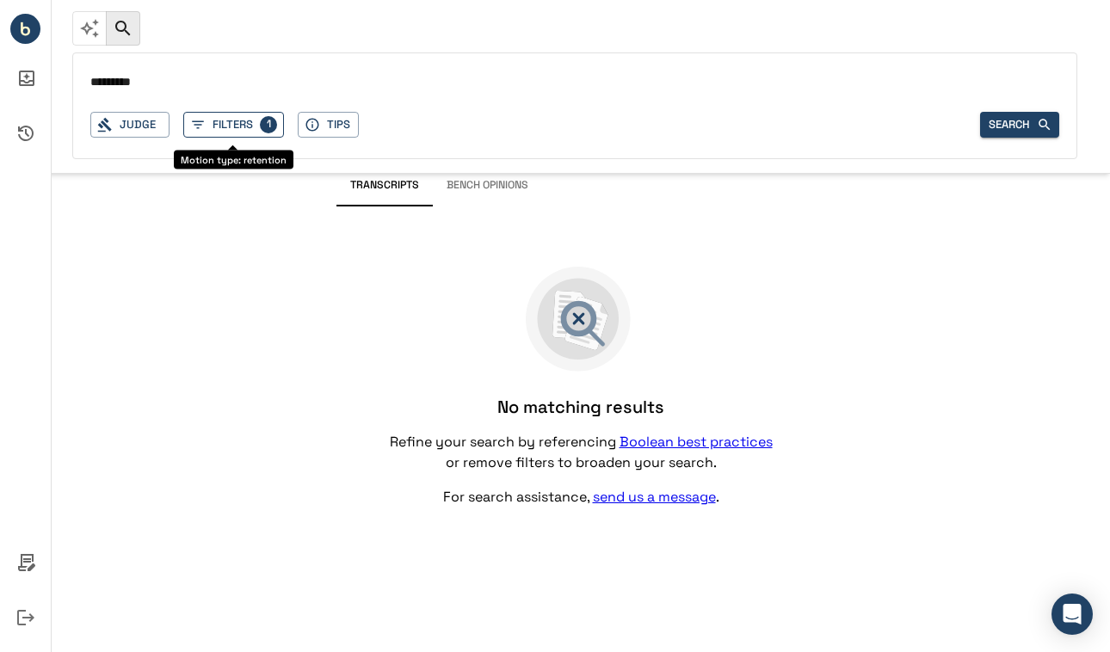
click at [231, 129] on button "Filters 1" at bounding box center [233, 125] width 101 height 27
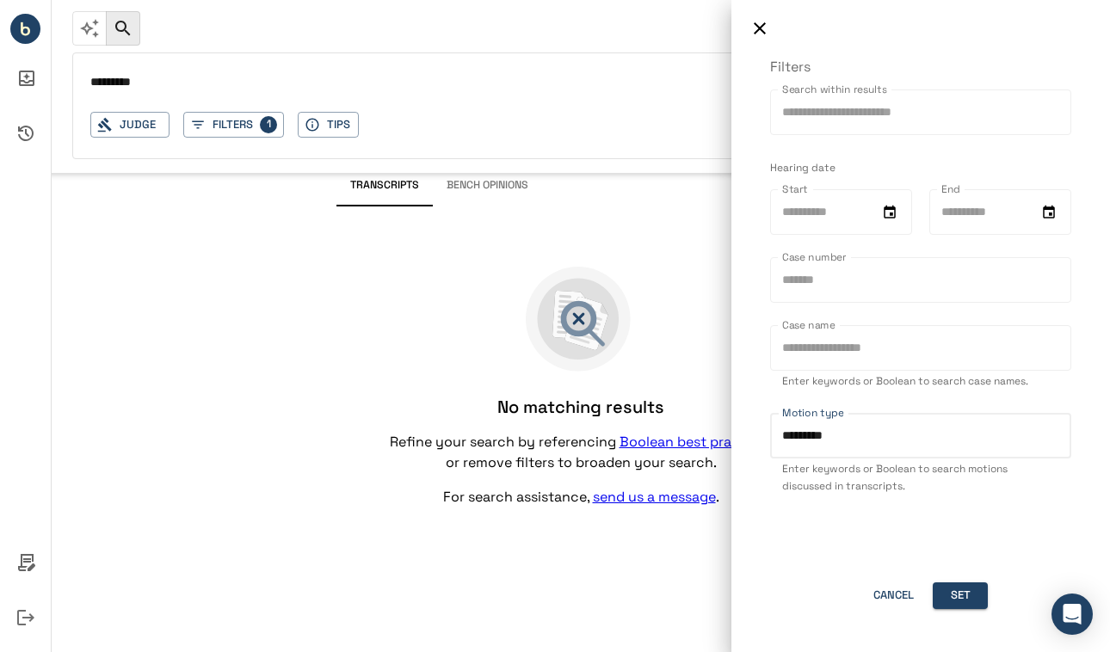
drag, startPoint x: 853, startPoint y: 439, endPoint x: 719, endPoint y: 419, distance: 135.6
click at [719, 419] on div "Filters Search within results Search within results Hearing date Start Start En…" at bounding box center [555, 326] width 1110 height 652
click at [434, 306] on div at bounding box center [555, 326] width 1110 height 652
type input "*********"
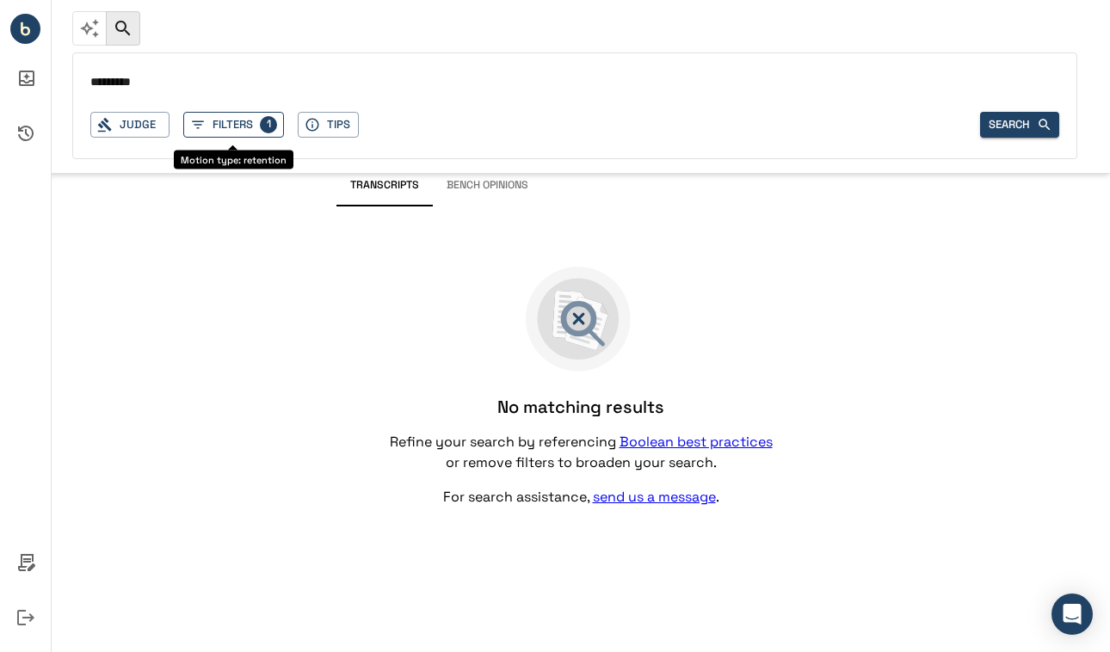
click at [223, 122] on button "Filters 1" at bounding box center [233, 125] width 101 height 27
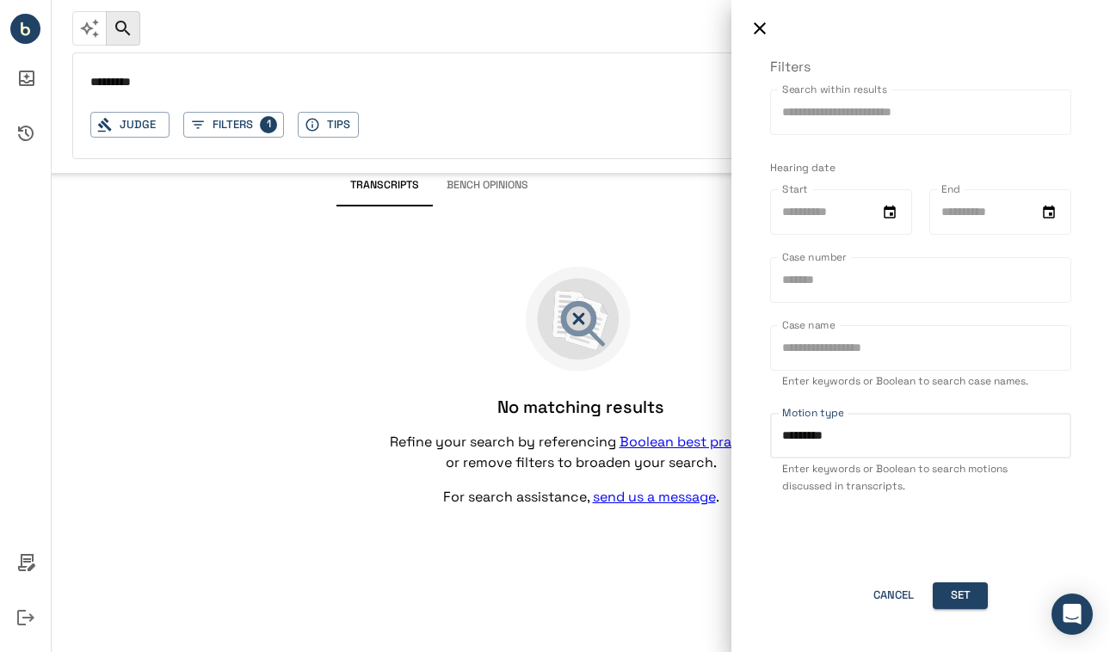
drag, startPoint x: 874, startPoint y: 441, endPoint x: 741, endPoint y: 437, distance: 133.4
click at [741, 437] on div "Filters Search within results Search within results Hearing date Start Start En…" at bounding box center [920, 354] width 379 height 595
click at [964, 602] on button "Set" at bounding box center [960, 595] width 55 height 27
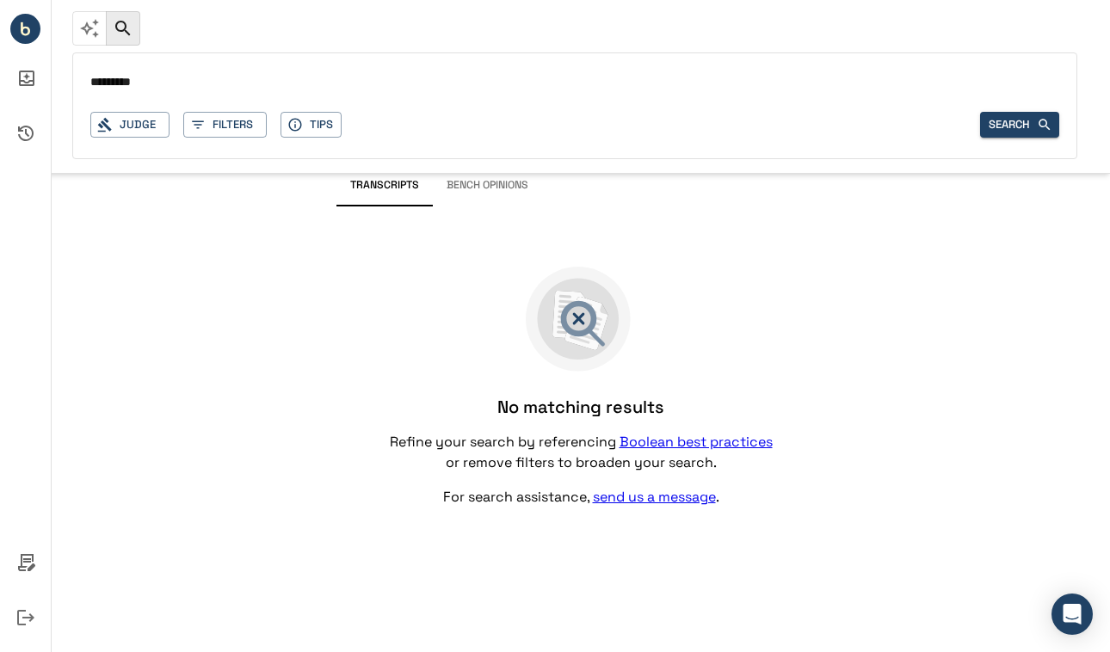
click at [183, 84] on input "*********" at bounding box center [574, 83] width 969 height 25
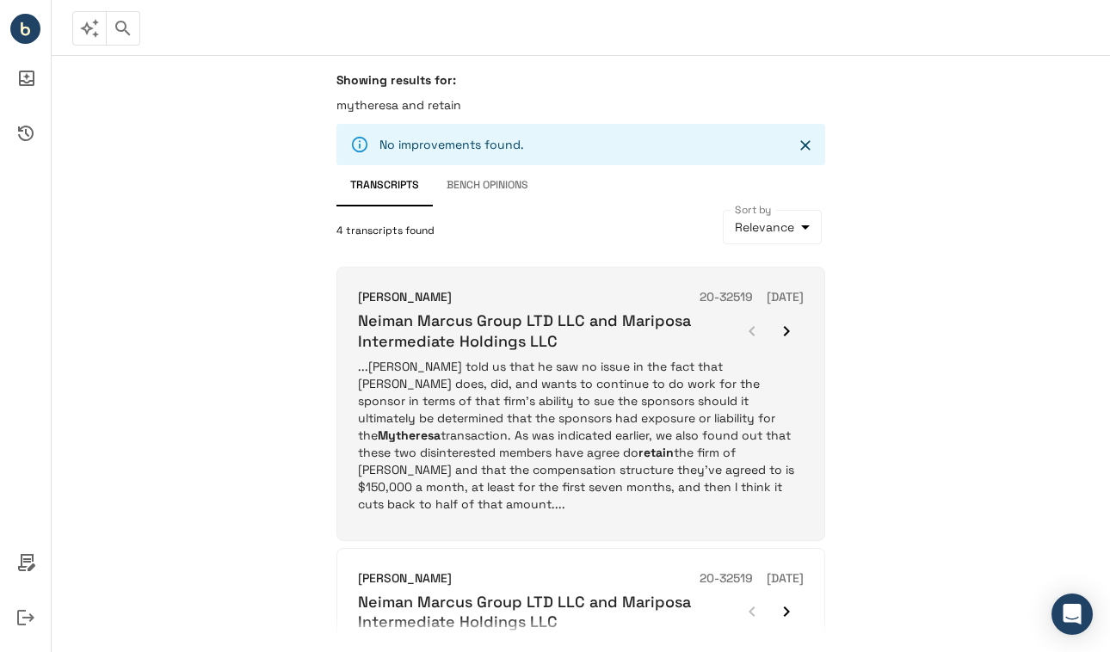
scroll to position [792, 0]
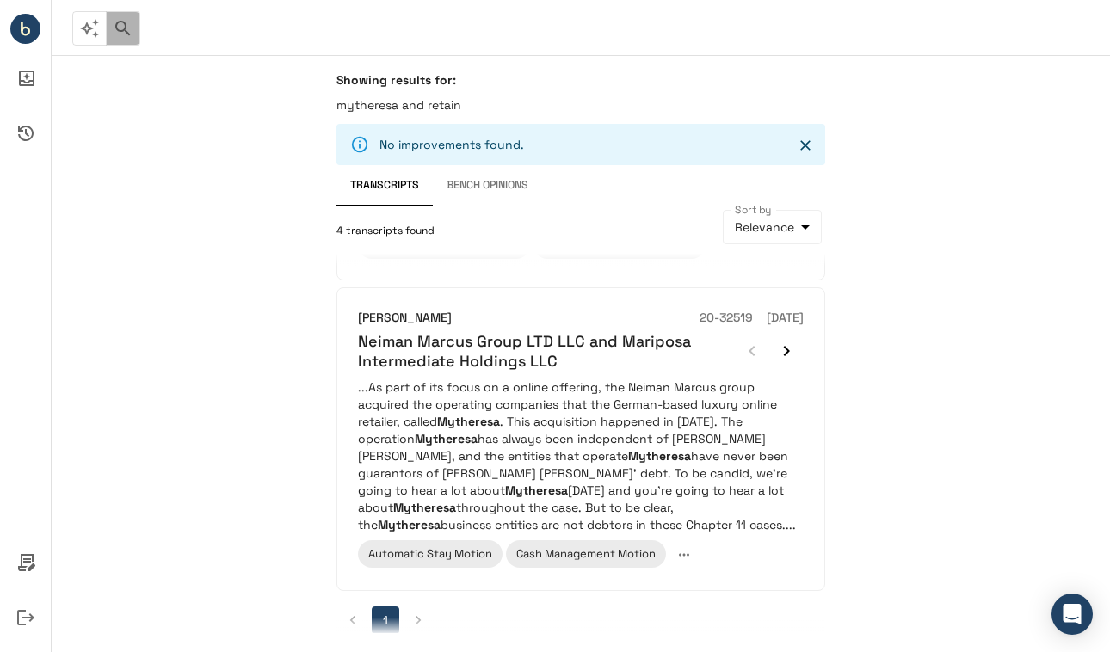
click at [128, 27] on icon "button" at bounding box center [123, 28] width 21 height 21
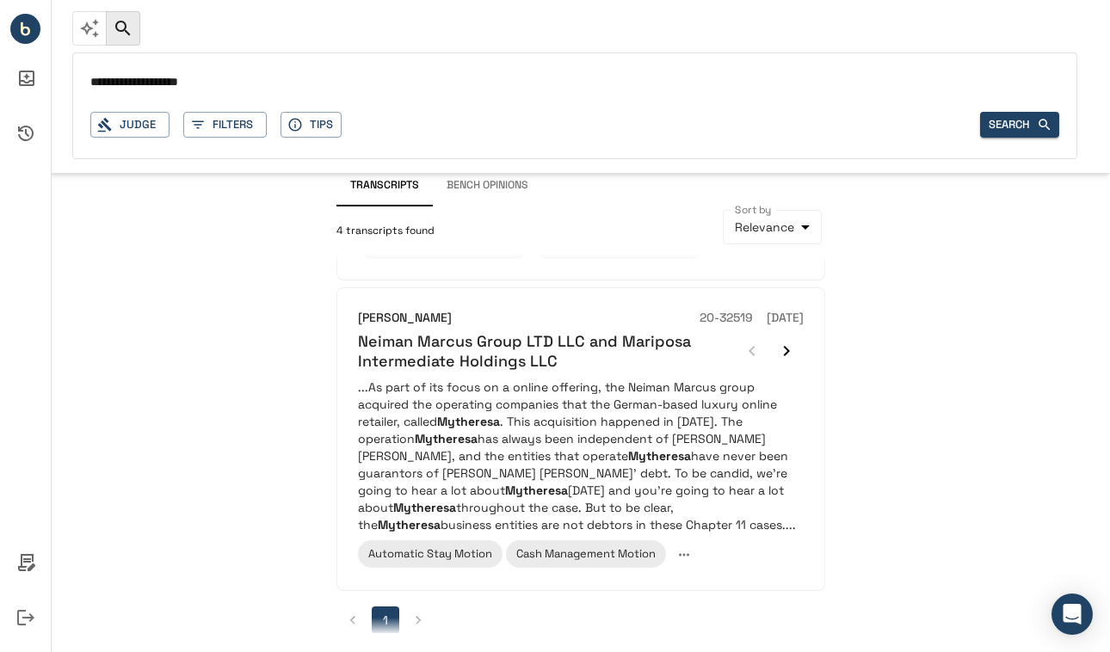
drag, startPoint x: 229, startPoint y: 89, endPoint x: 168, endPoint y: 87, distance: 61.1
click at [168, 87] on input "**********" at bounding box center [574, 83] width 969 height 25
type input "*********"
click at [1021, 122] on button "Search" at bounding box center [1019, 125] width 79 height 27
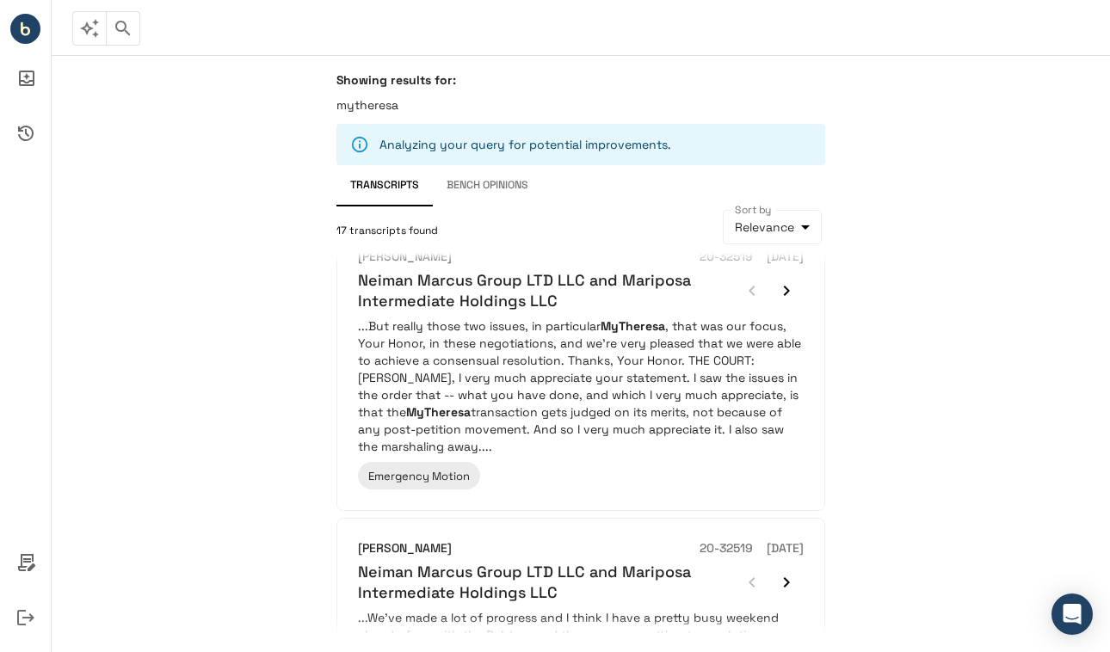
scroll to position [2435, 0]
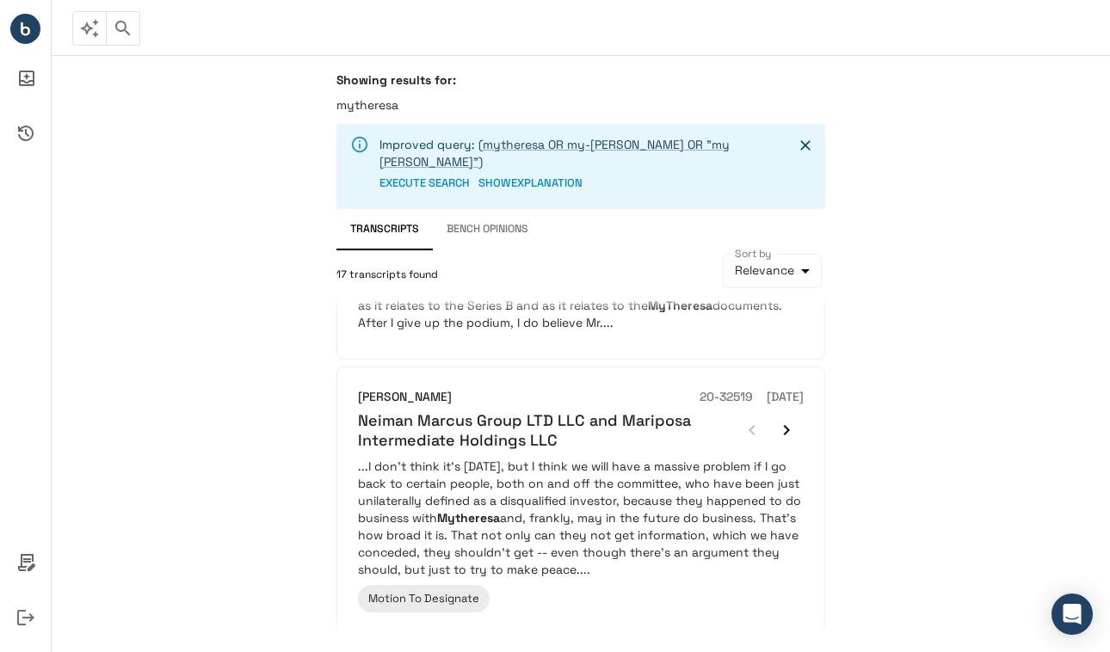
click at [418, 649] on button "2" at bounding box center [418, 663] width 28 height 28
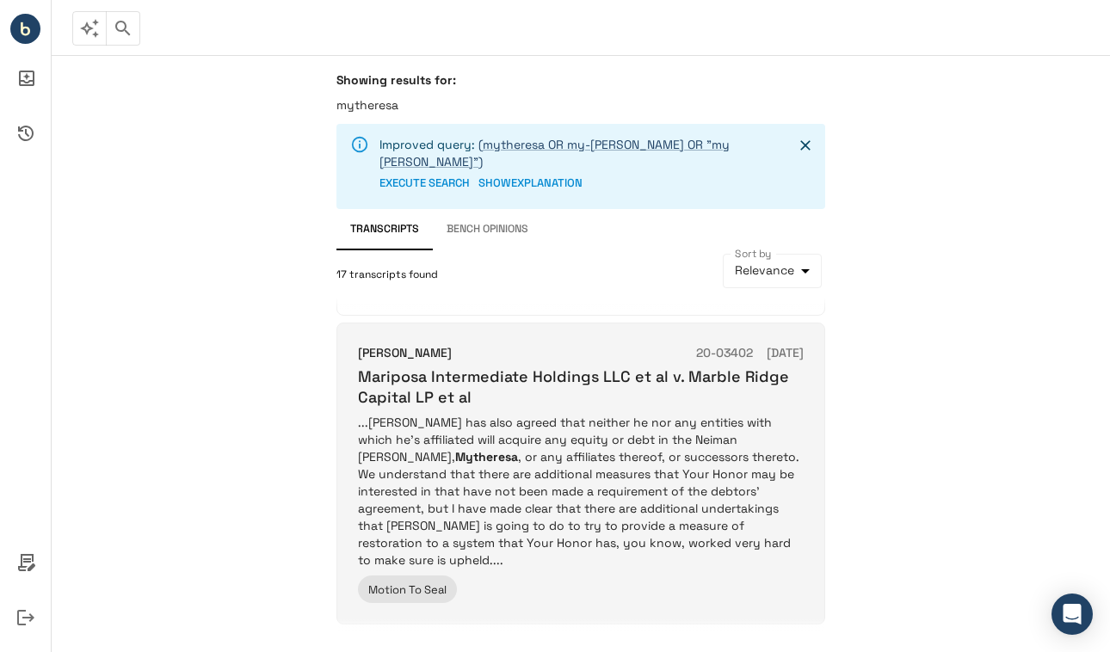
scroll to position [1612, 0]
click at [563, 415] on p "...[PERSON_NAME] has also agreed that neither he nor any entities with which he…" at bounding box center [581, 492] width 446 height 155
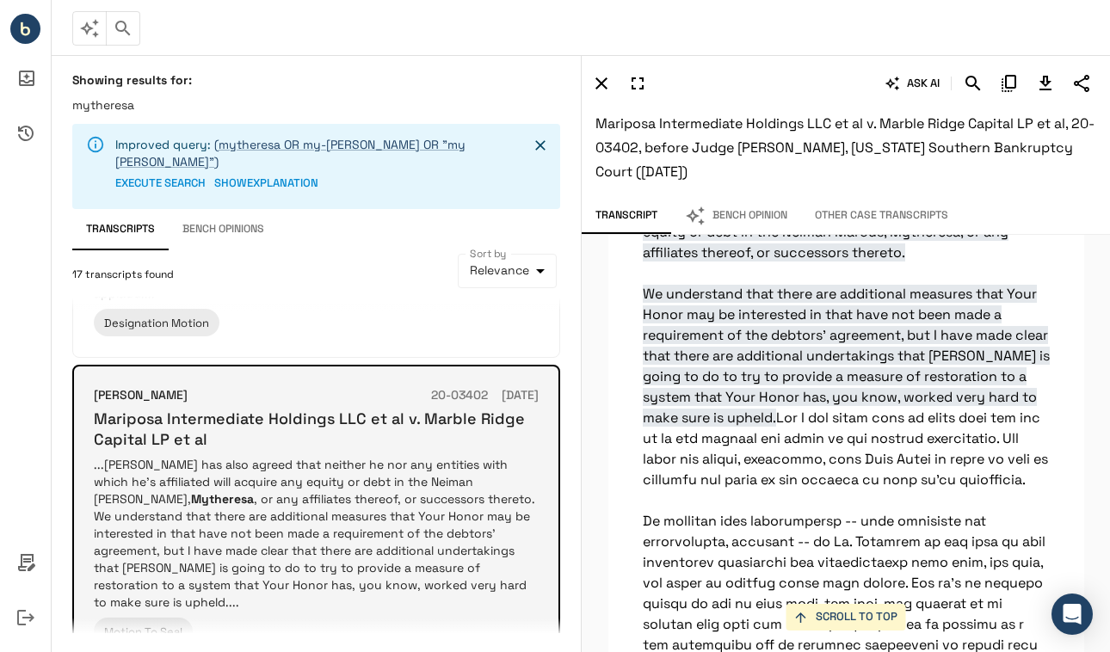
scroll to position [1613, 0]
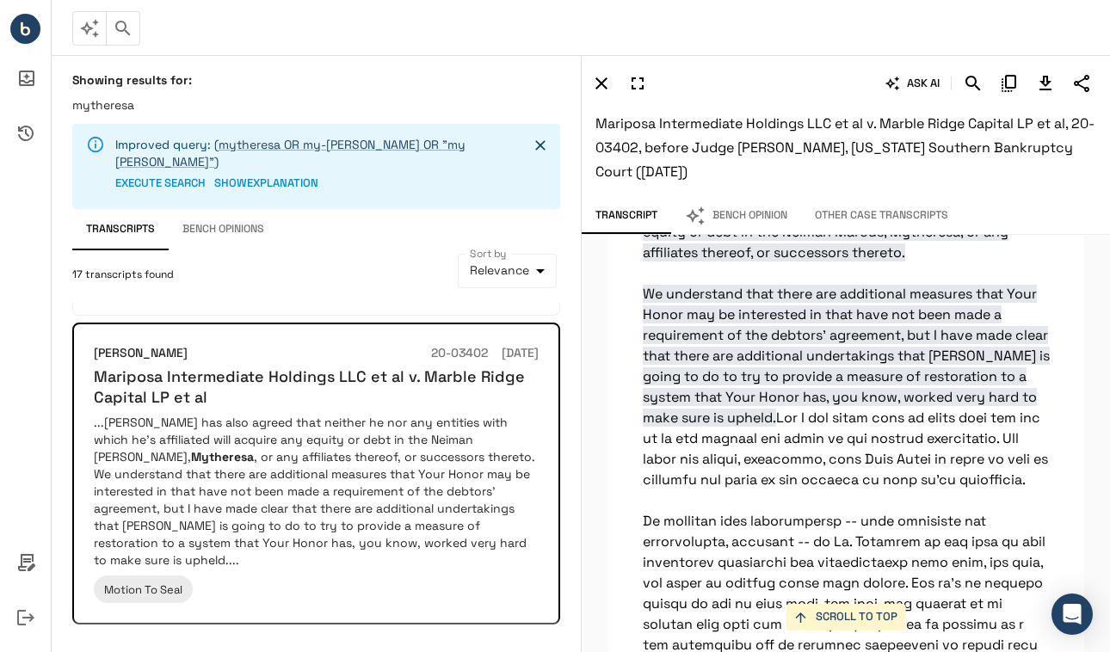
click at [116, 640] on button "1" at bounding box center [122, 654] width 28 height 28
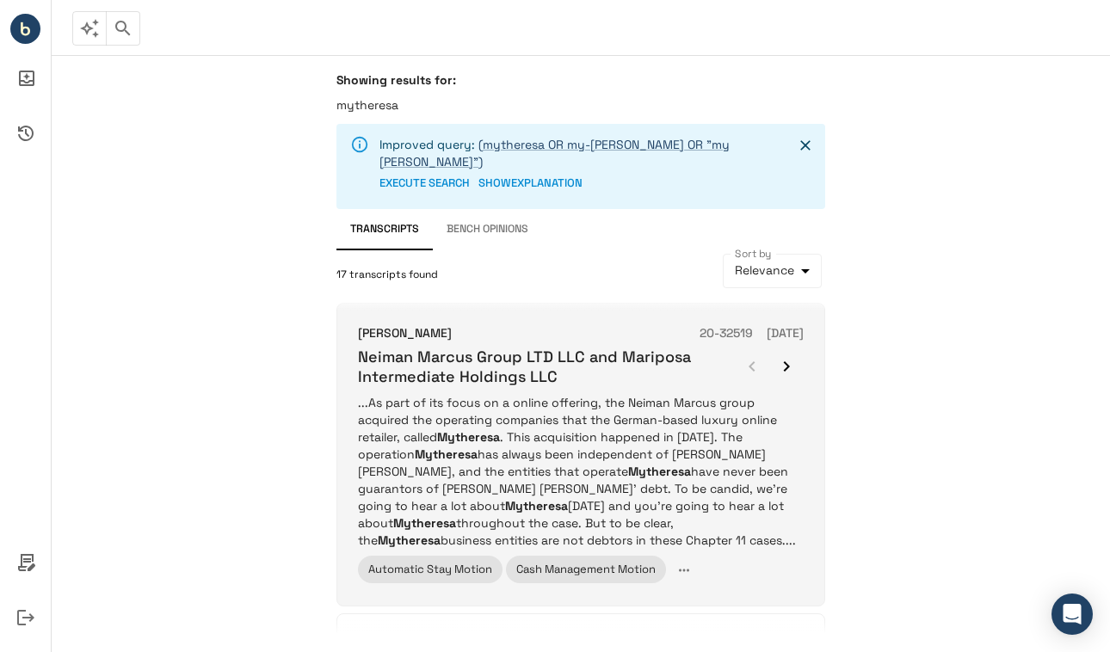
scroll to position [316, 0]
click at [540, 422] on p "...As part of its focus on a online offering, the Neiman Marcus group acquired …" at bounding box center [581, 472] width 446 height 155
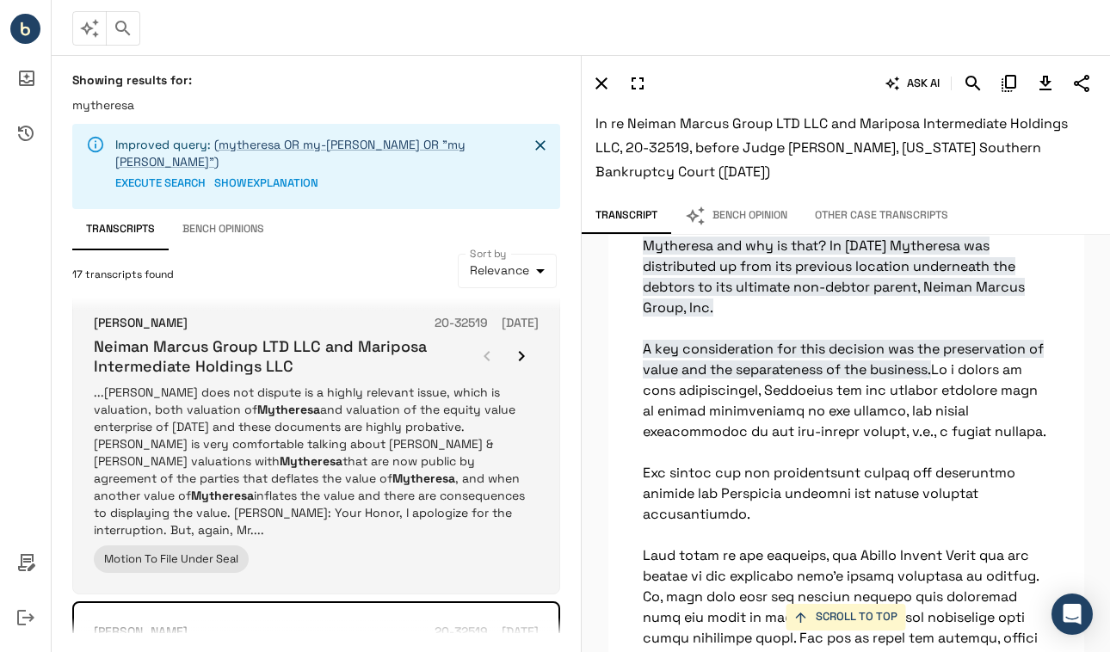
scroll to position [0, 0]
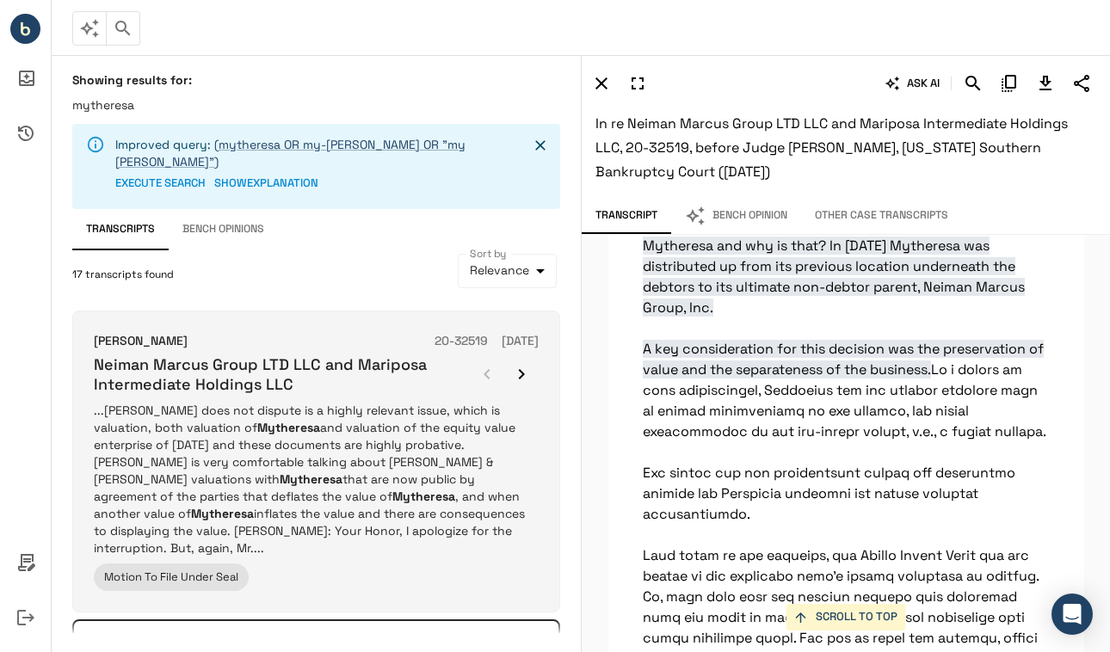
click at [311, 429] on p "...[PERSON_NAME] does not dispute is a highly relevant issue, which is valuatio…" at bounding box center [316, 479] width 445 height 155
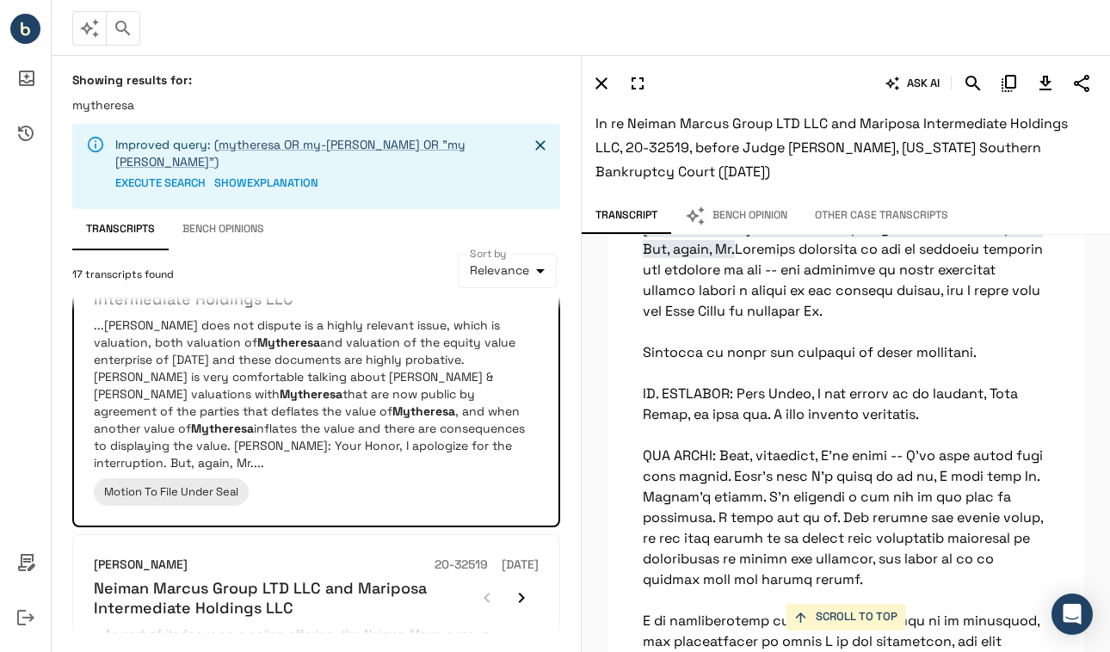
scroll to position [88, 0]
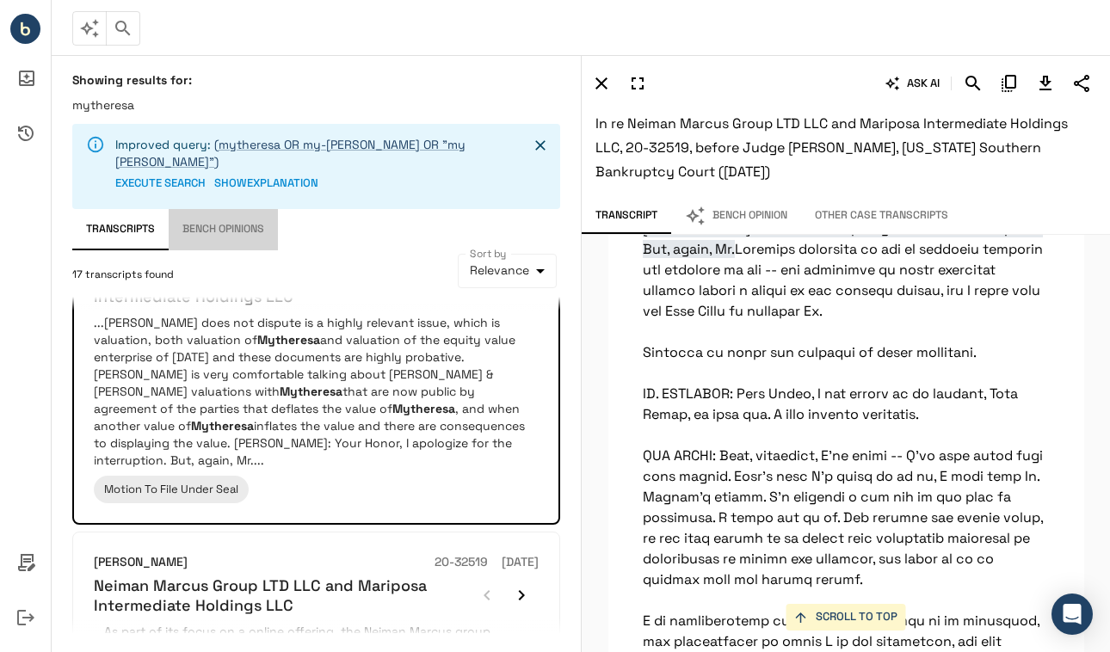
click at [228, 216] on button "Bench Opinions" at bounding box center [223, 229] width 109 height 41
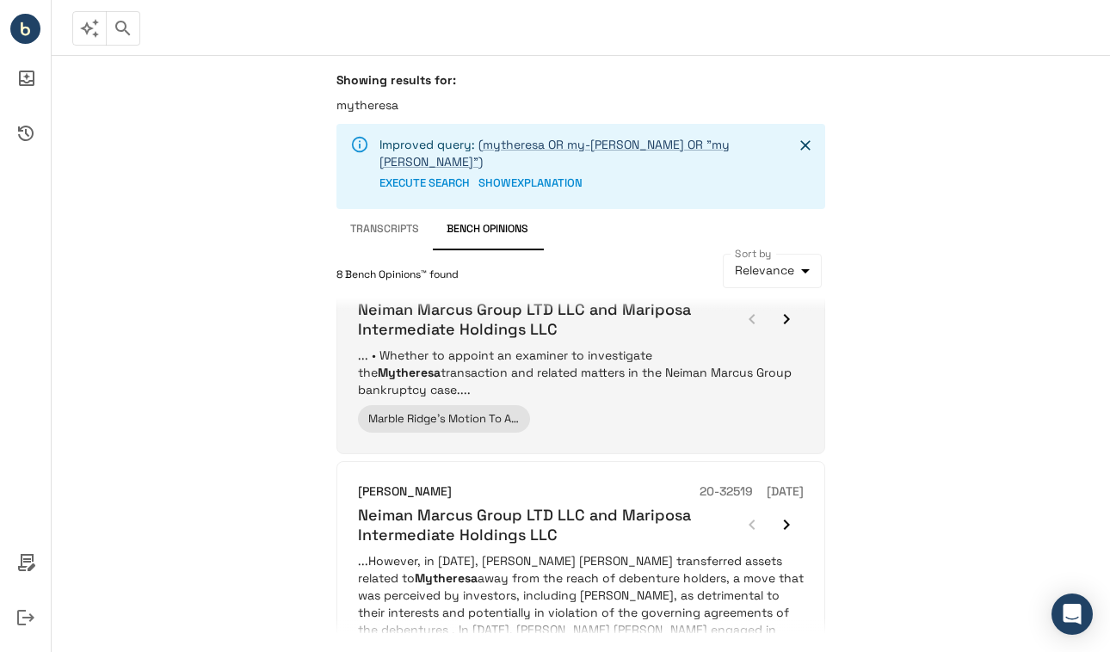
scroll to position [56, 0]
click at [516, 353] on p "... • Whether to appoint an examiner to investigate the Mytheresa transaction a…" at bounding box center [581, 372] width 446 height 52
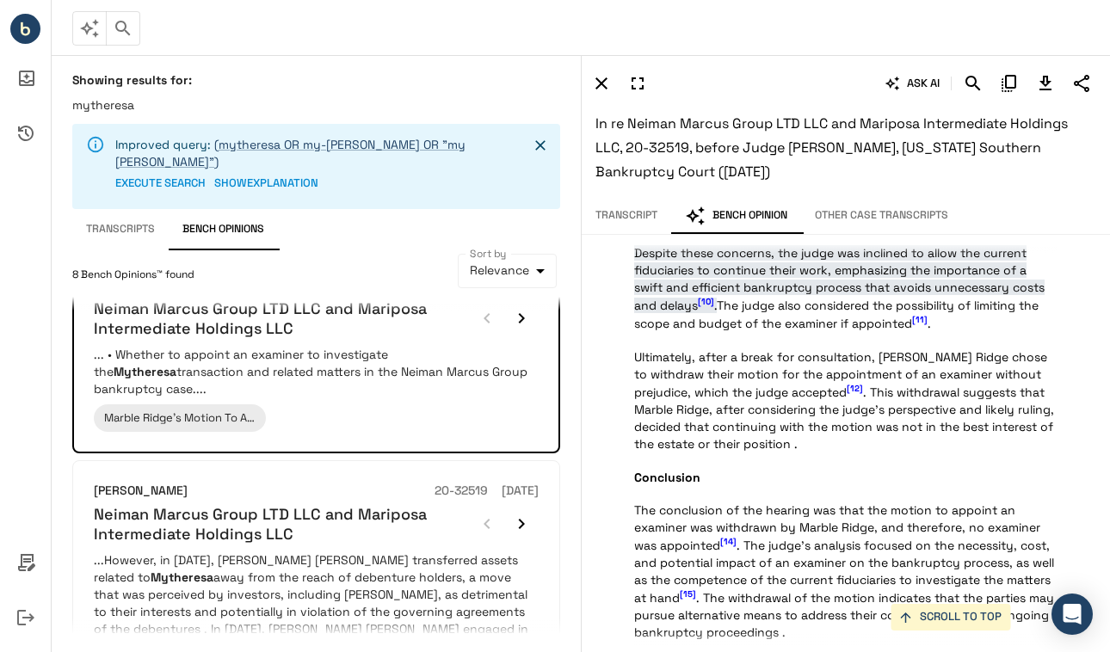
scroll to position [1903, 0]
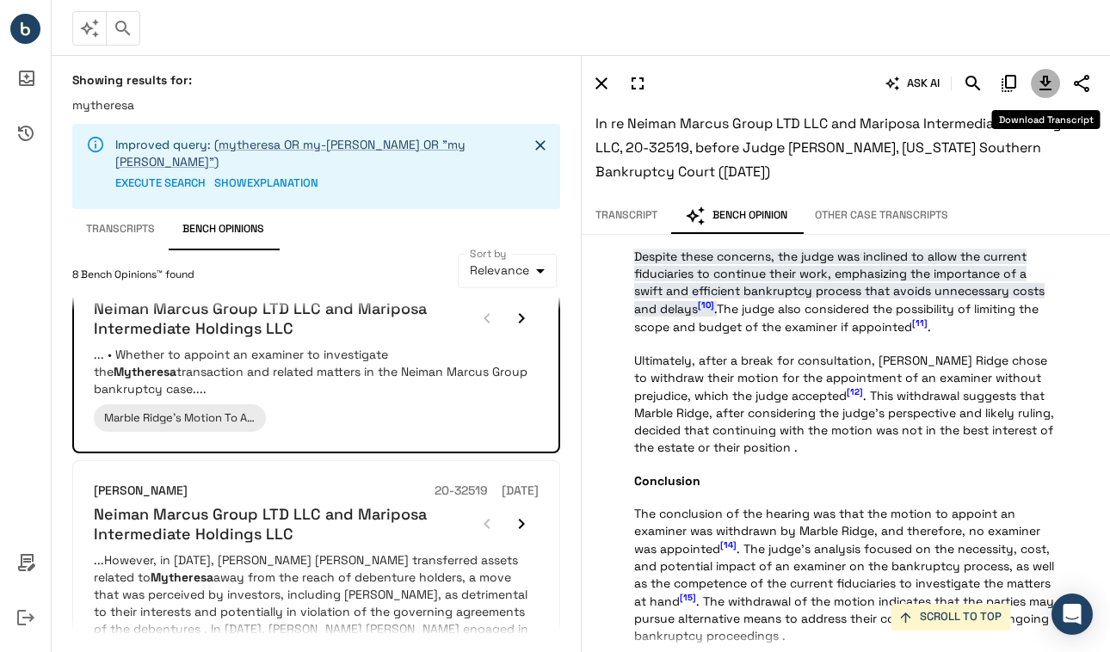
click at [1050, 82] on icon "Download Transcript" at bounding box center [1045, 83] width 21 height 21
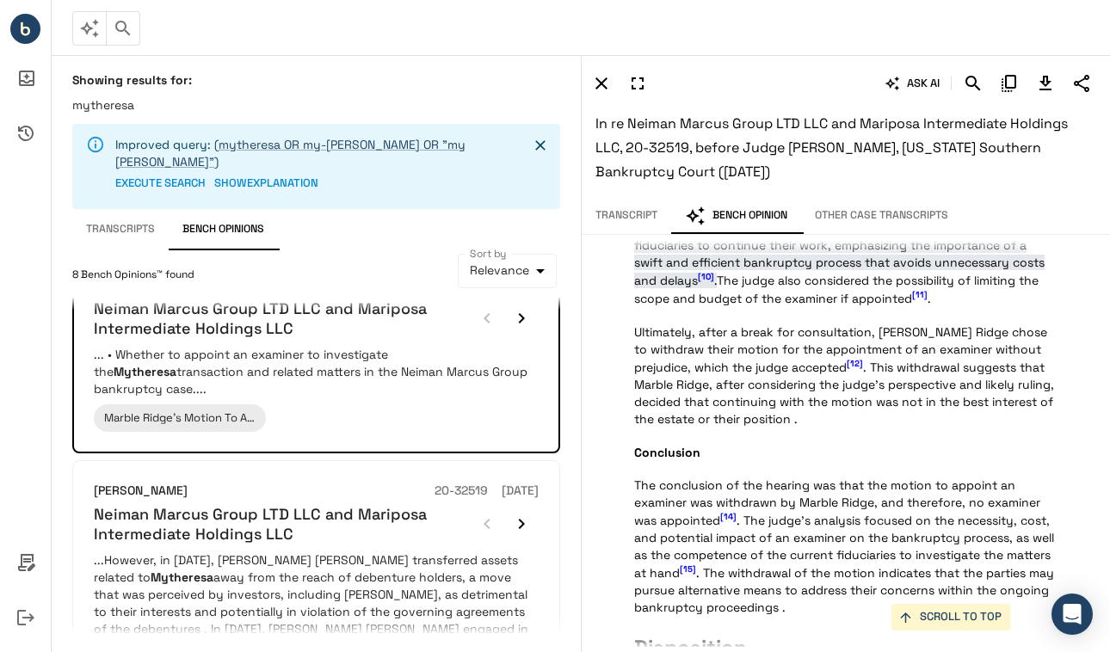
scroll to position [1942, 0]
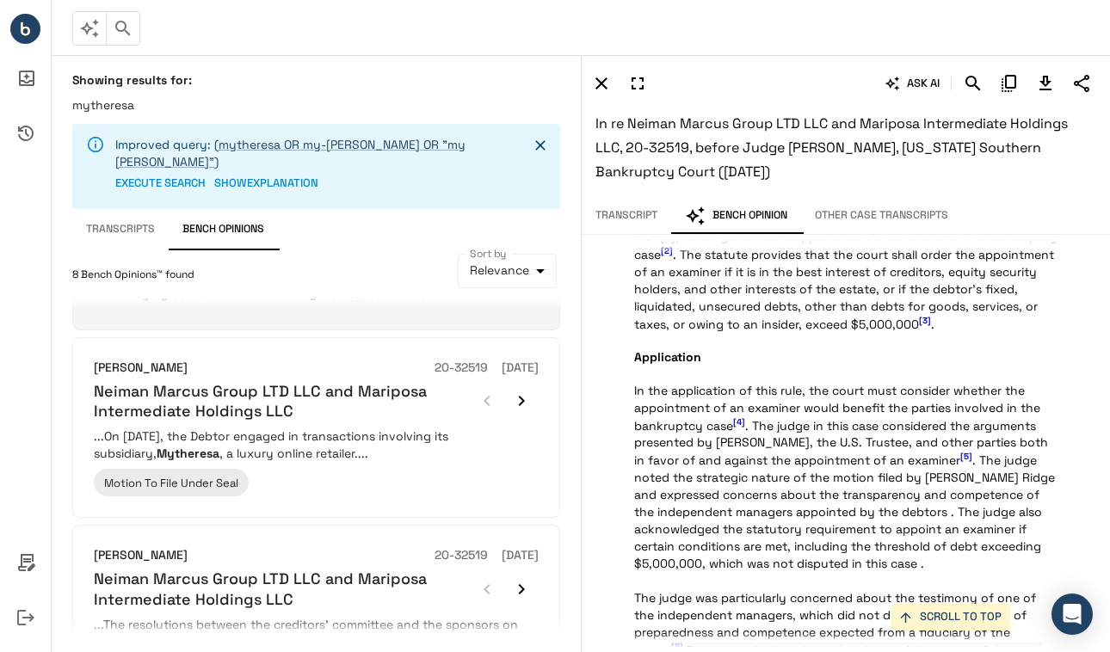
scroll to position [464, 0]
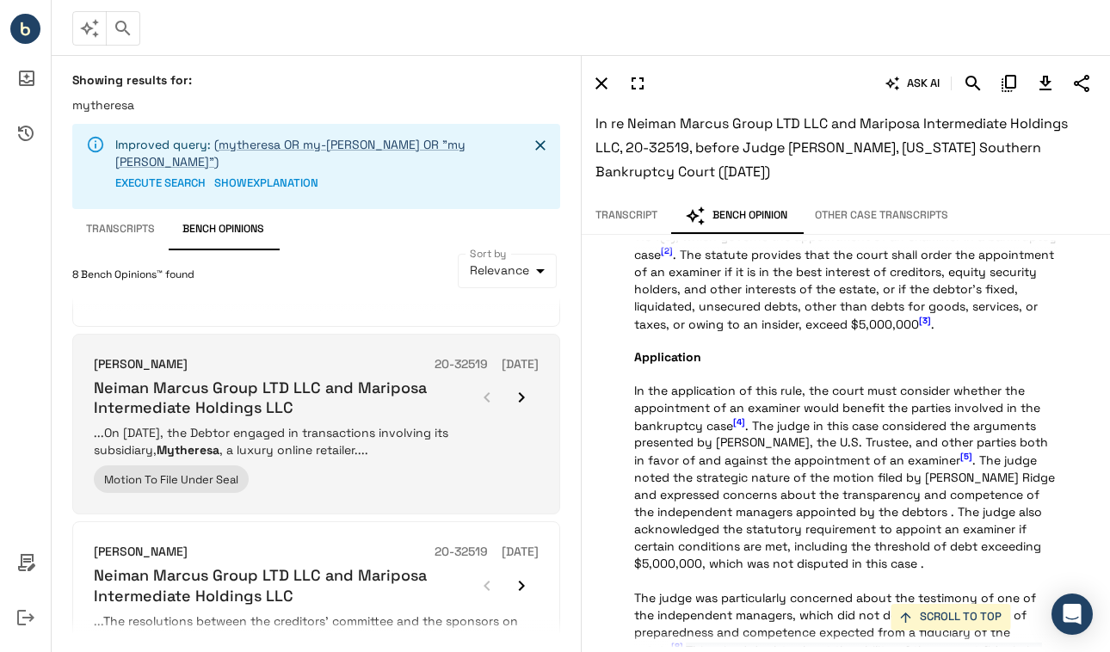
click at [348, 431] on p "...On [DATE], the Debtor engaged in transactions involving its subsidiary, Myth…" at bounding box center [316, 441] width 445 height 34
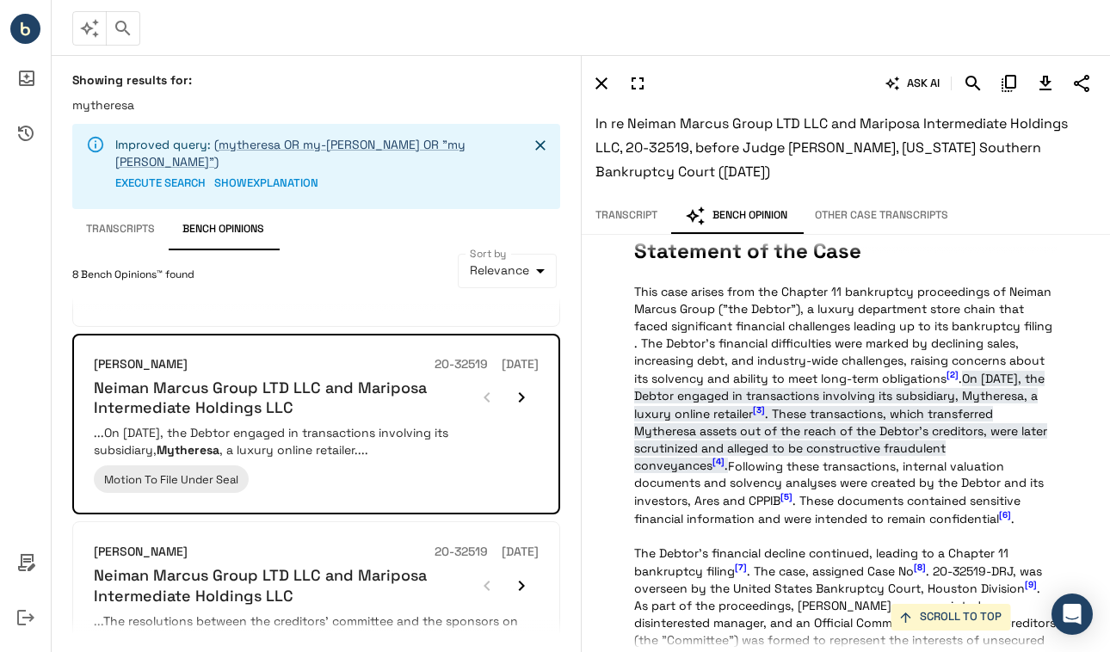
scroll to position [33, 0]
click at [624, 220] on button "Transcript" at bounding box center [626, 216] width 89 height 36
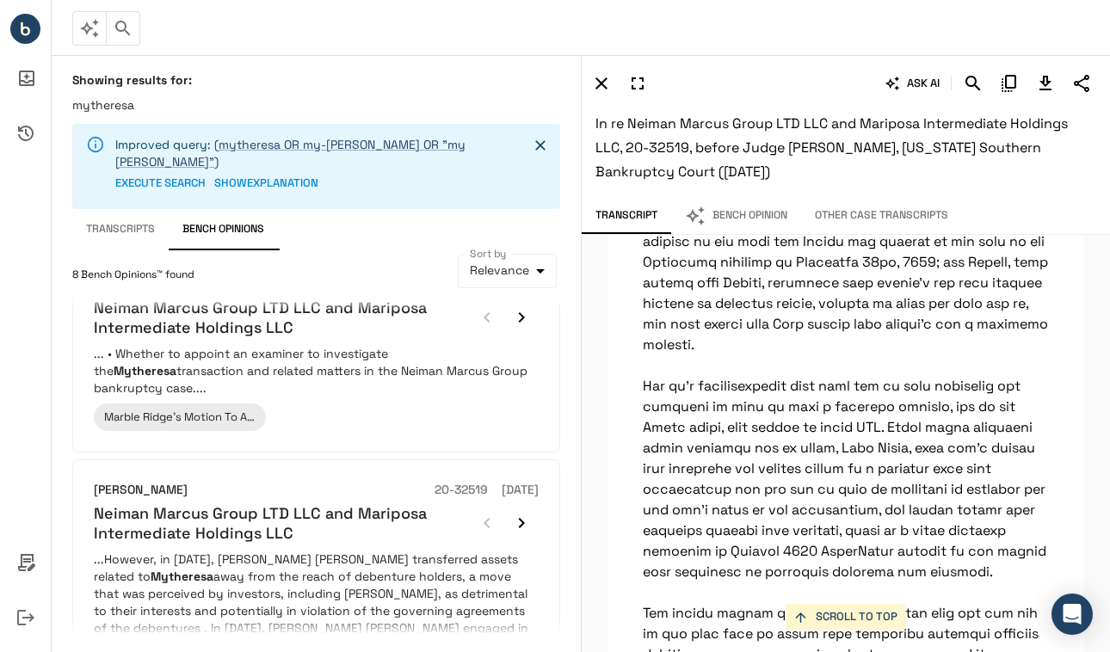
scroll to position [0, 0]
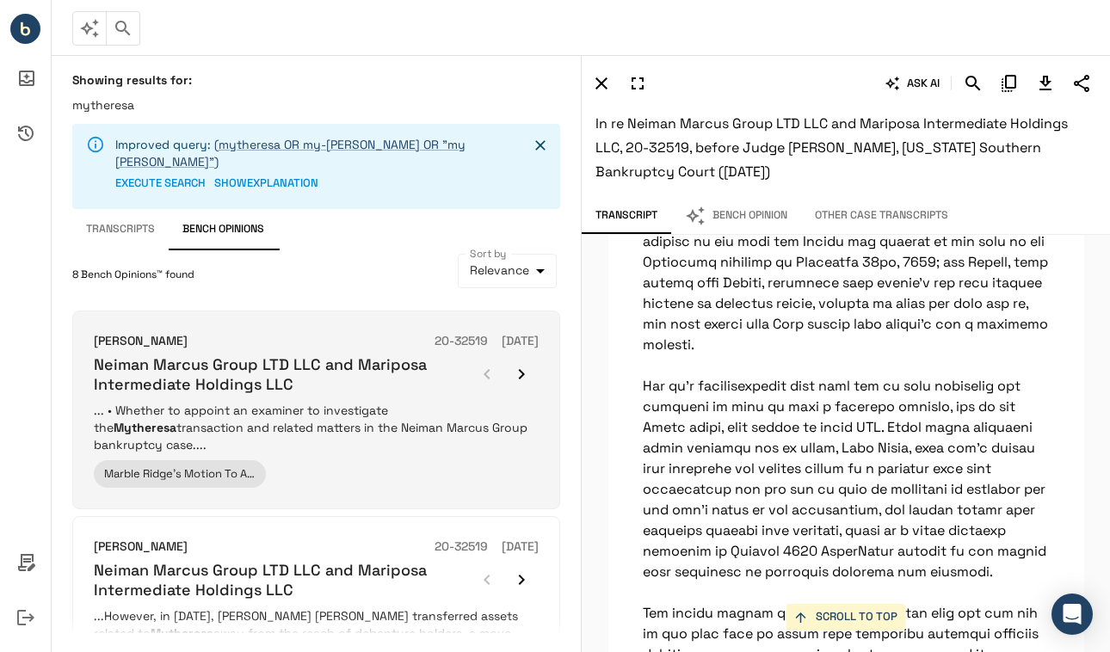
click at [341, 366] on h6 "Neiman Marcus Group LTD LLC and Mariposa Intermediate Holdings LLC" at bounding box center [282, 374] width 376 height 40
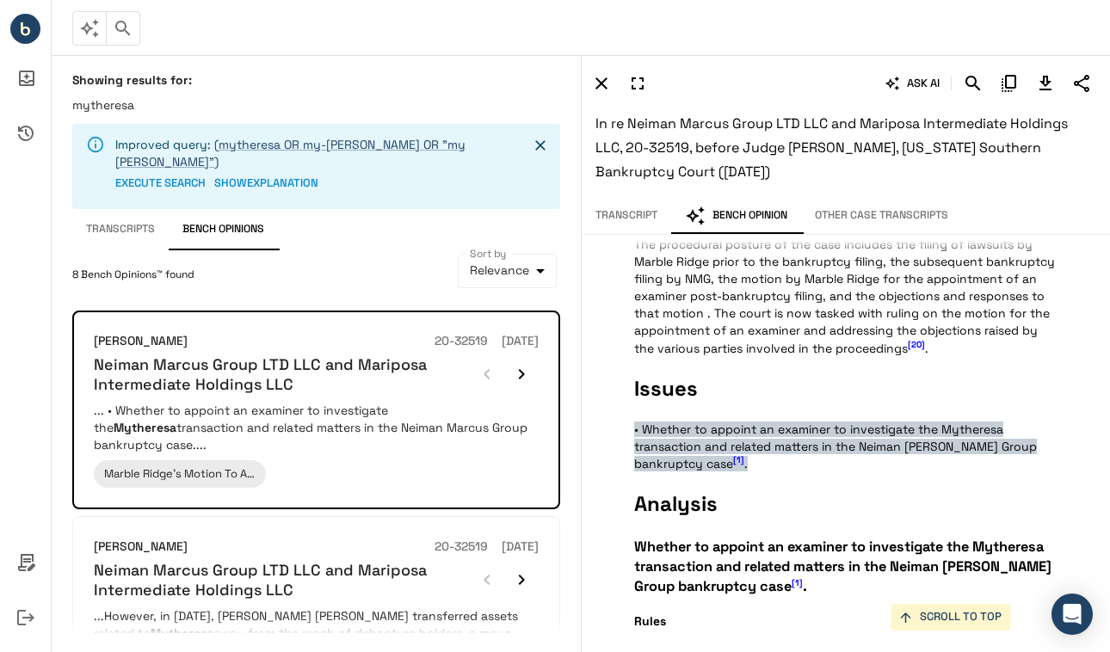
scroll to position [1037, 0]
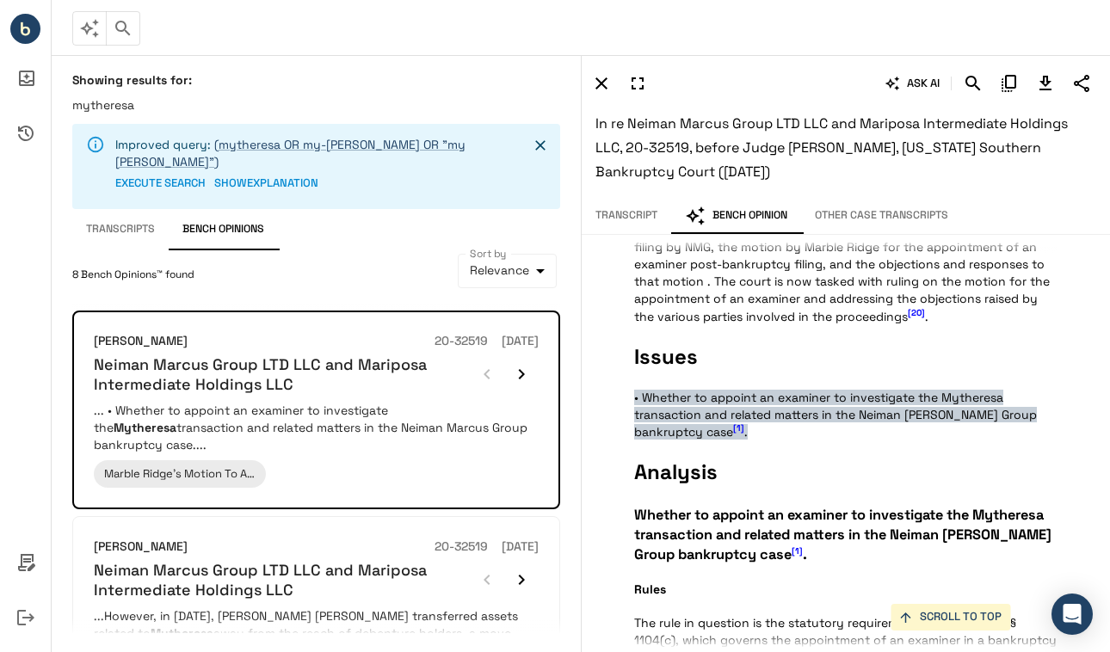
click at [623, 224] on button "Transcript" at bounding box center [626, 216] width 89 height 36
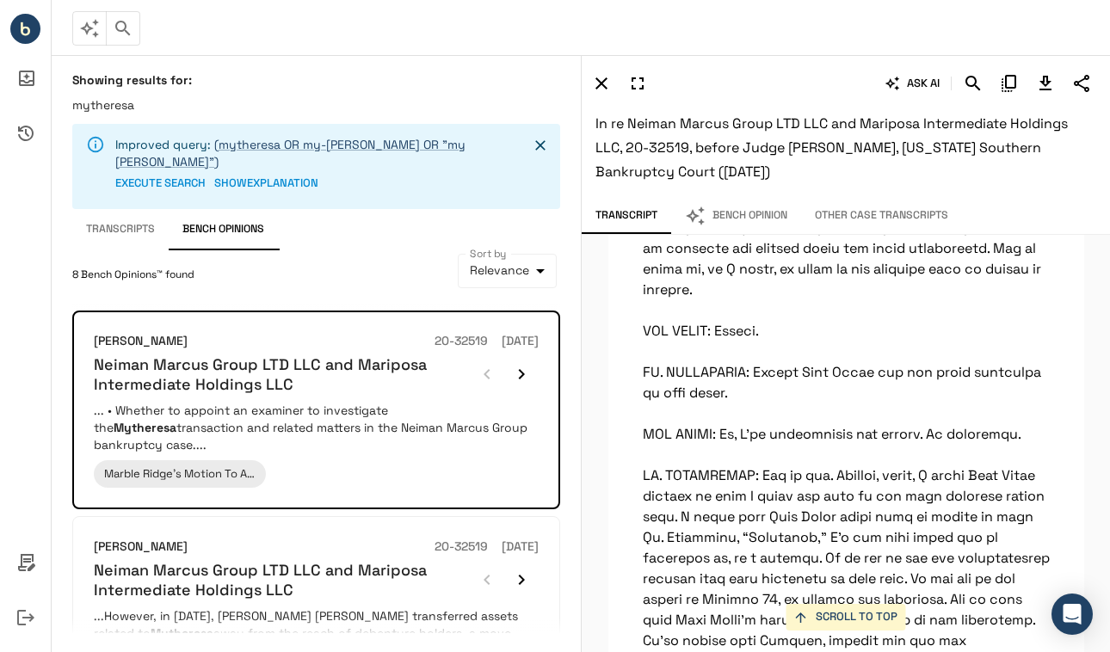
scroll to position [19106, 0]
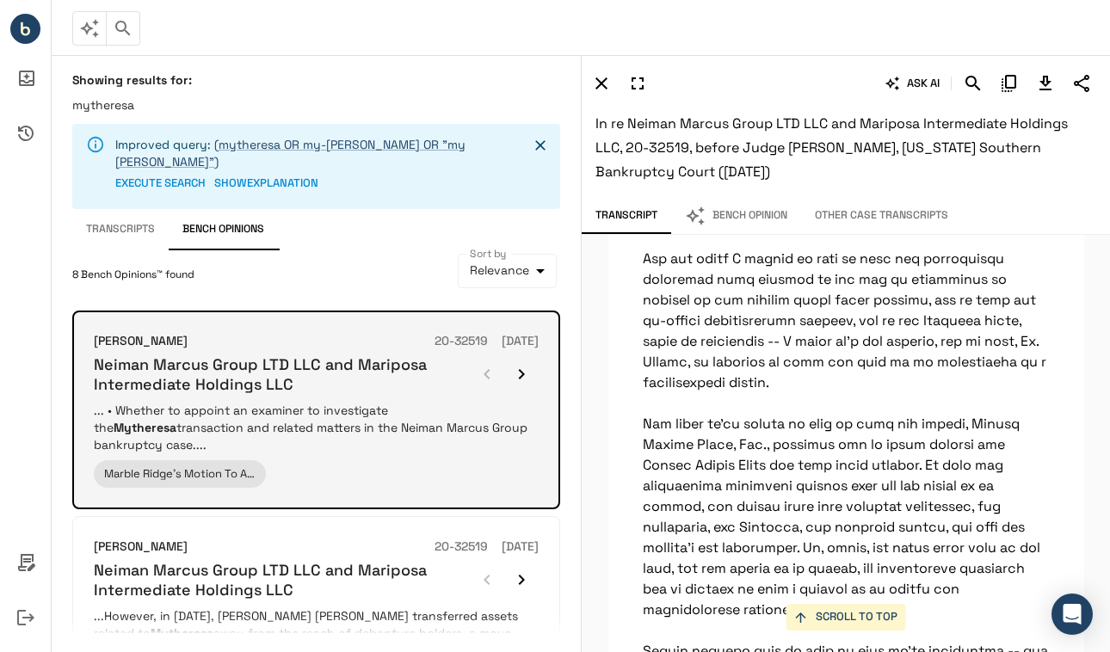
click at [418, 412] on p "... • Whether to appoint an examiner to investigate the Mytheresa transaction a…" at bounding box center [316, 428] width 445 height 52
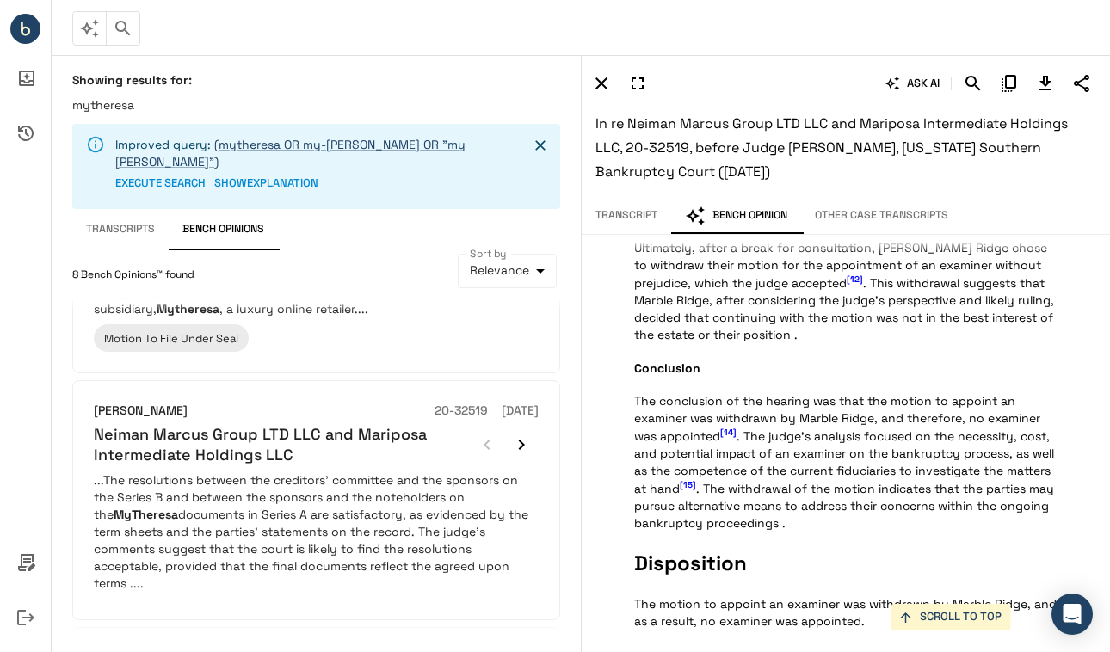
scroll to position [0, 0]
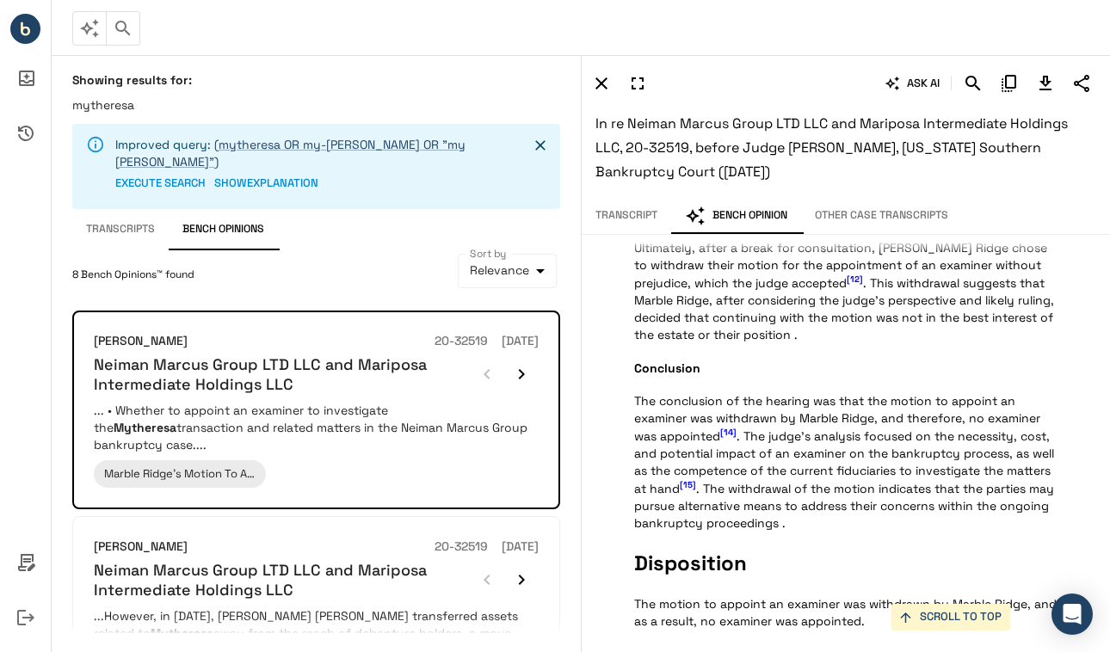
click at [619, 211] on button "Transcript" at bounding box center [626, 216] width 89 height 36
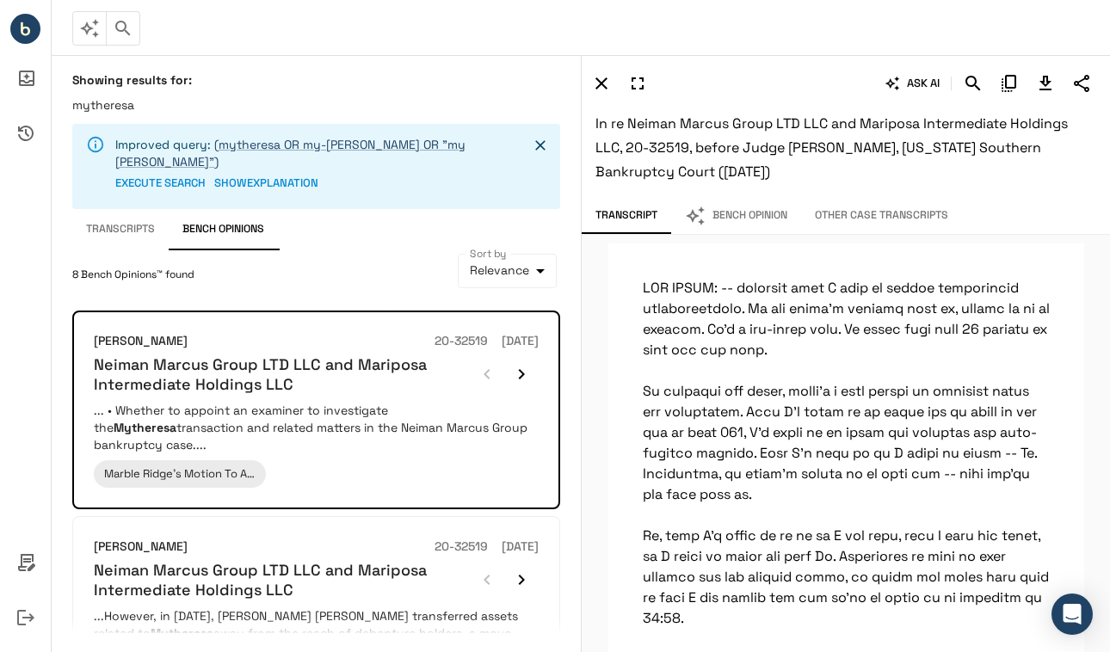
click at [121, 209] on button "Transcripts" at bounding box center [120, 229] width 96 height 41
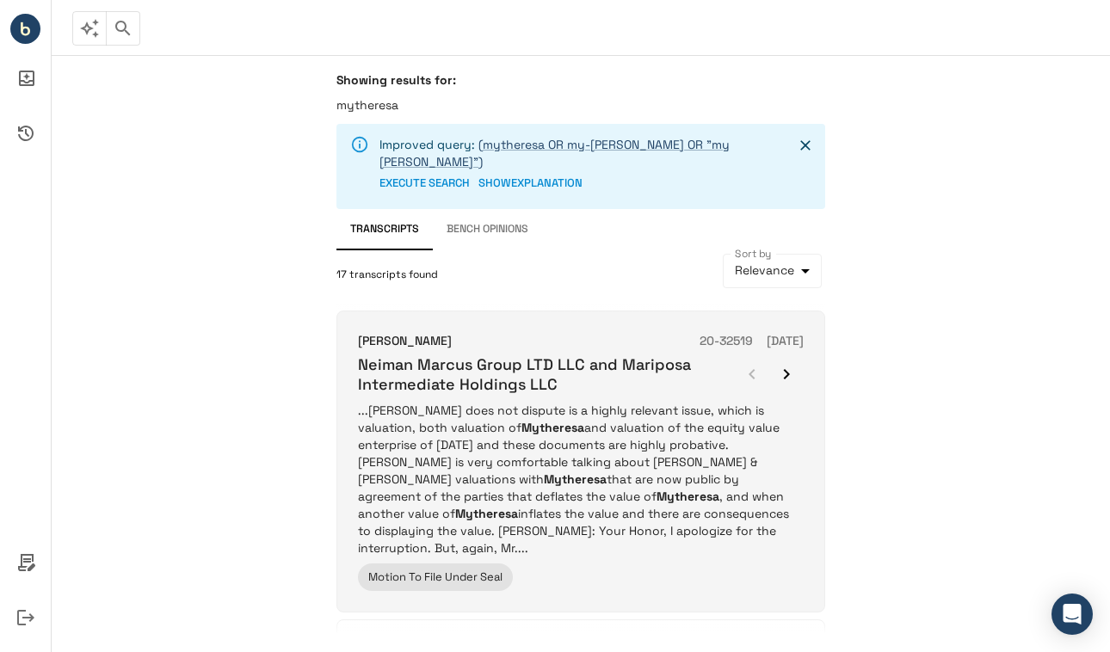
click at [531, 433] on p "...[PERSON_NAME] does not dispute is a highly relevant issue, which is valuatio…" at bounding box center [581, 479] width 446 height 155
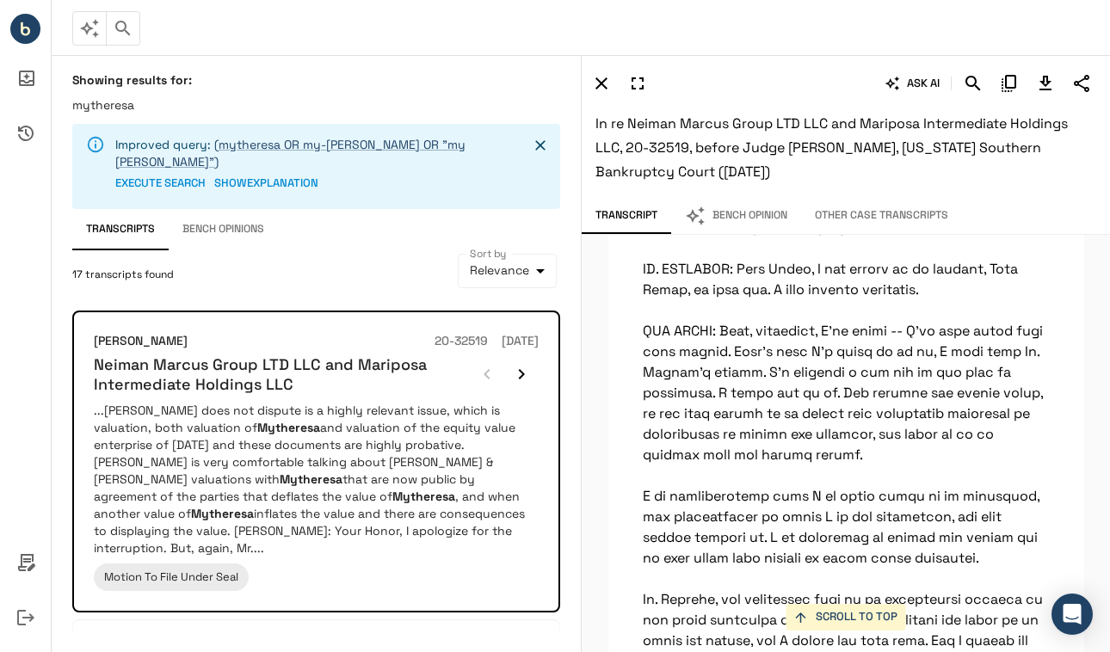
scroll to position [22272, 0]
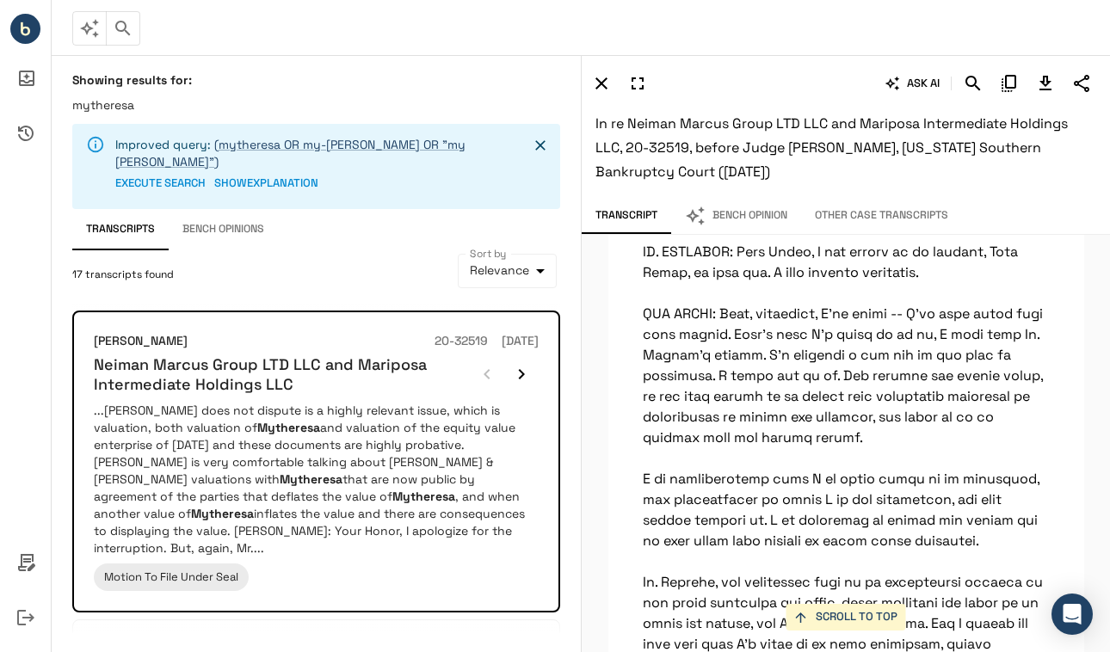
click at [152, 105] on p "mytheresa" at bounding box center [316, 104] width 488 height 17
click at [135, 35] on button "button" at bounding box center [123, 28] width 34 height 34
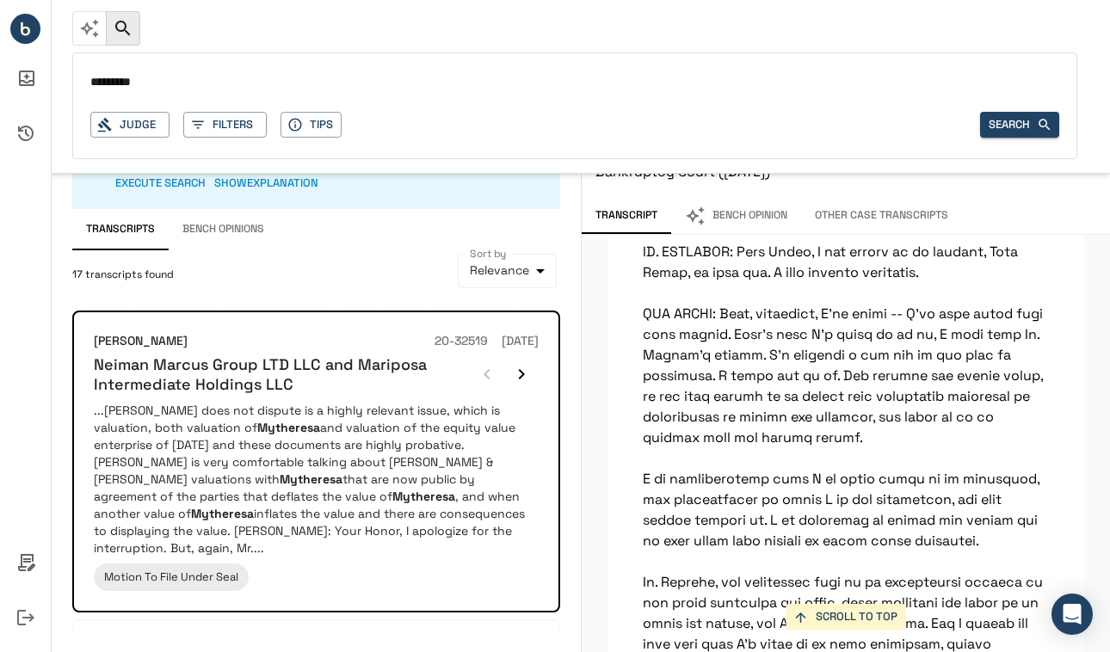
click at [169, 89] on input "*********" at bounding box center [574, 83] width 969 height 25
drag, startPoint x: 169, startPoint y: 89, endPoint x: 25, endPoint y: 75, distance: 145.3
click at [25, 75] on div "********* Judge Filters Tips Search * Judge QUICK Ask The invitation token prov…" at bounding box center [555, 326] width 1110 height 652
type input "**********"
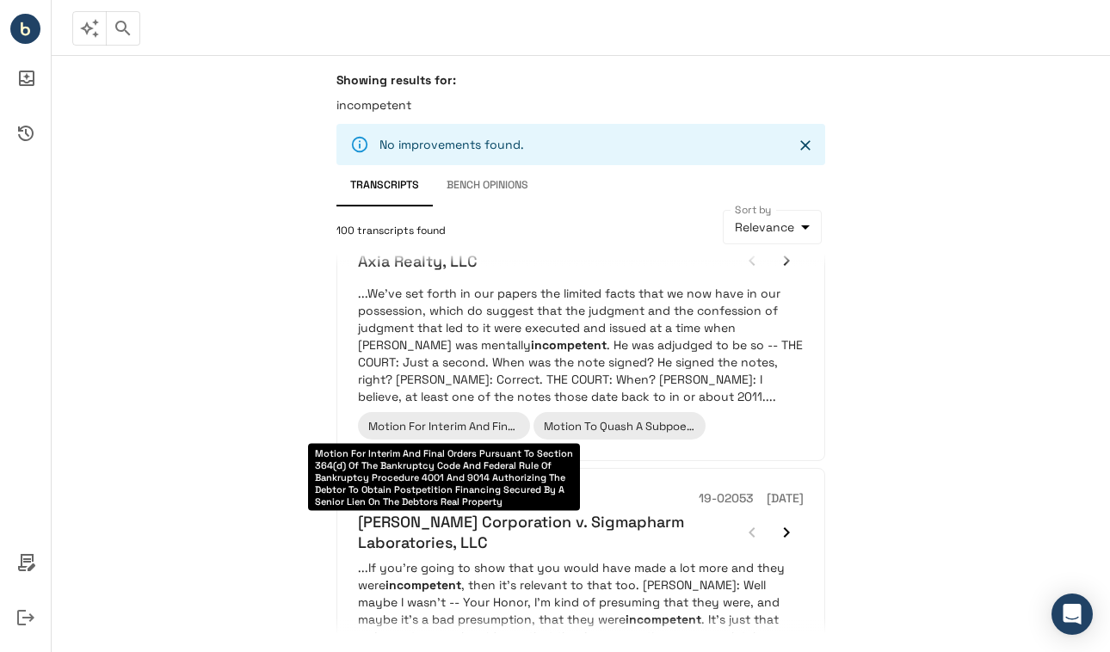
scroll to position [354, 0]
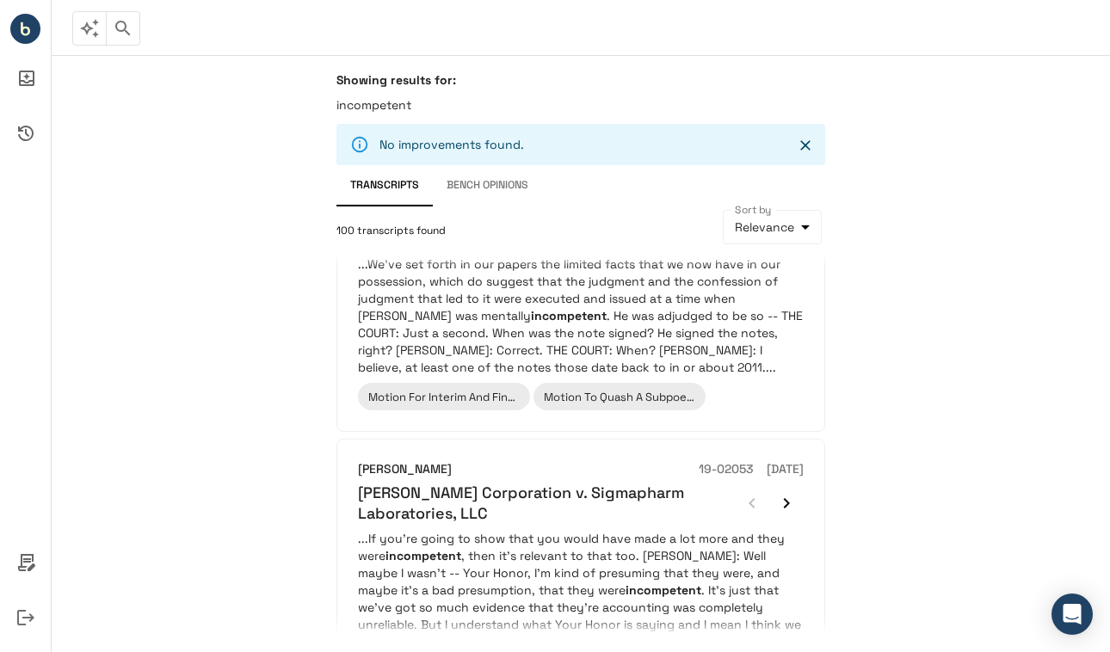
click at [126, 41] on button "button" at bounding box center [123, 28] width 34 height 34
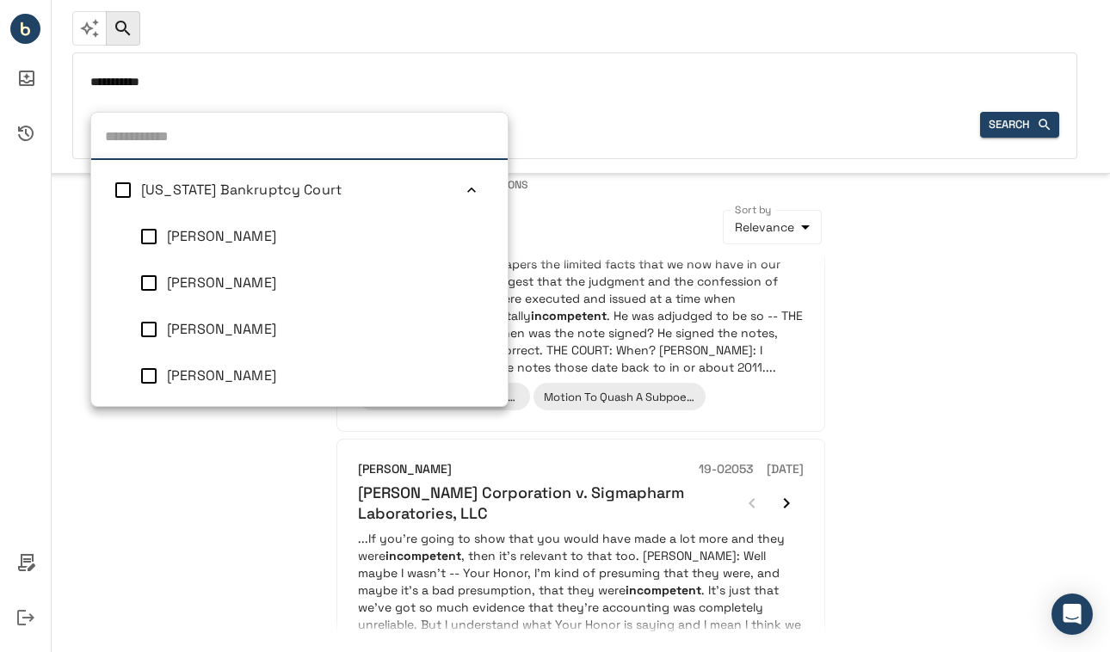
click at [130, 127] on div "Judge [US_STATE] Bankruptcy Court [PERSON_NAME] [PERSON_NAME] [PERSON_NAME] [PE…" at bounding box center [129, 125] width 79 height 27
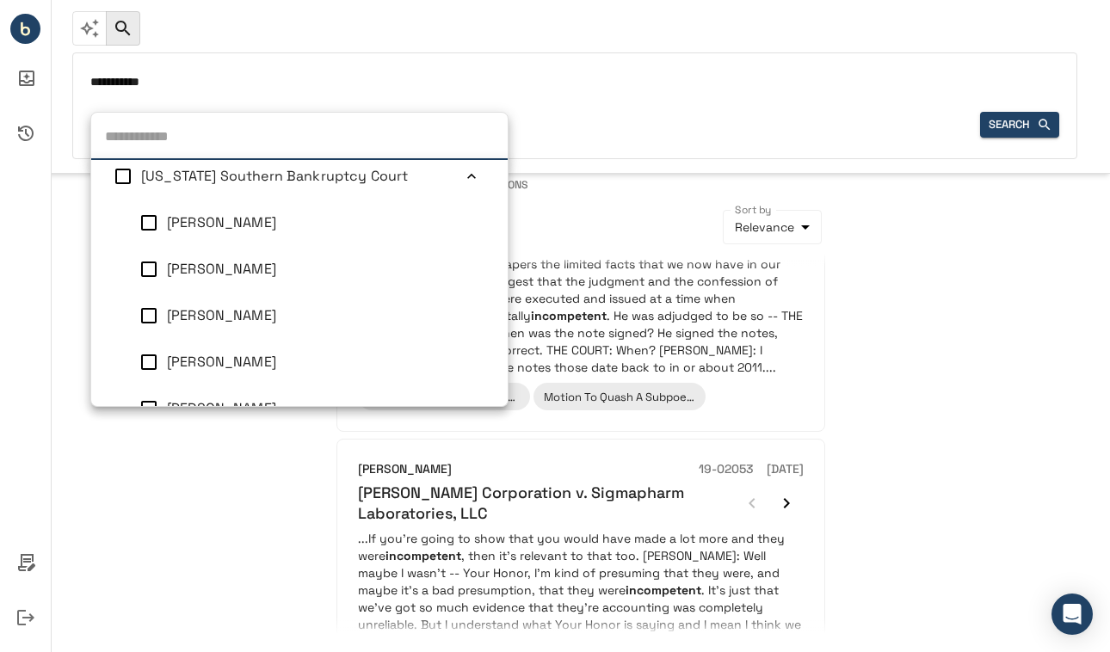
scroll to position [1499, 0]
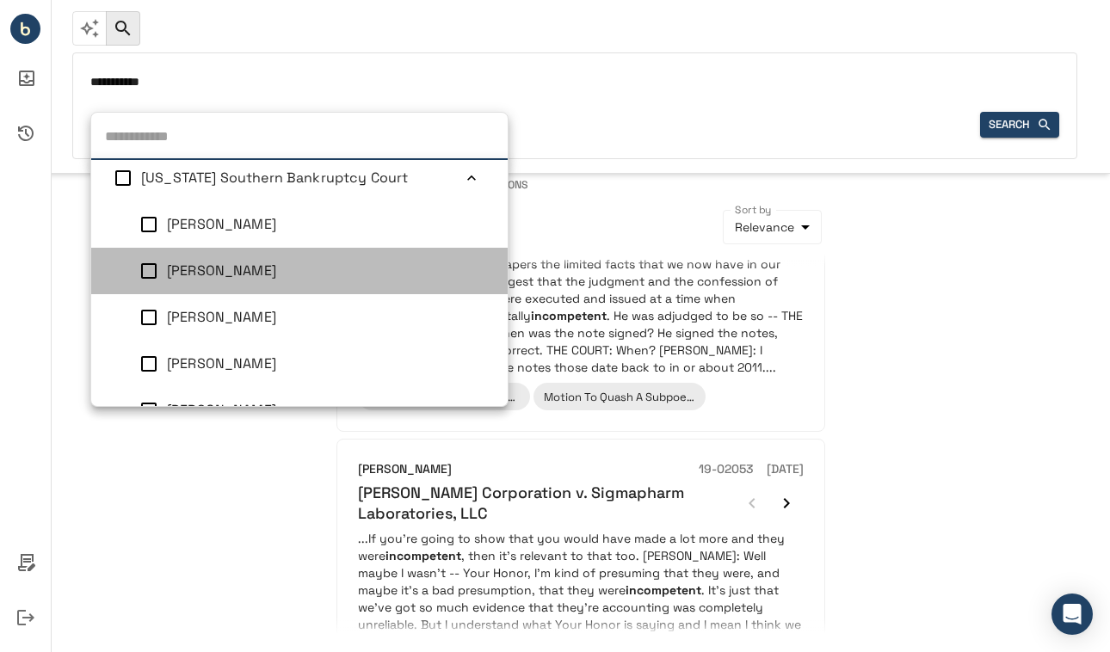
click at [169, 274] on span "[PERSON_NAME]" at bounding box center [221, 271] width 109 height 18
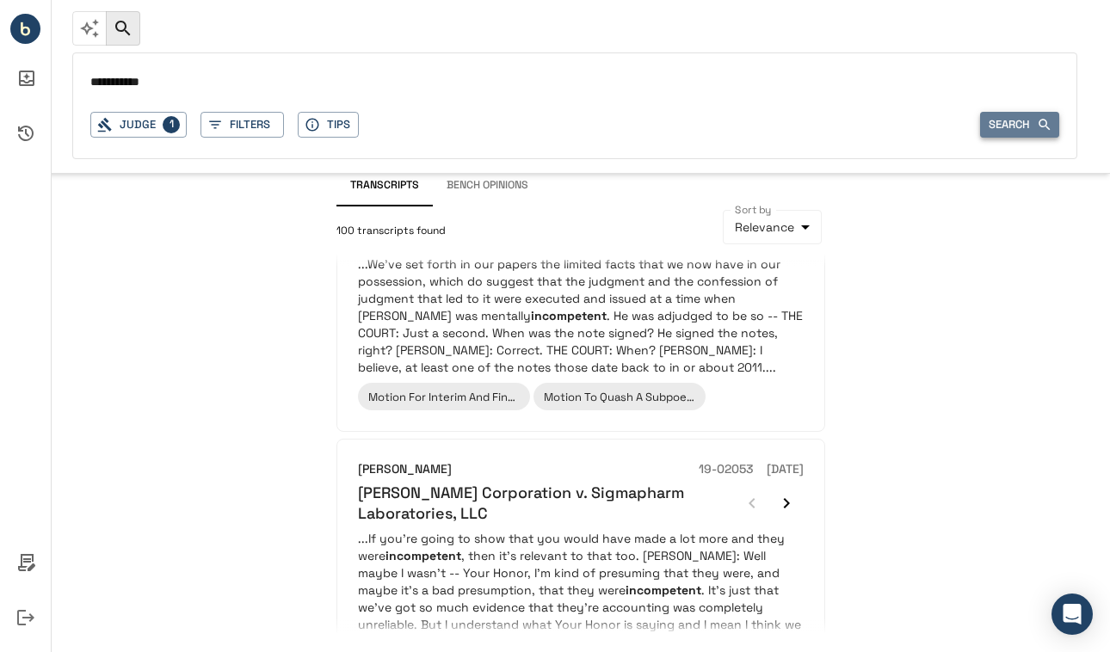
click at [1019, 126] on button "Search" at bounding box center [1019, 125] width 79 height 27
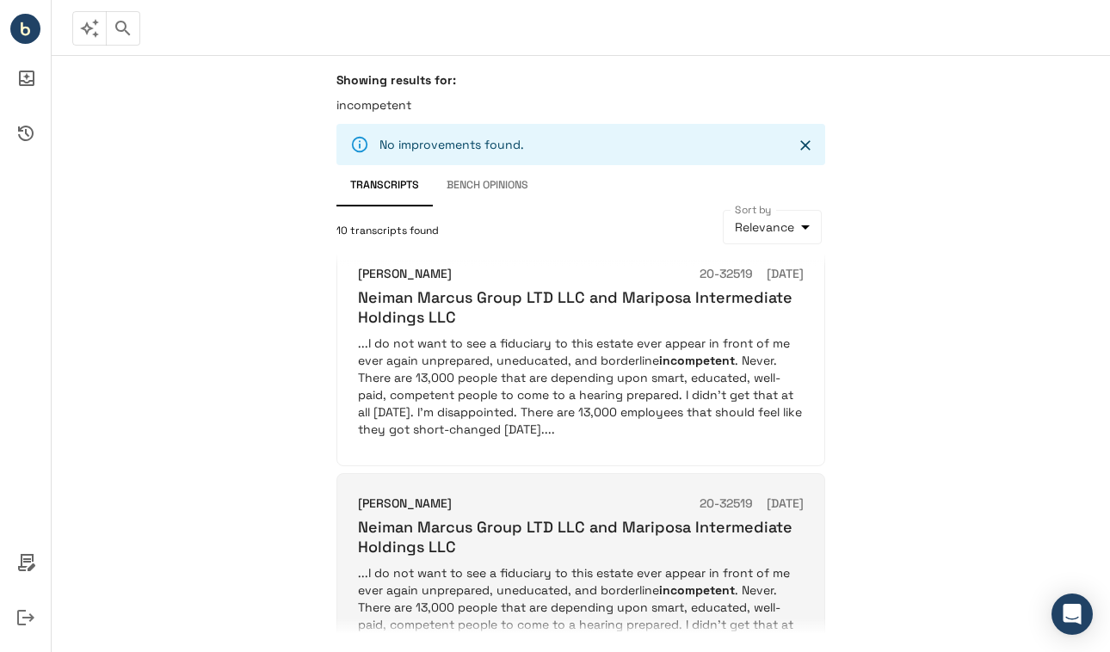
scroll to position [1701, 0]
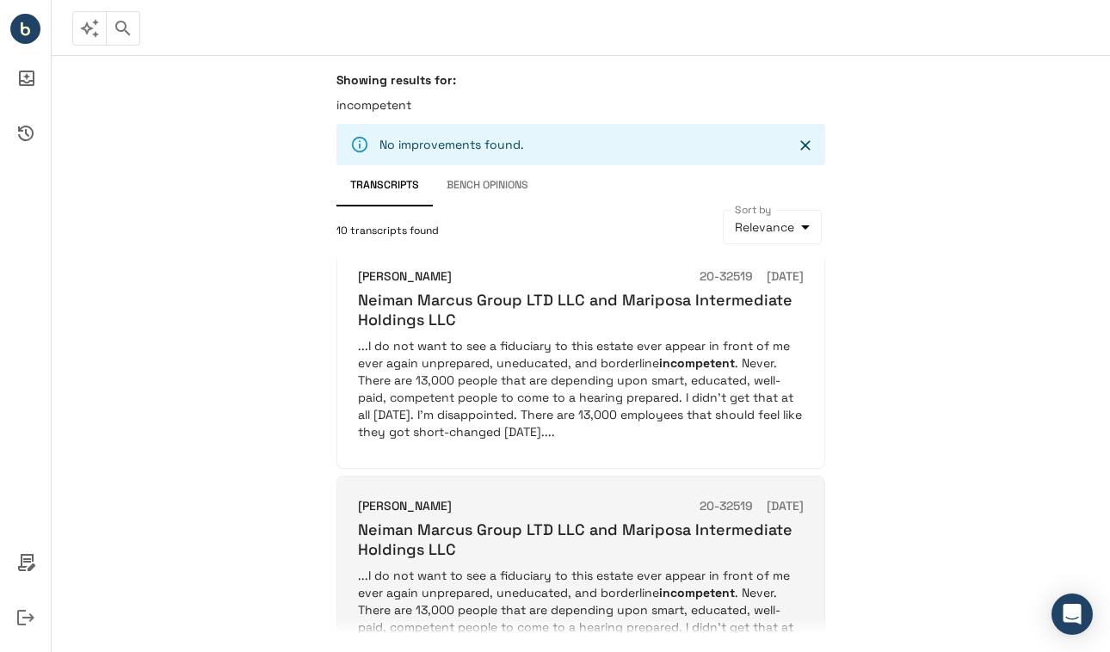
click at [581, 337] on p "...I do not want to see a fiduciary to this estate ever appear in front of me e…" at bounding box center [581, 388] width 446 height 103
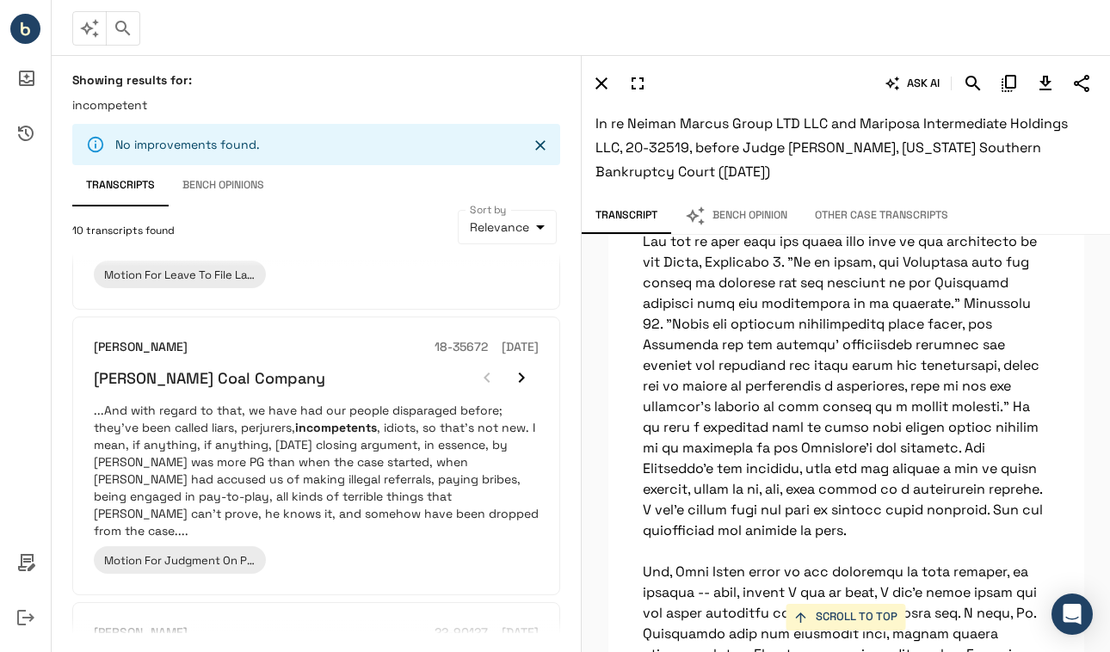
scroll to position [0, 0]
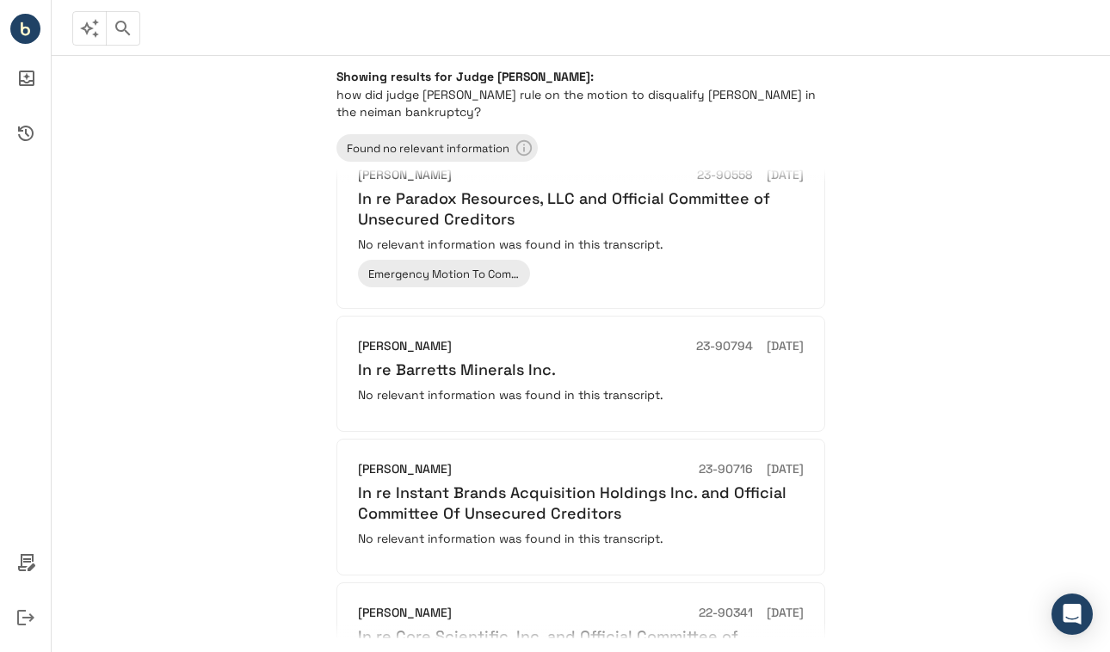
scroll to position [1045, 0]
